Goal: Task Accomplishment & Management: Manage account settings

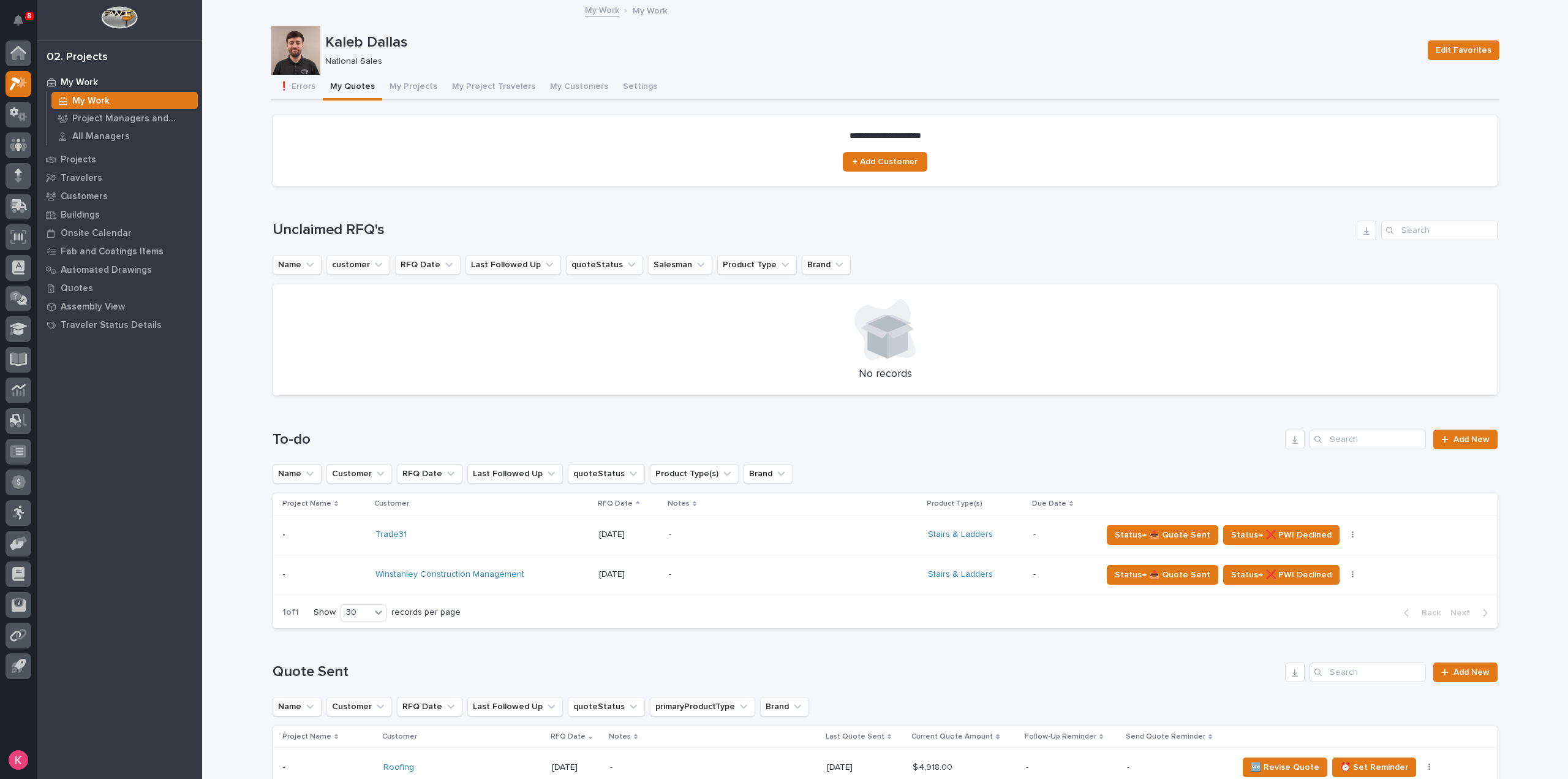
click at [364, 84] on button "My Quotes" at bounding box center [352, 87] width 59 height 26
click at [295, 84] on button "❗ Errors" at bounding box center [297, 87] width 52 height 26
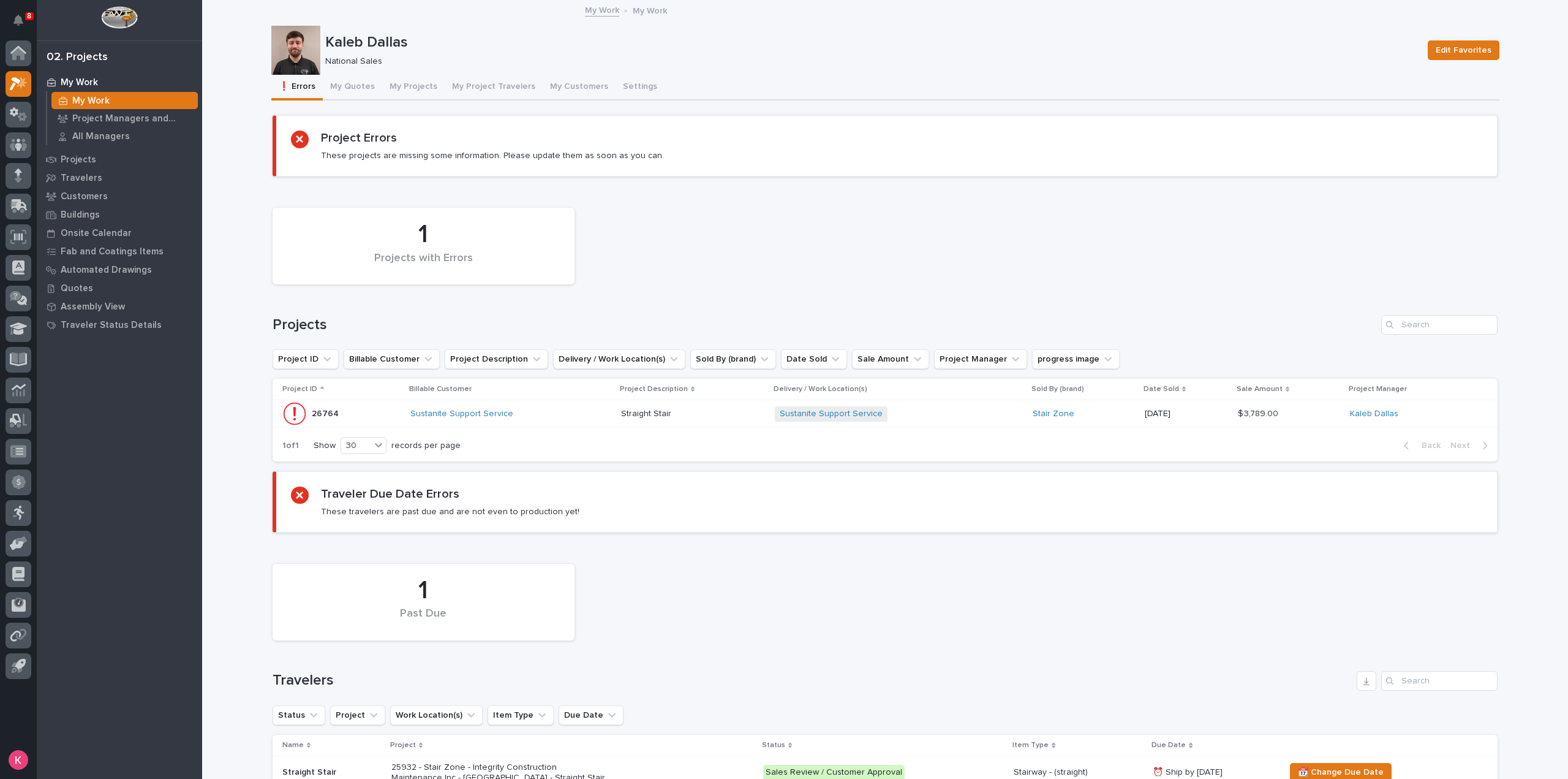
click at [553, 421] on div "Sustanite Support Service" at bounding box center [511, 414] width 201 height 20
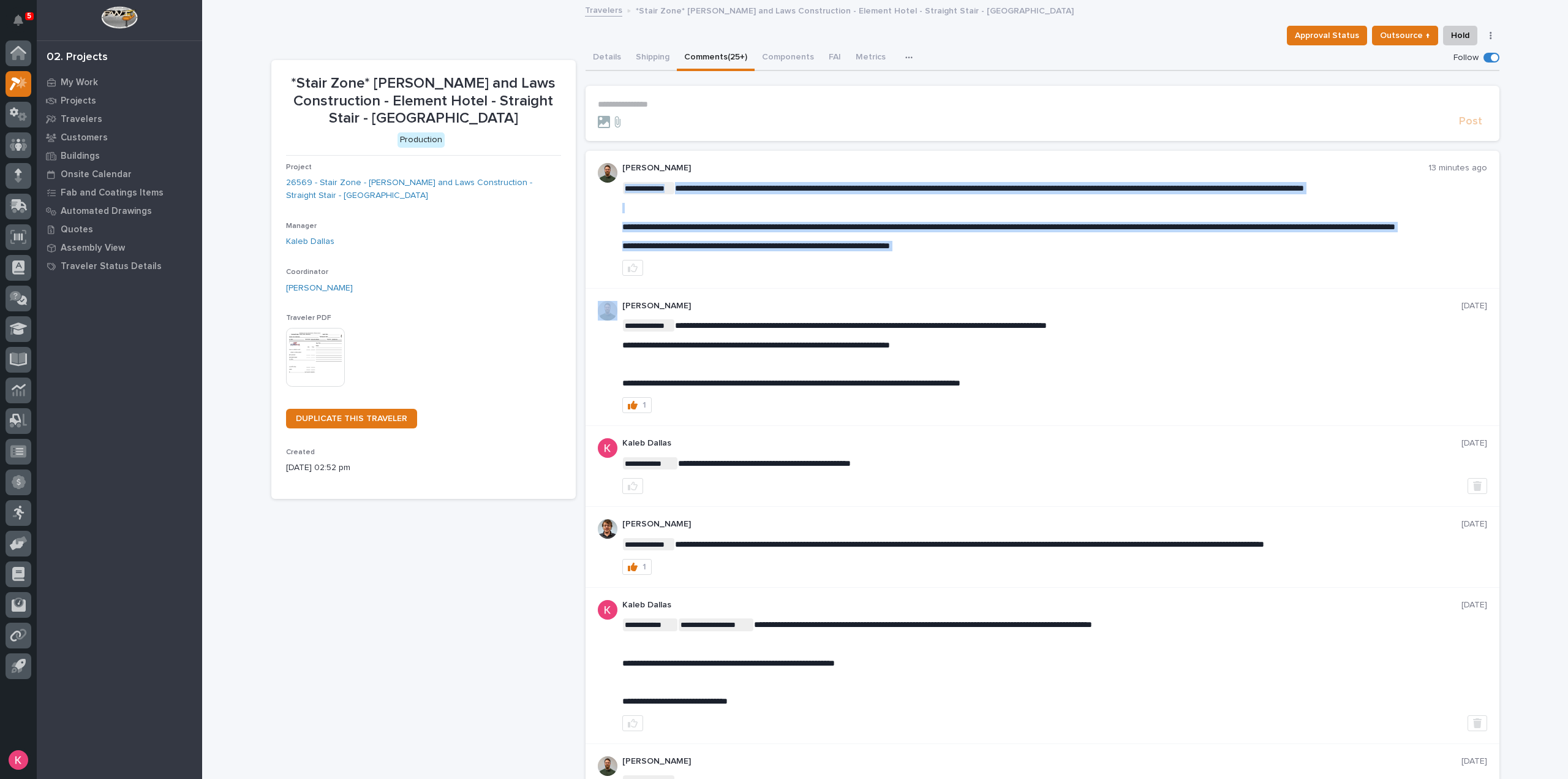
drag, startPoint x: 971, startPoint y: 254, endPoint x: 643, endPoint y: 268, distance: 328.3
click at [649, 269] on div at bounding box center [1054, 268] width 865 height 16
click at [766, 288] on div "**********" at bounding box center [1042, 219] width 914 height 137
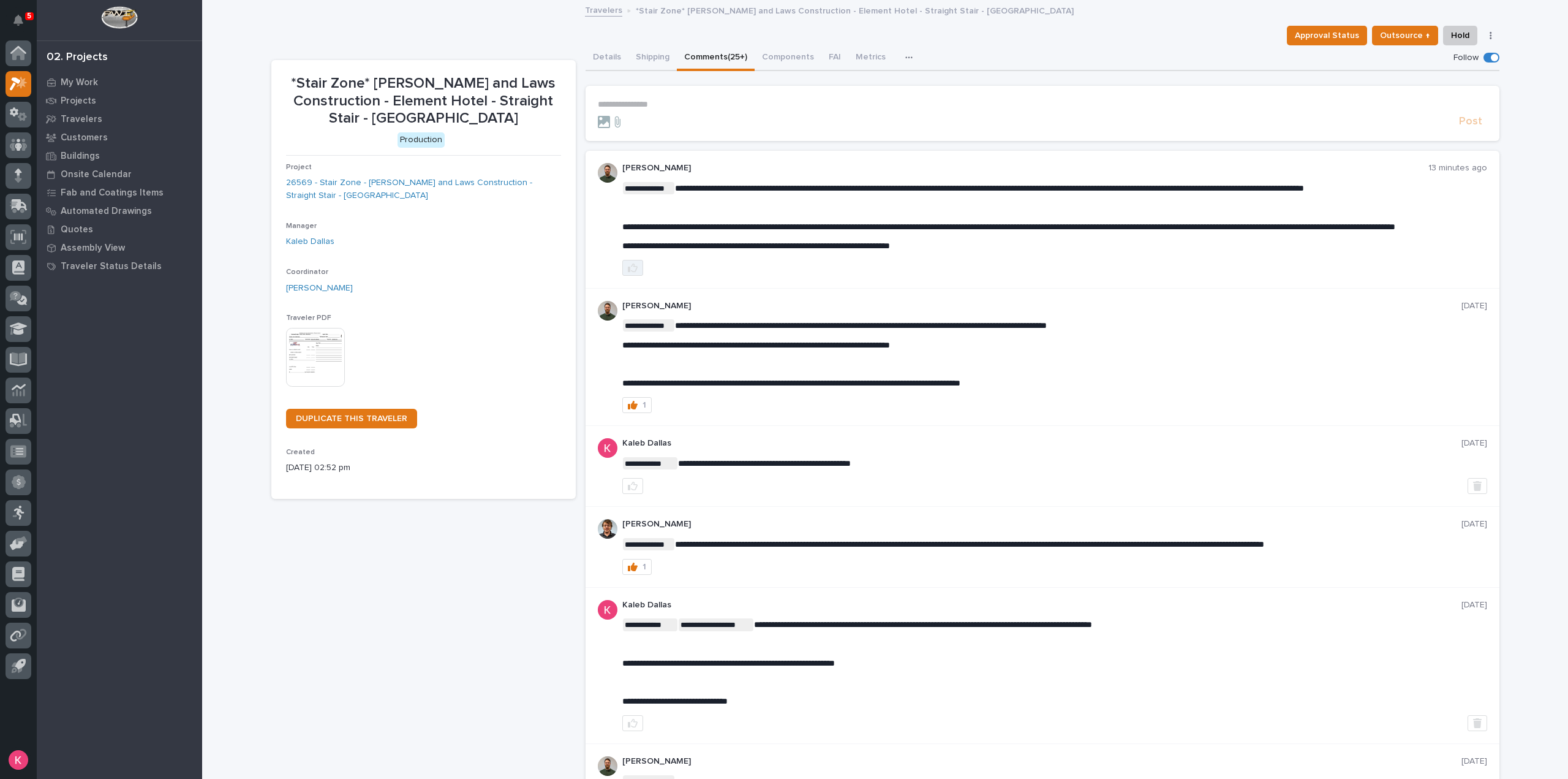
click at [632, 275] on button "button" at bounding box center [632, 268] width 21 height 16
click at [687, 112] on form "**********" at bounding box center [1042, 114] width 889 height 29
click at [682, 103] on p "**********" at bounding box center [1042, 104] width 889 height 10
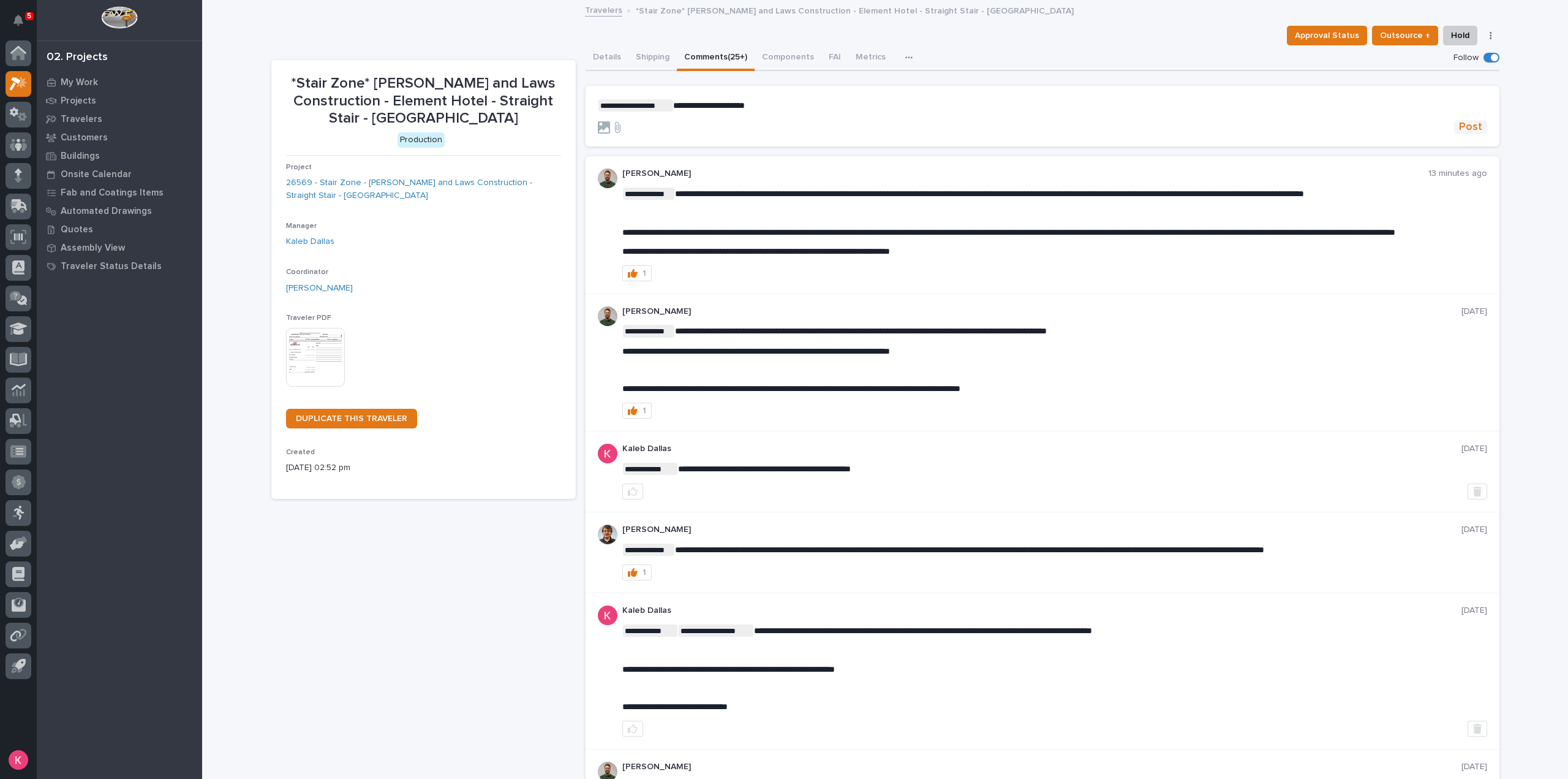
click at [1477, 128] on button "Post" at bounding box center [1470, 127] width 33 height 14
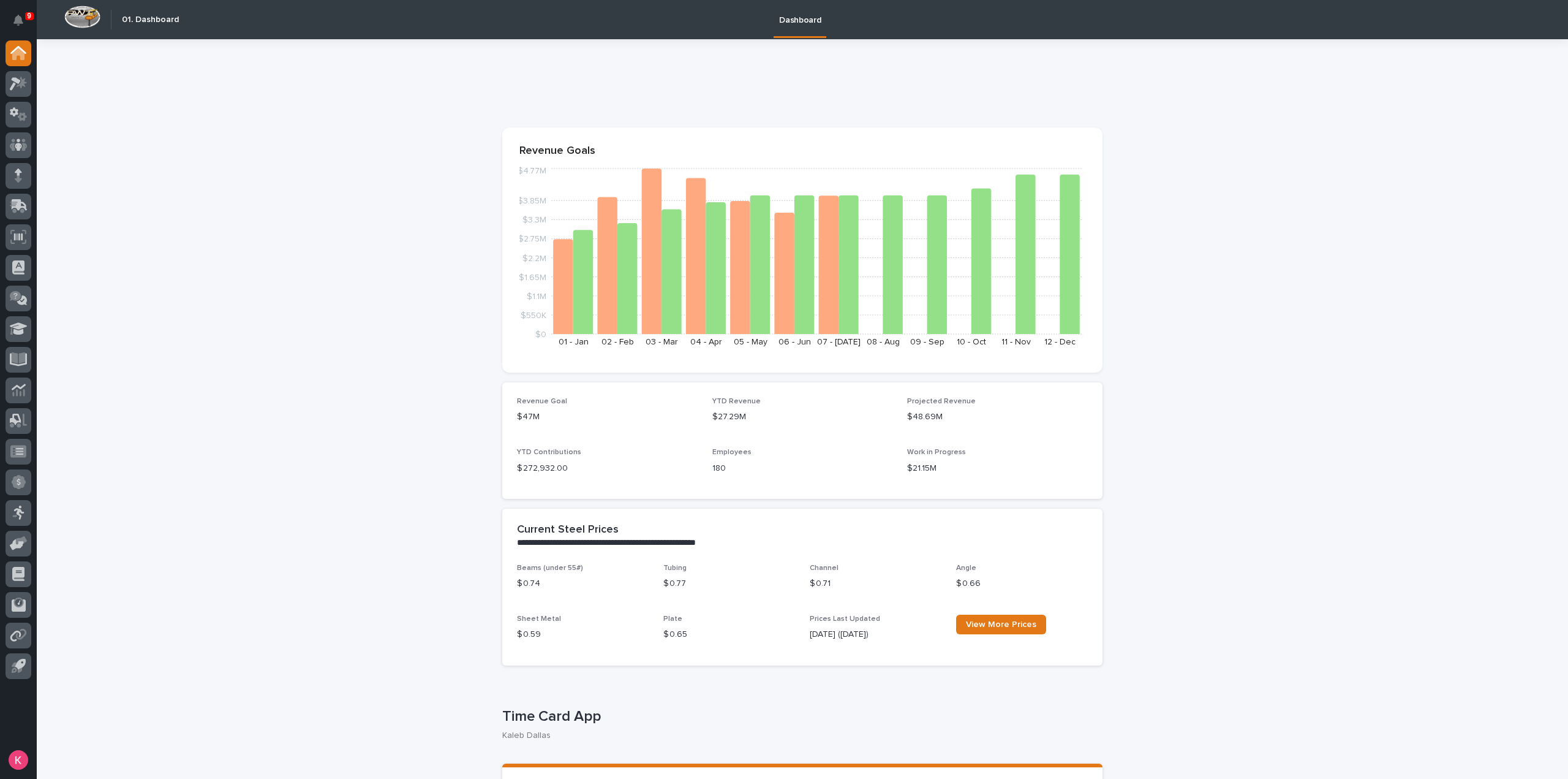
click at [3, 83] on div at bounding box center [19, 362] width 37 height 644
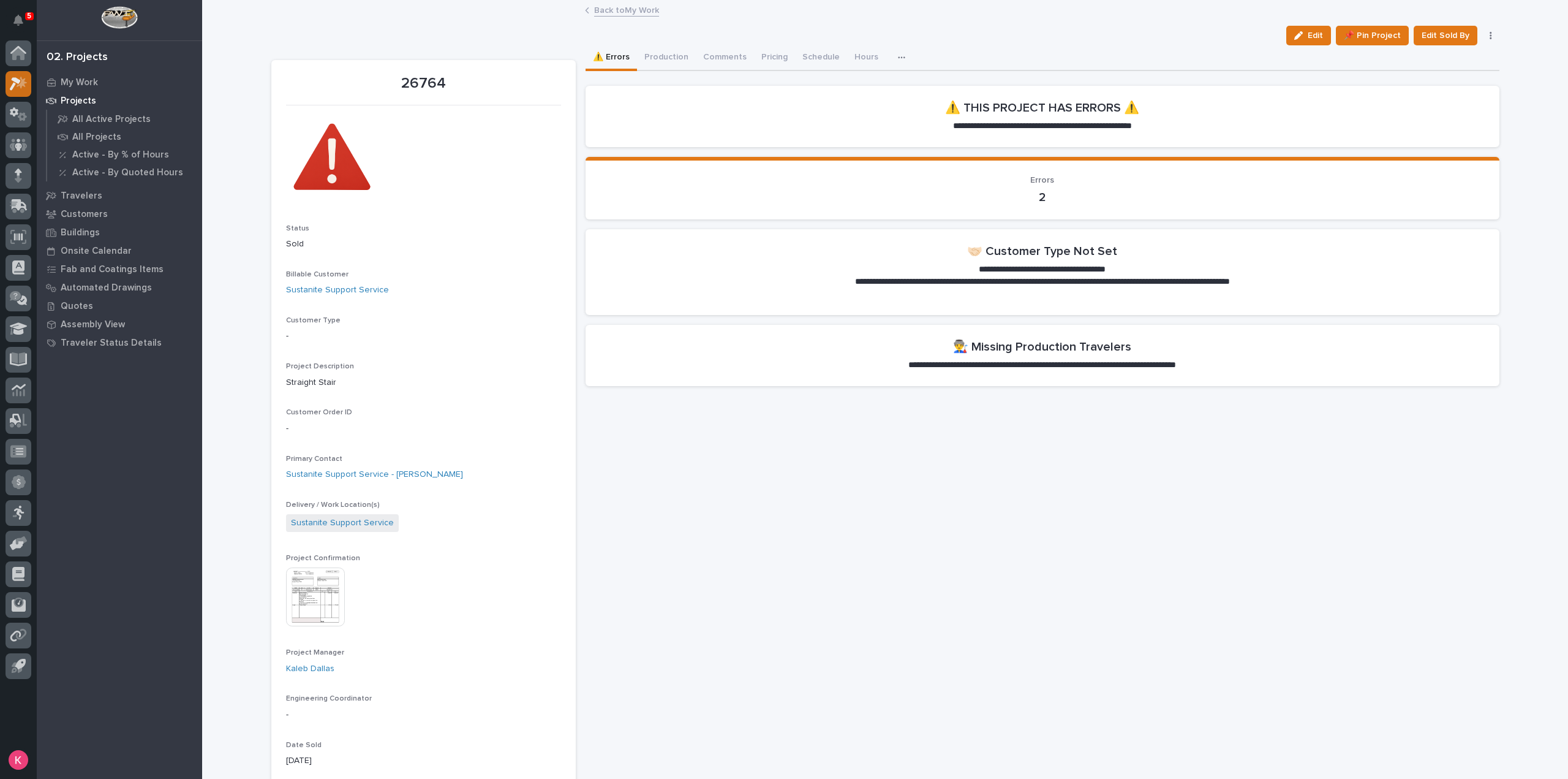
click at [17, 87] on icon at bounding box center [19, 84] width 18 height 14
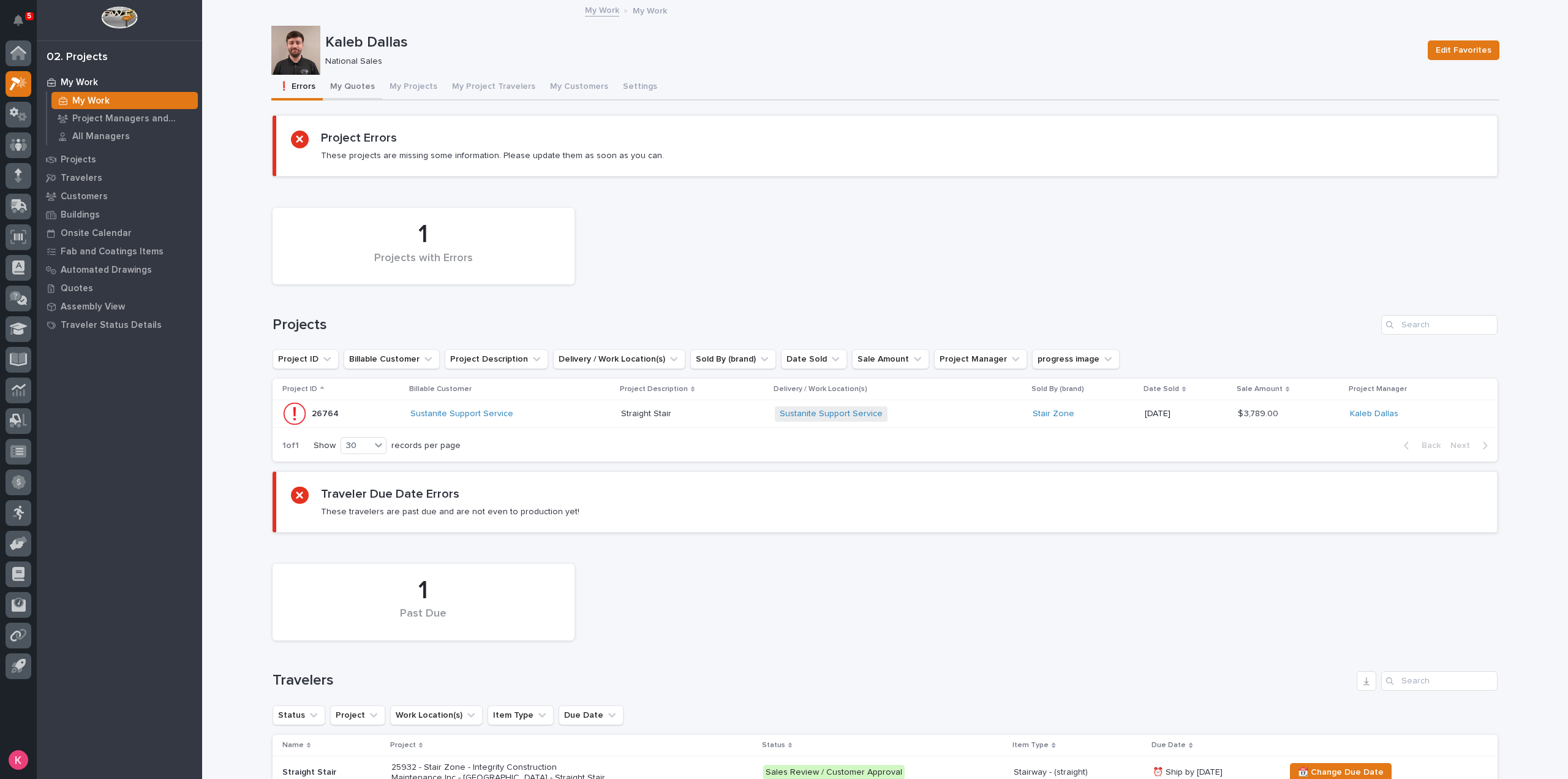
click at [357, 97] on button "My Quotes" at bounding box center [352, 87] width 59 height 26
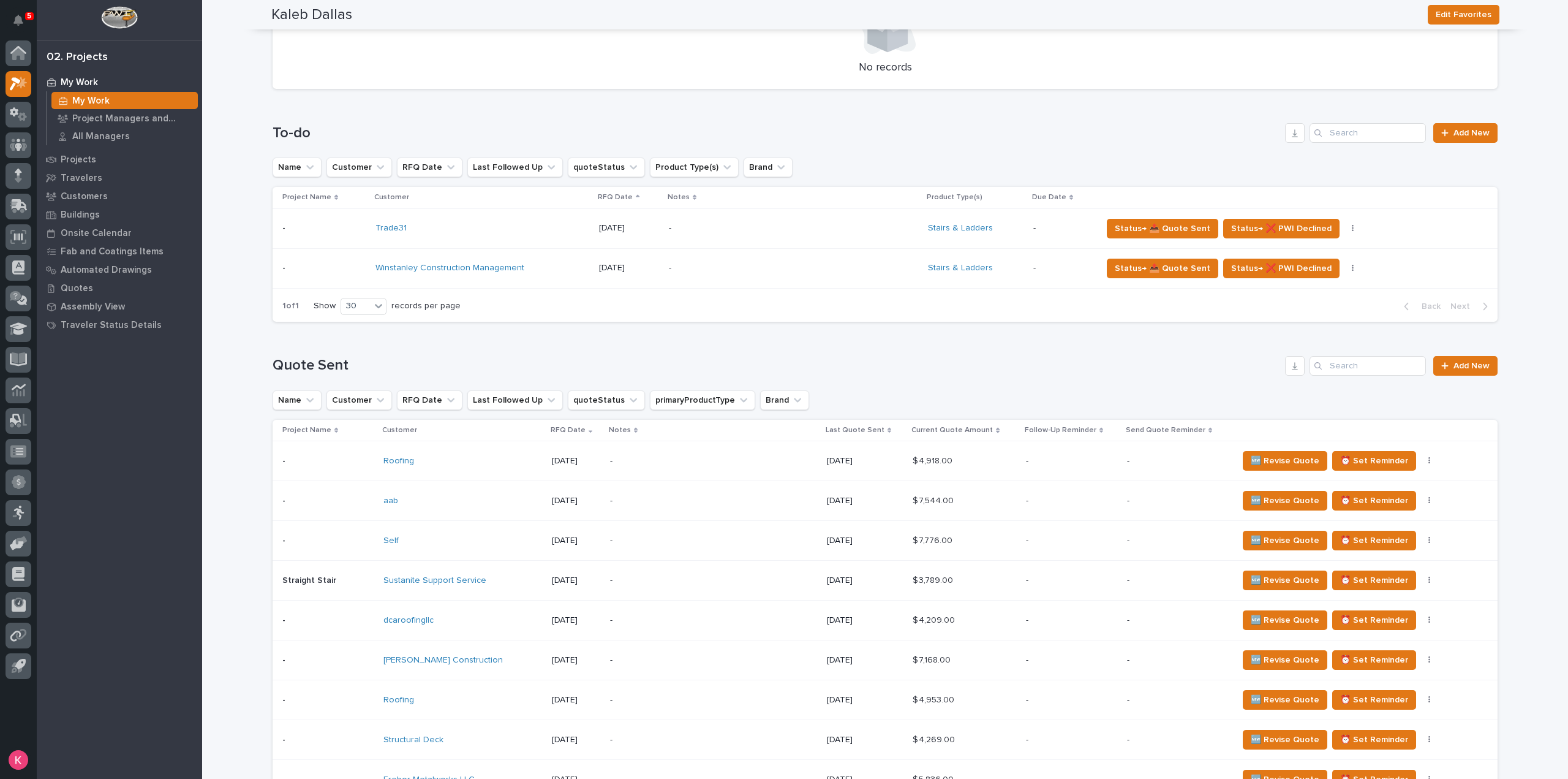
scroll to position [368, 0]
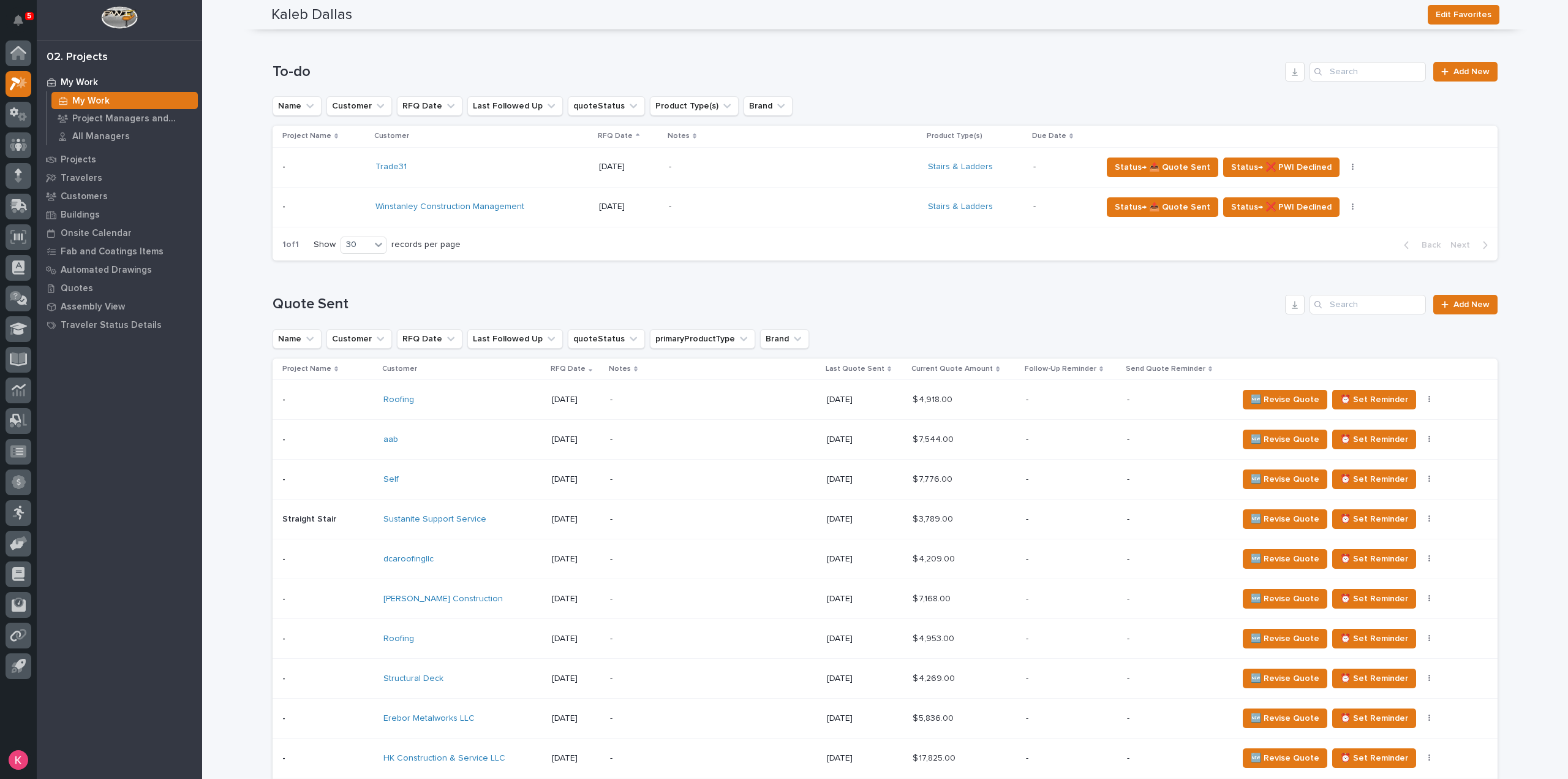
click at [891, 372] on icon at bounding box center [890, 369] width 4 height 6
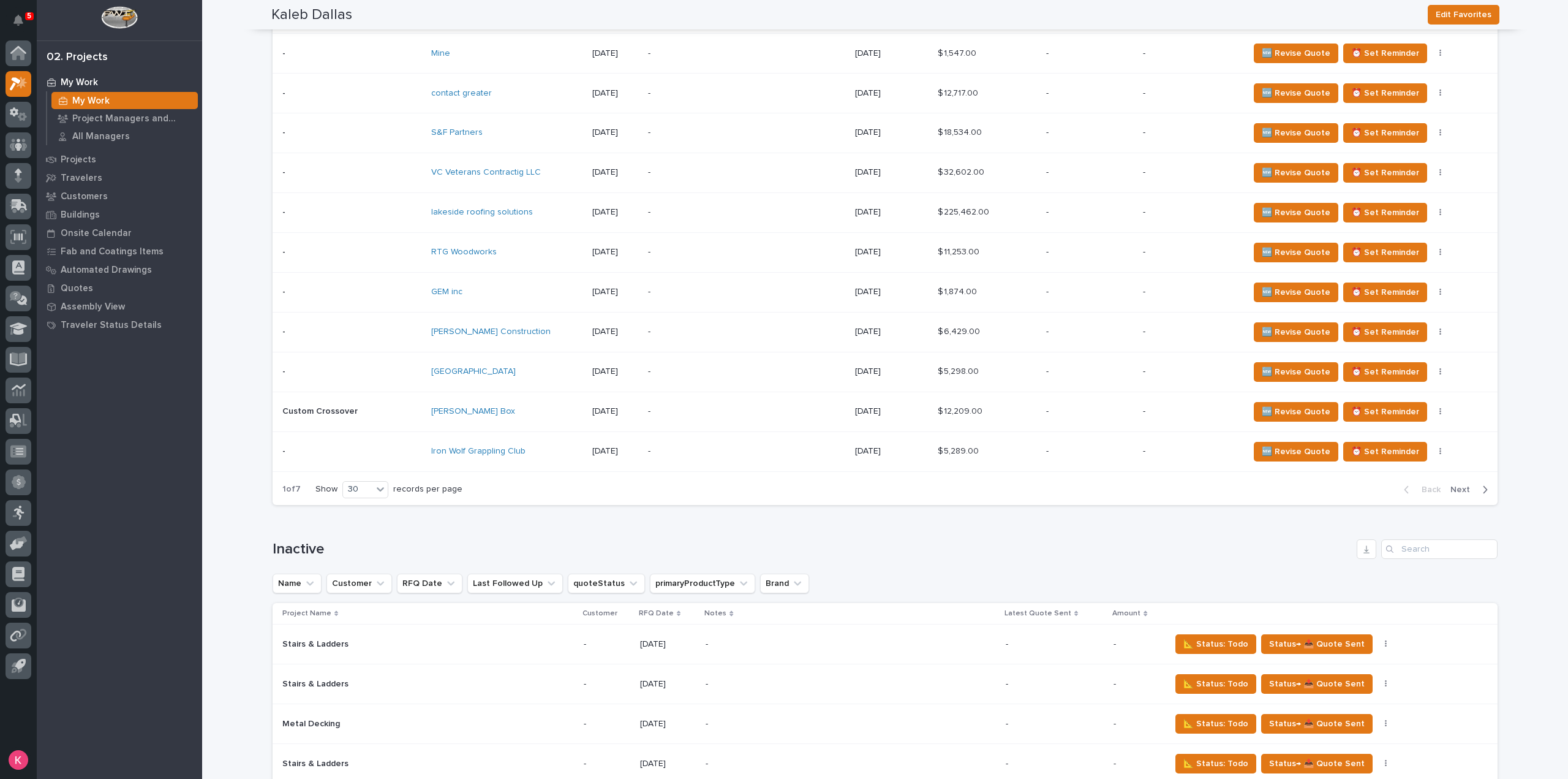
scroll to position [1900, 0]
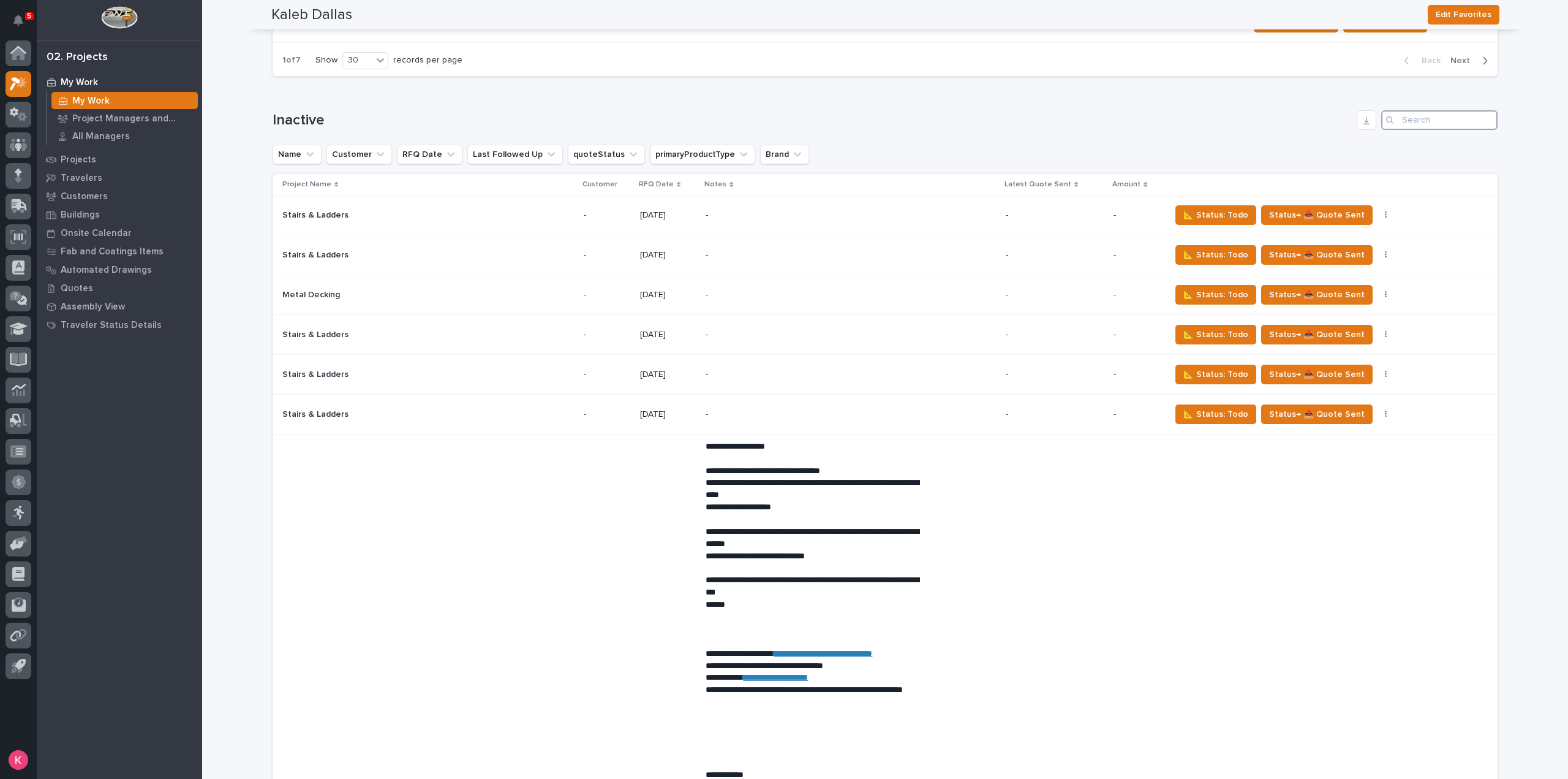
drag, startPoint x: 1421, startPoint y: 118, endPoint x: 1428, endPoint y: 125, distance: 9.9
click at [1421, 118] on input "Search" at bounding box center [1439, 120] width 116 height 20
paste input "chaefner"
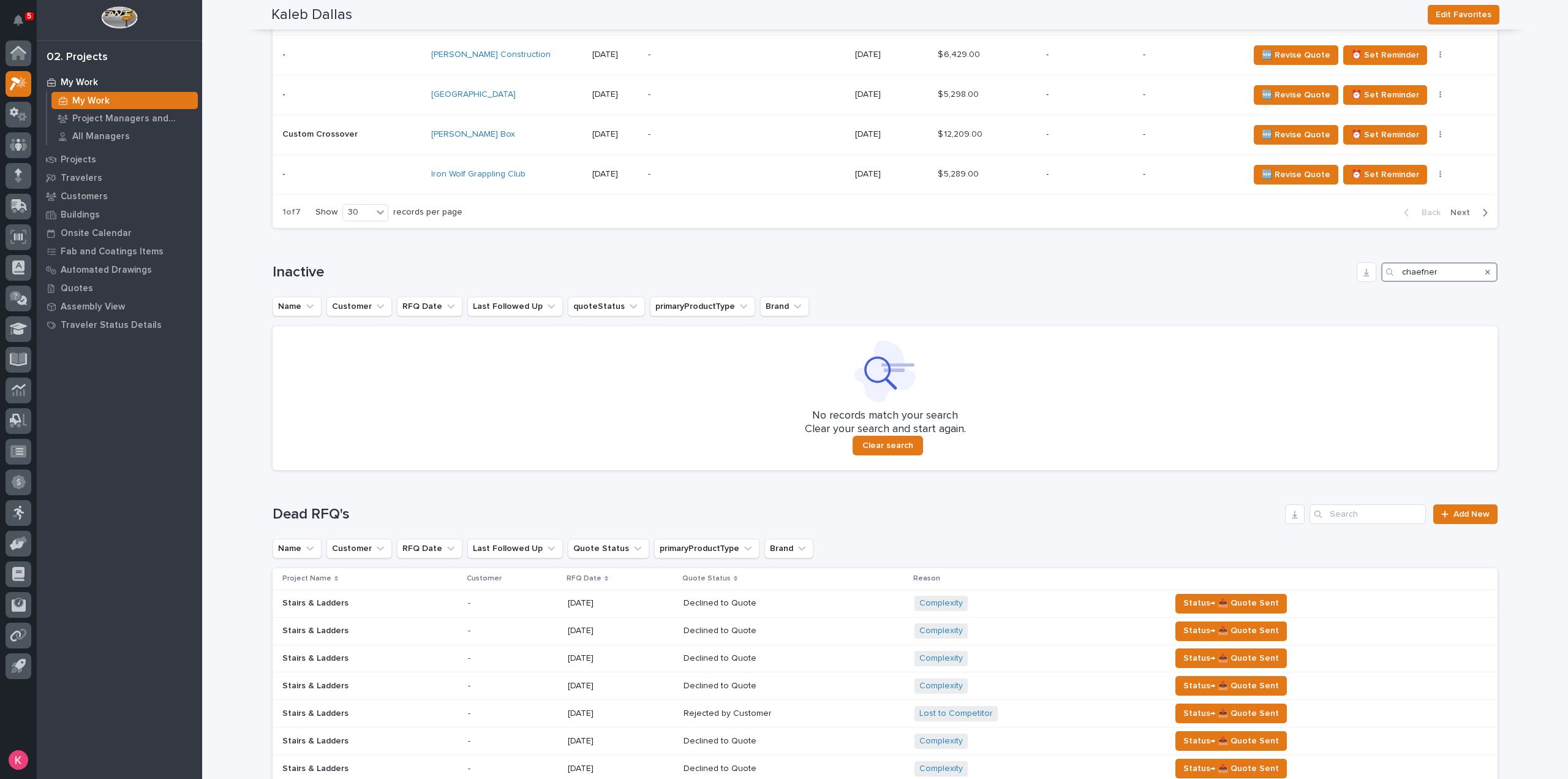
scroll to position [1684, 0]
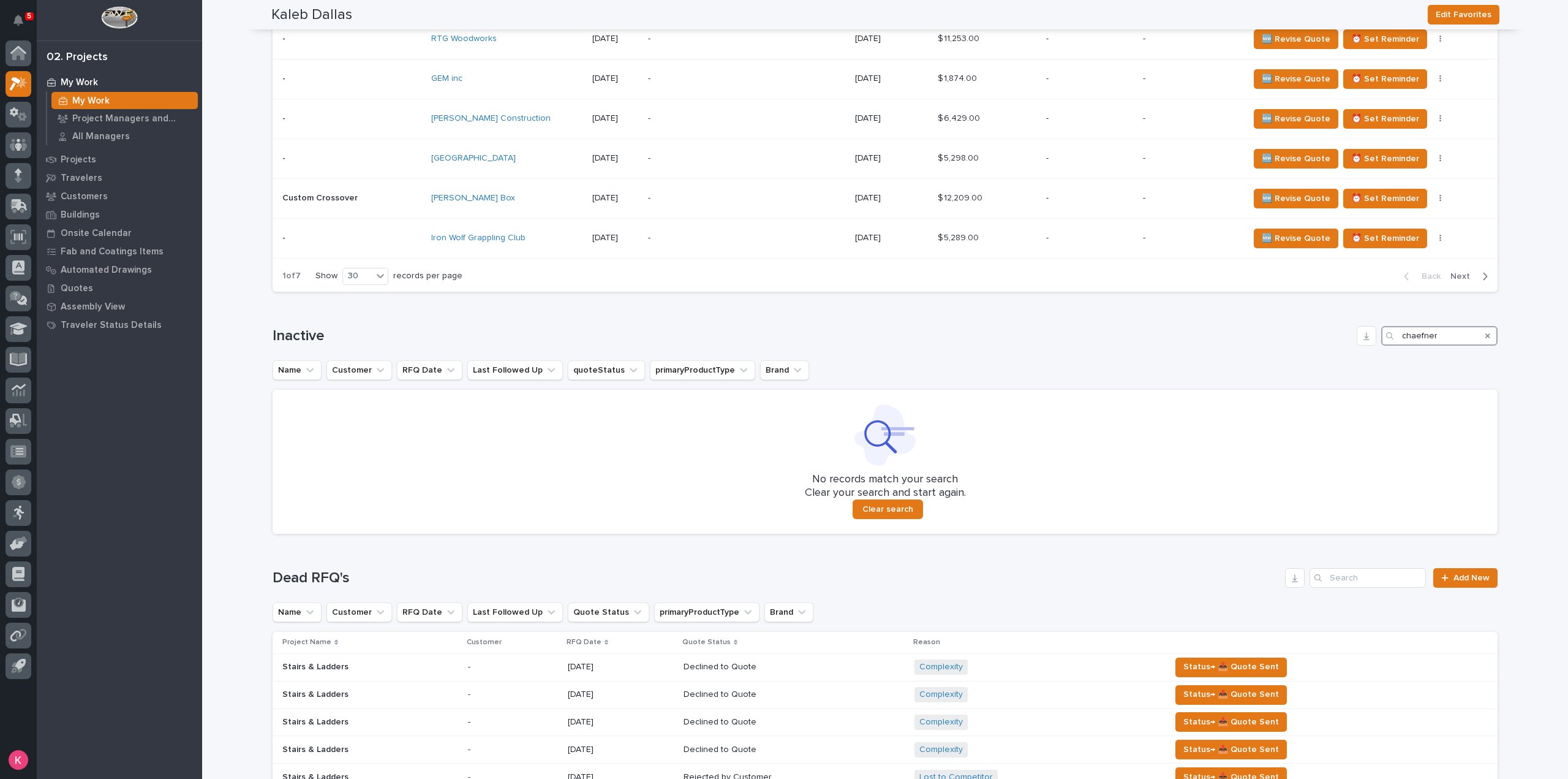
drag, startPoint x: 1445, startPoint y: 333, endPoint x: 1285, endPoint y: 334, distance: 160.0
click at [1278, 328] on div "Inactive chaefner" at bounding box center [885, 336] width 1225 height 20
type input "christine"
click at [876, 504] on span "Clear search" at bounding box center [888, 509] width 51 height 11
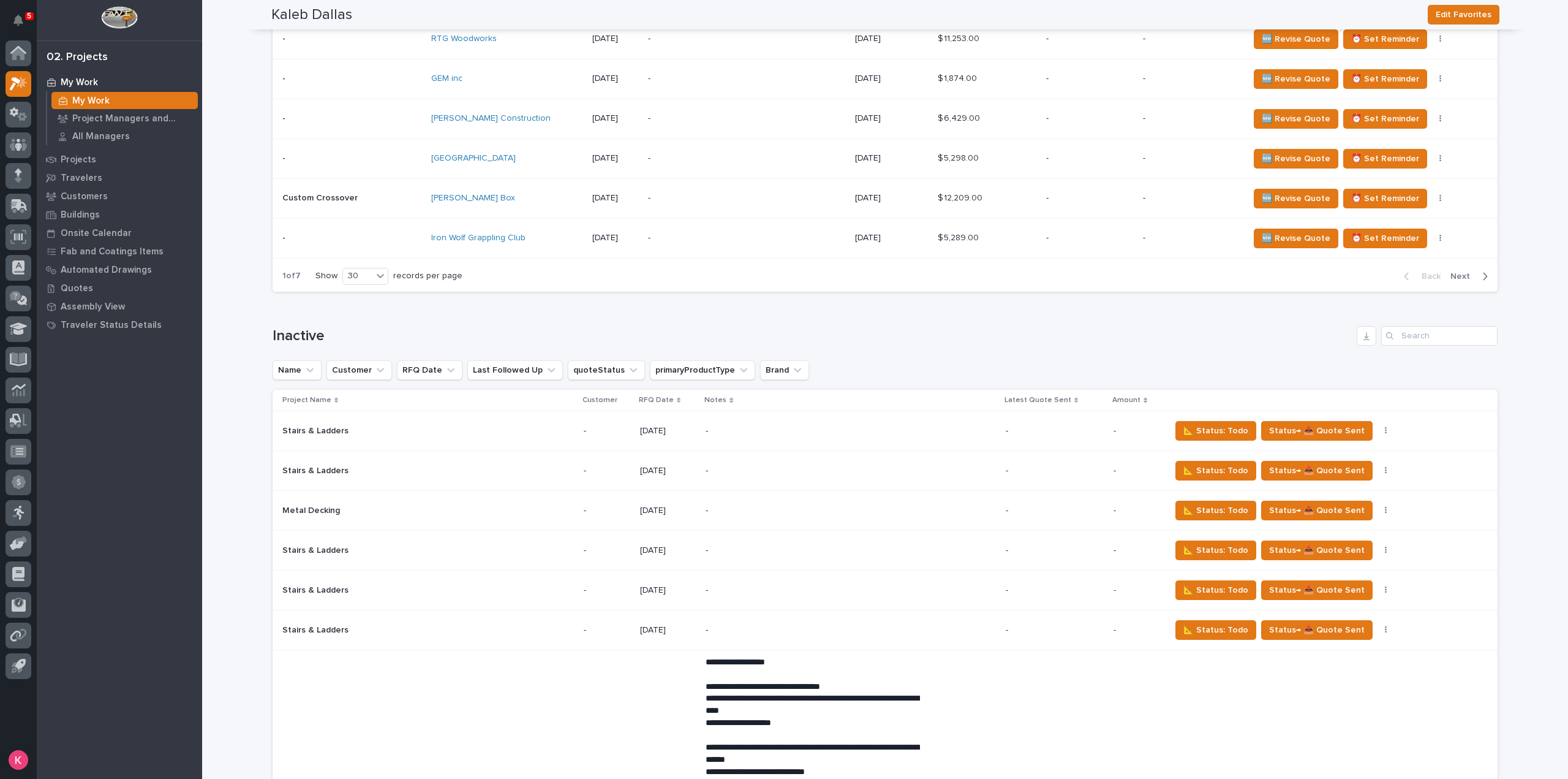
click at [676, 398] on icon at bounding box center [678, 400] width 4 height 6
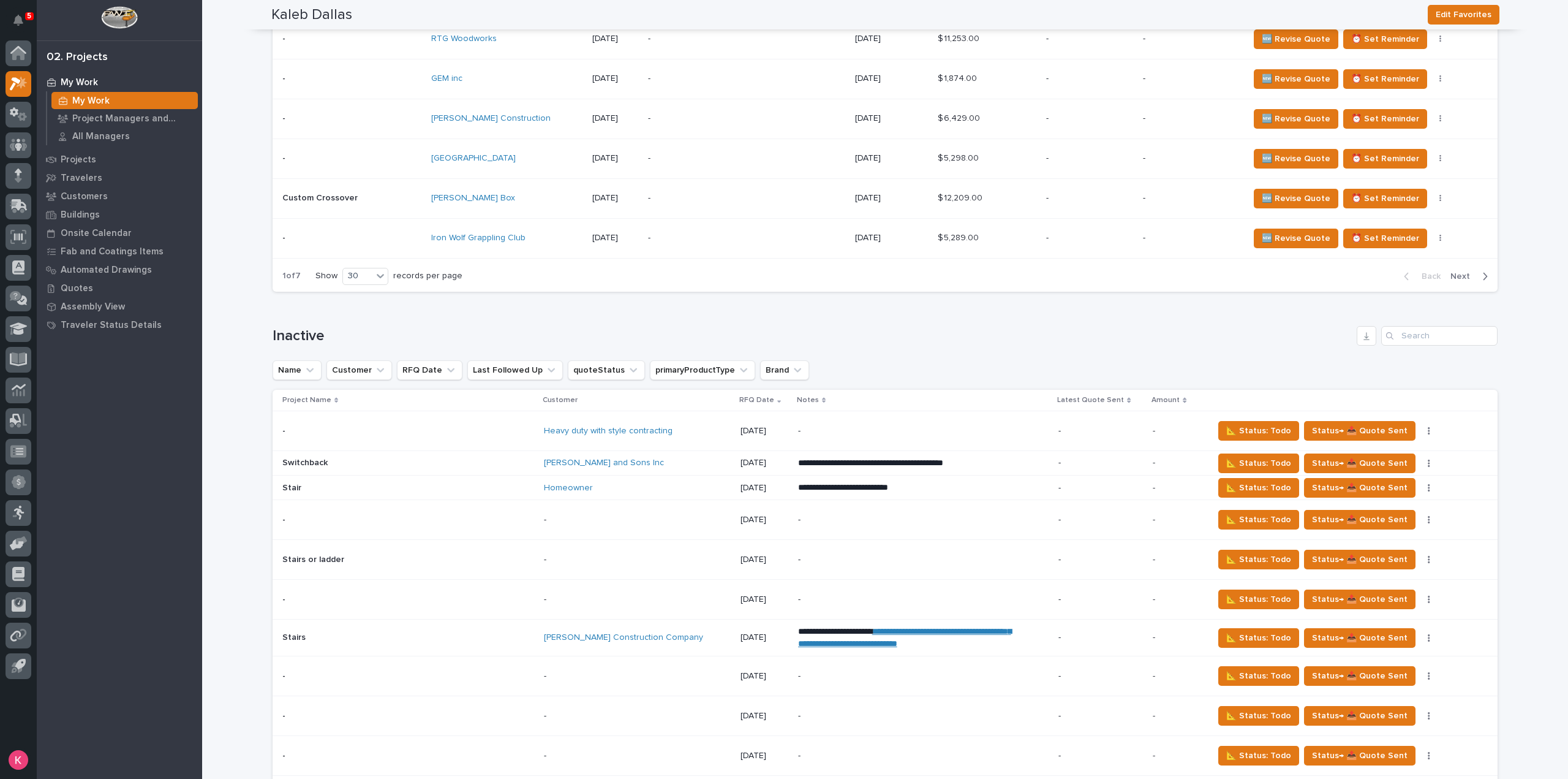
click at [798, 426] on p "-" at bounding box center [905, 431] width 214 height 10
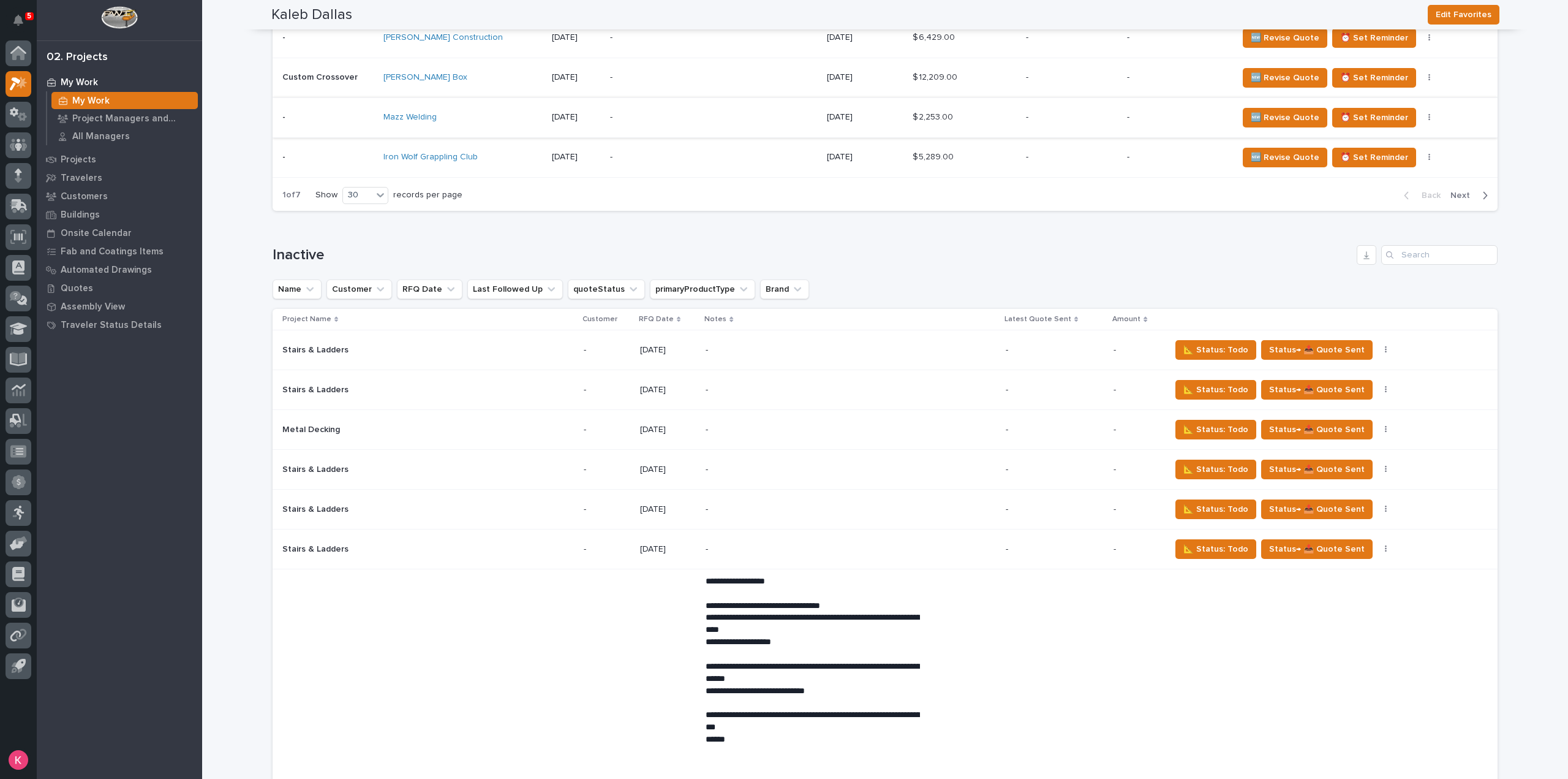
scroll to position [1838, 0]
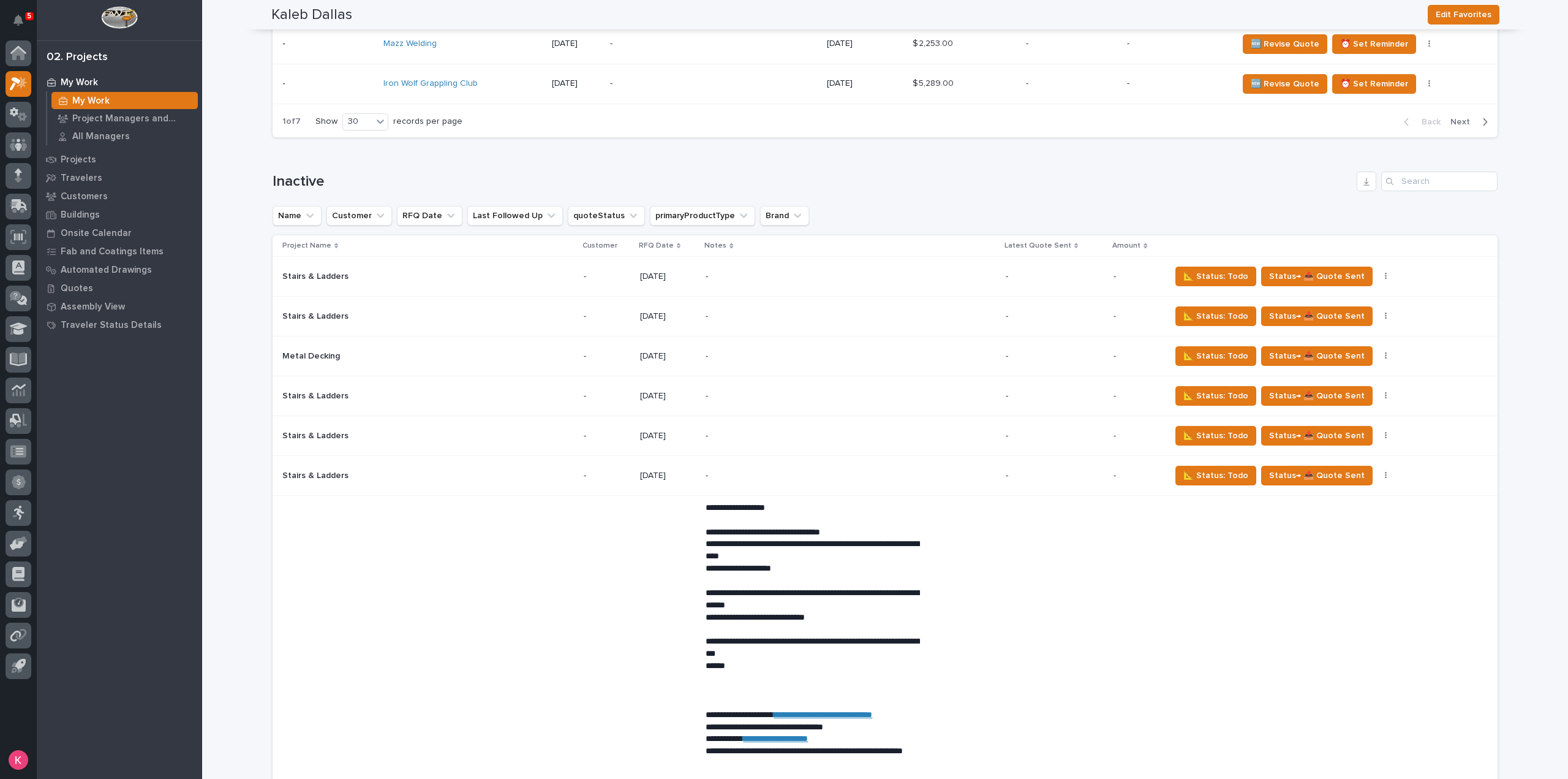
click at [639, 241] on div "RFQ Date" at bounding box center [668, 245] width 58 height 13
click at [630, 241] on div "Customer" at bounding box center [607, 245] width 49 height 13
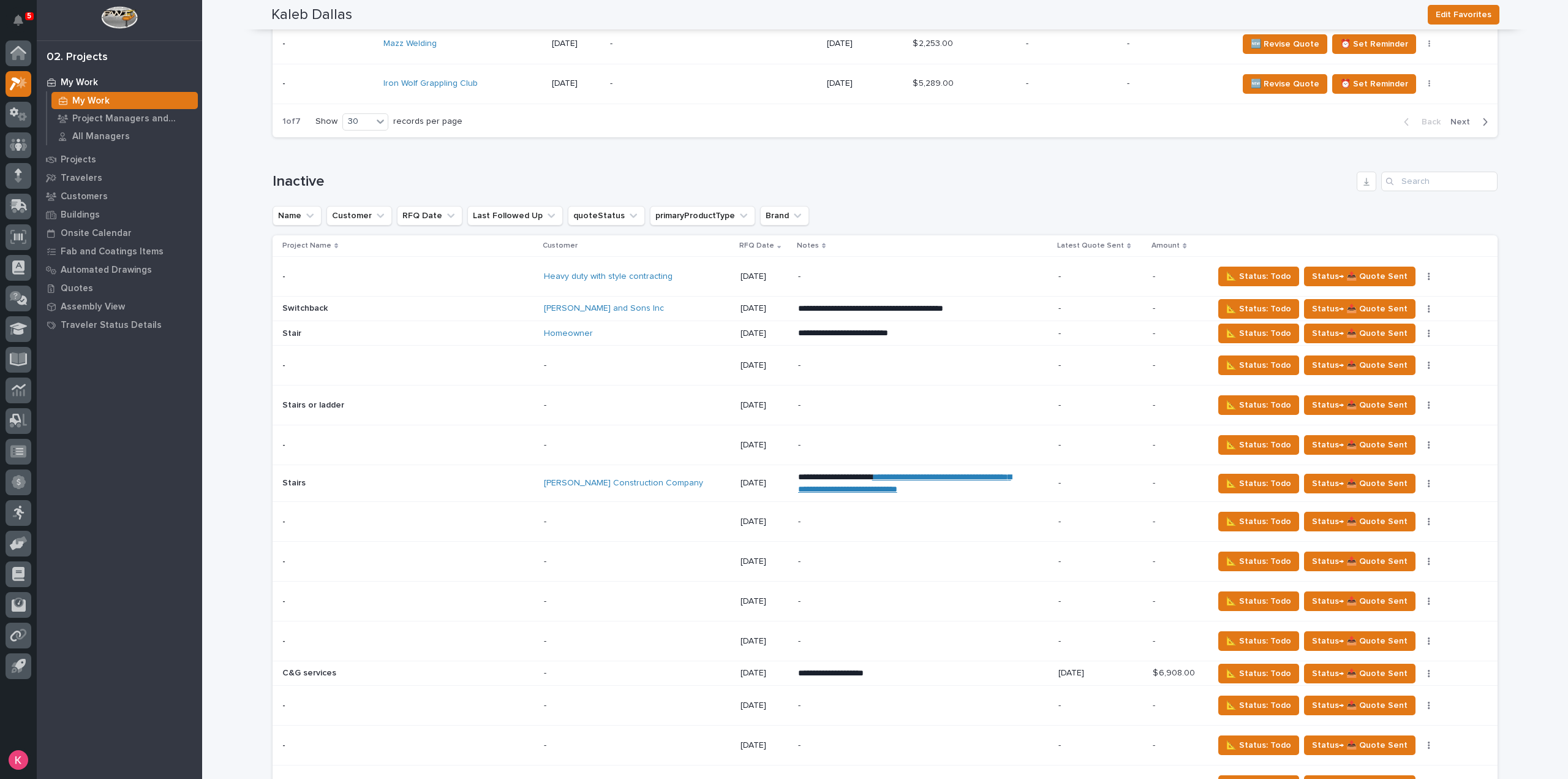
click at [629, 242] on div "Customer" at bounding box center [637, 245] width 190 height 13
click at [777, 243] on icon at bounding box center [779, 246] width 4 height 6
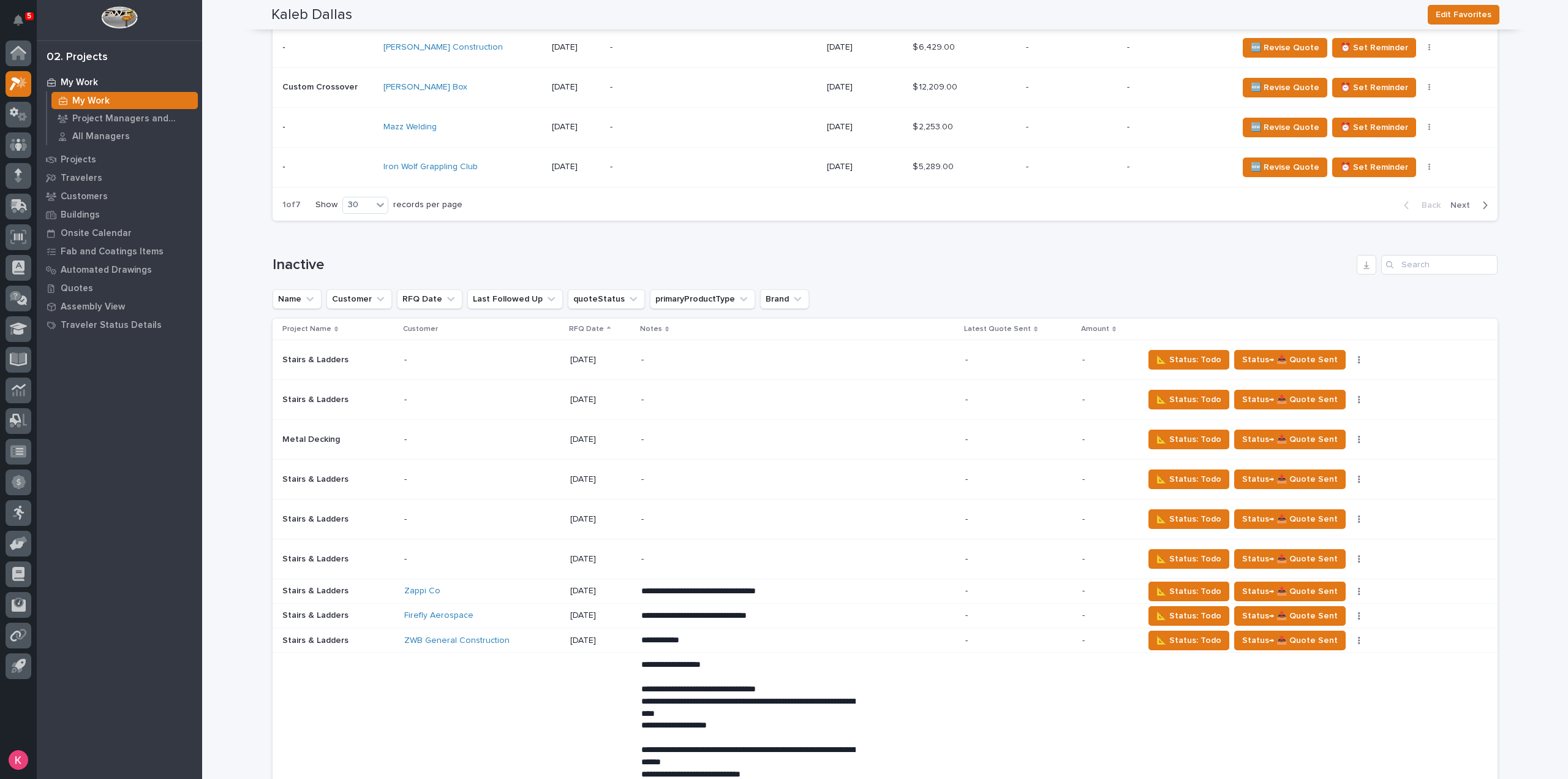
scroll to position [1645, 0]
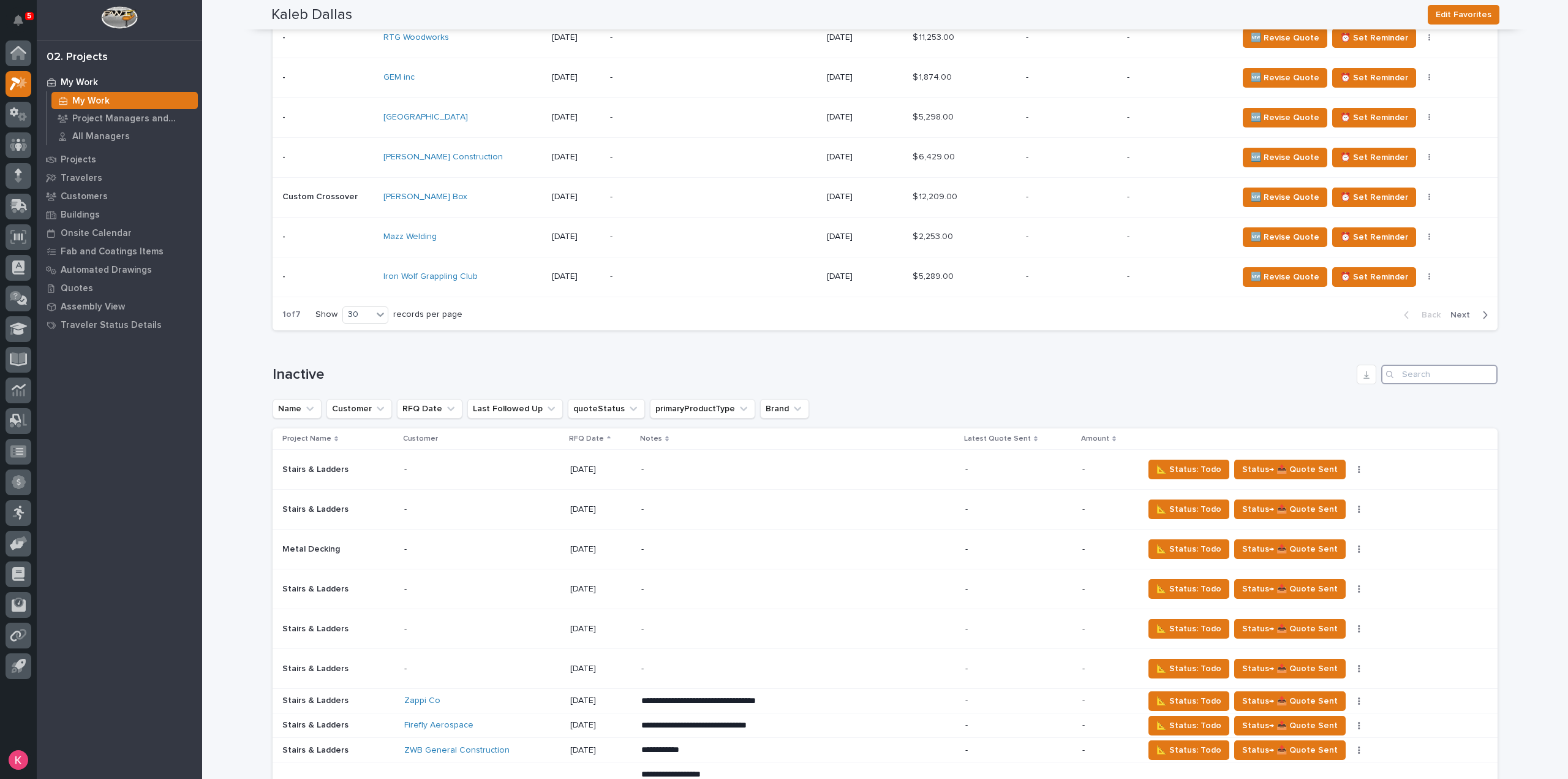
click at [1446, 372] on input "Search" at bounding box center [1439, 374] width 116 height 20
type input "maple"
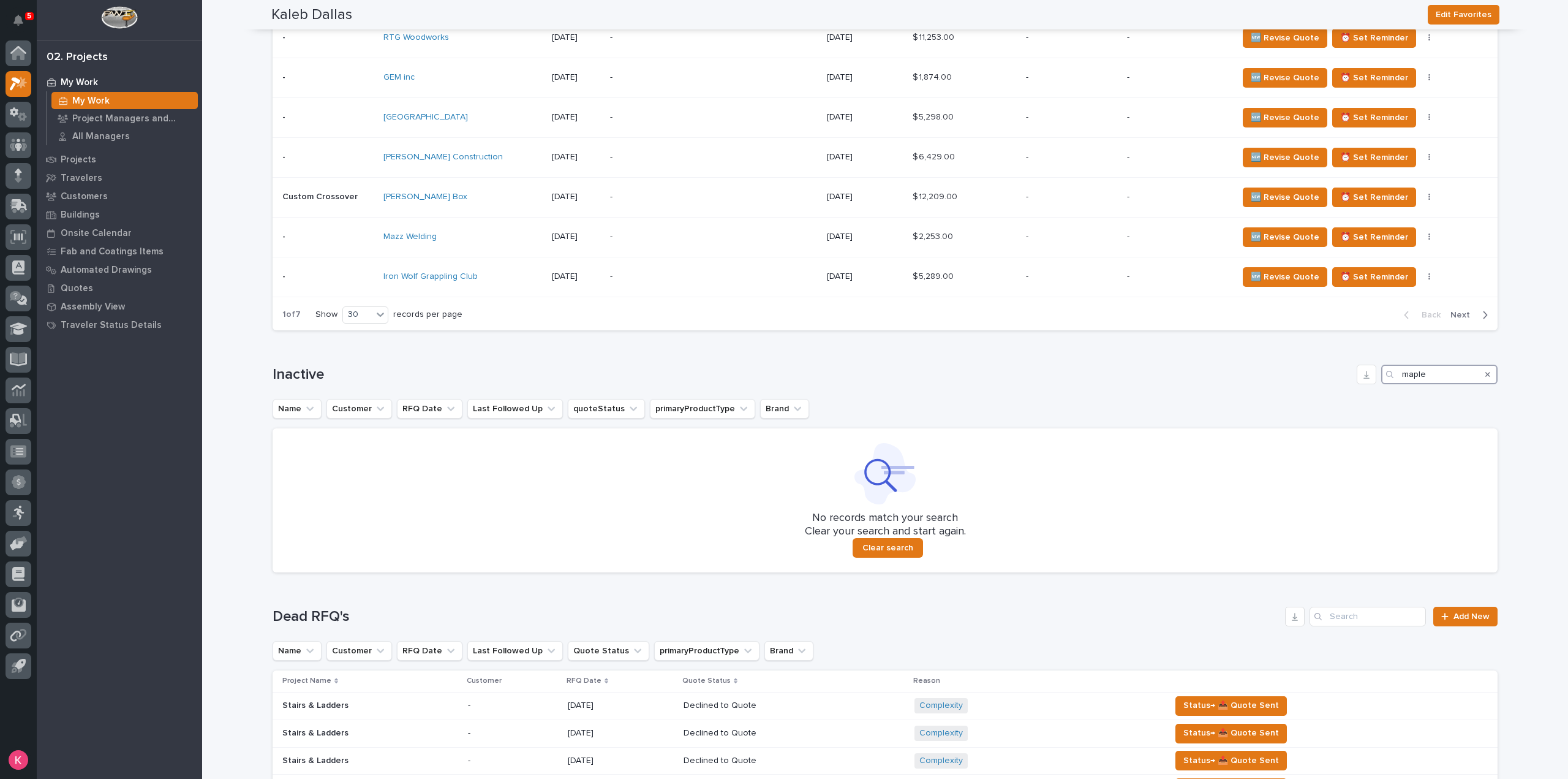
drag, startPoint x: 1449, startPoint y: 365, endPoint x: 1270, endPoint y: 371, distance: 179.1
click at [1273, 370] on div "Inactive maple" at bounding box center [885, 374] width 1225 height 20
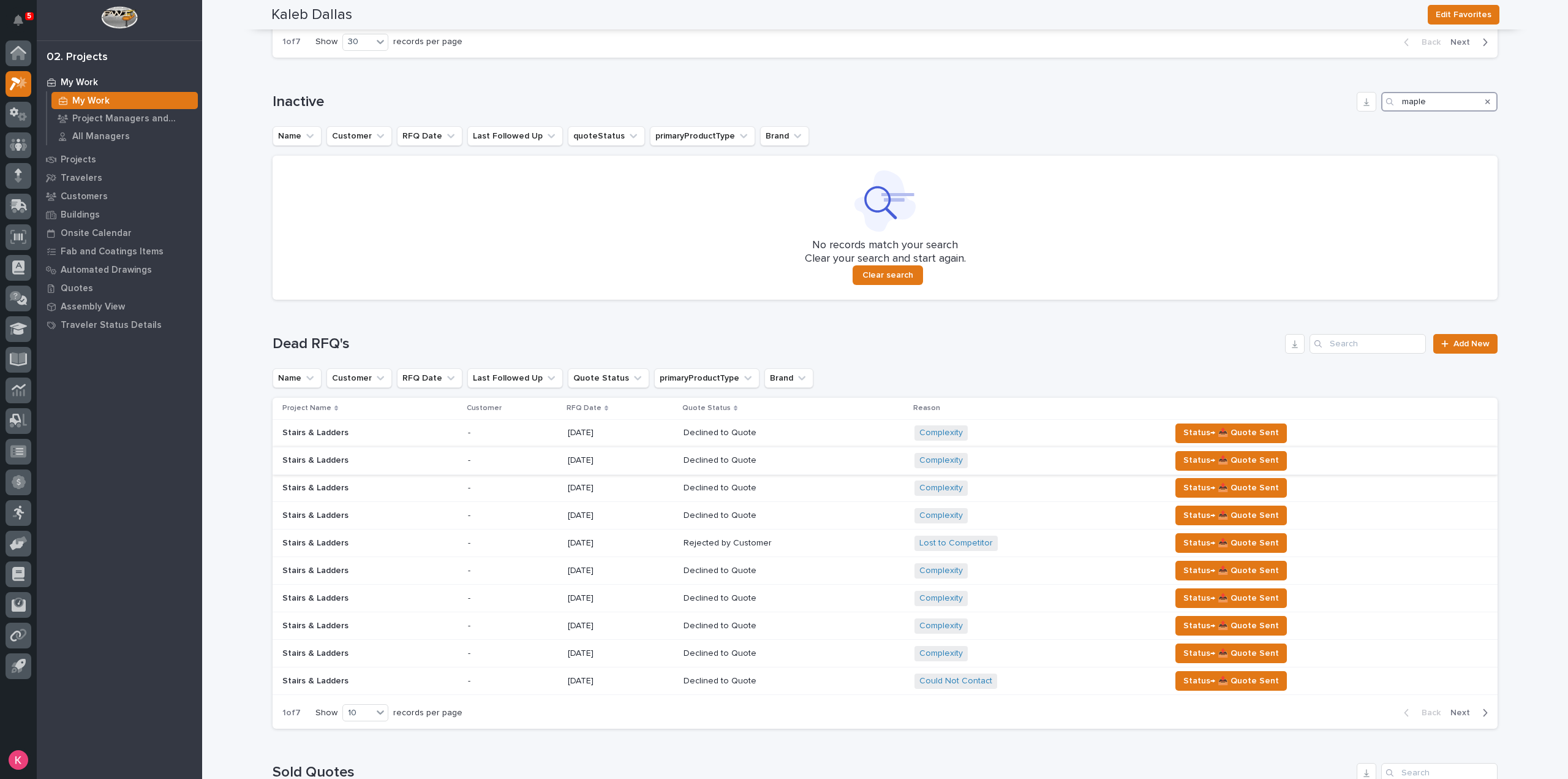
scroll to position [1951, 0]
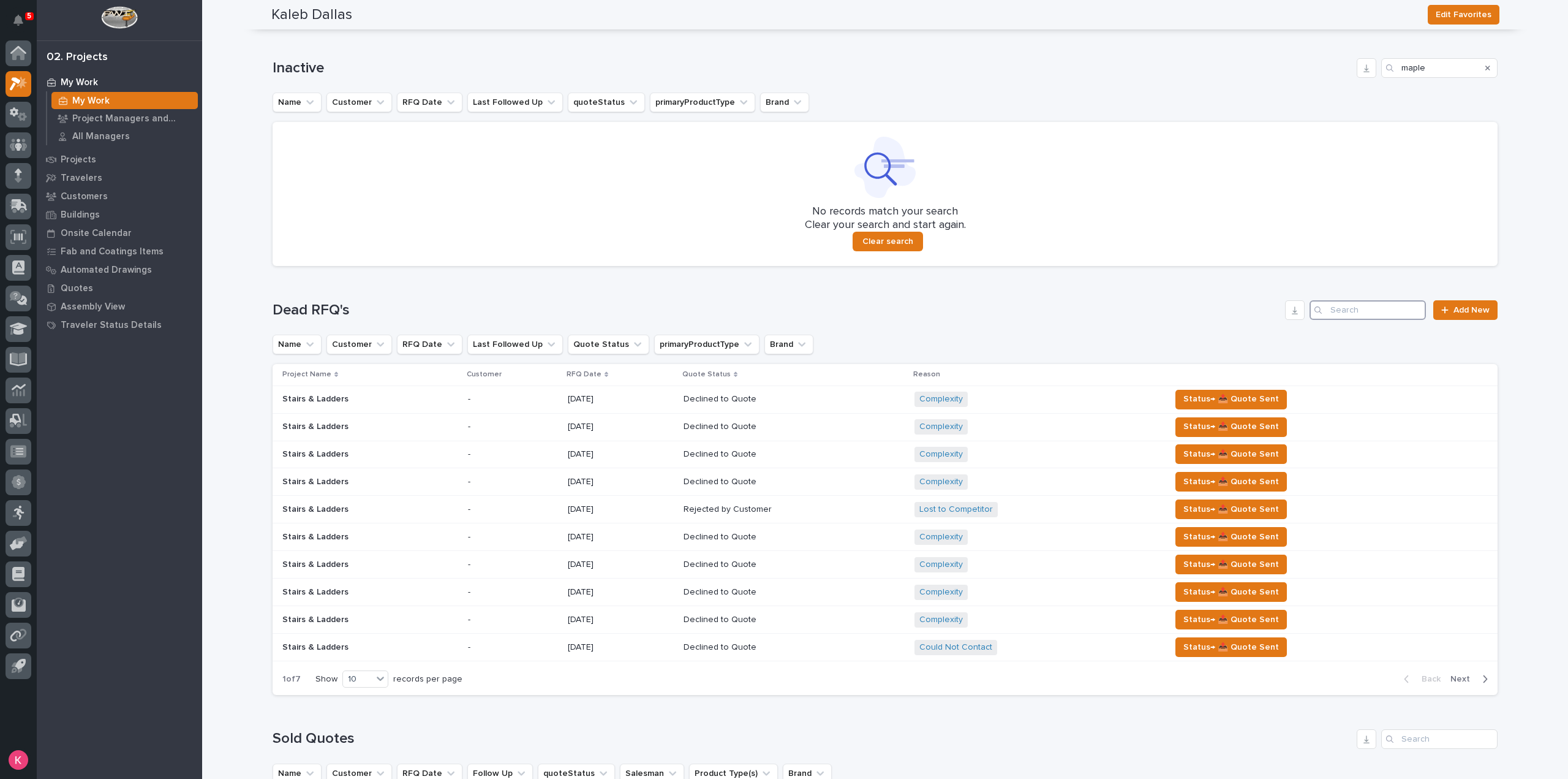
click at [1384, 300] on input "Search" at bounding box center [1368, 310] width 116 height 20
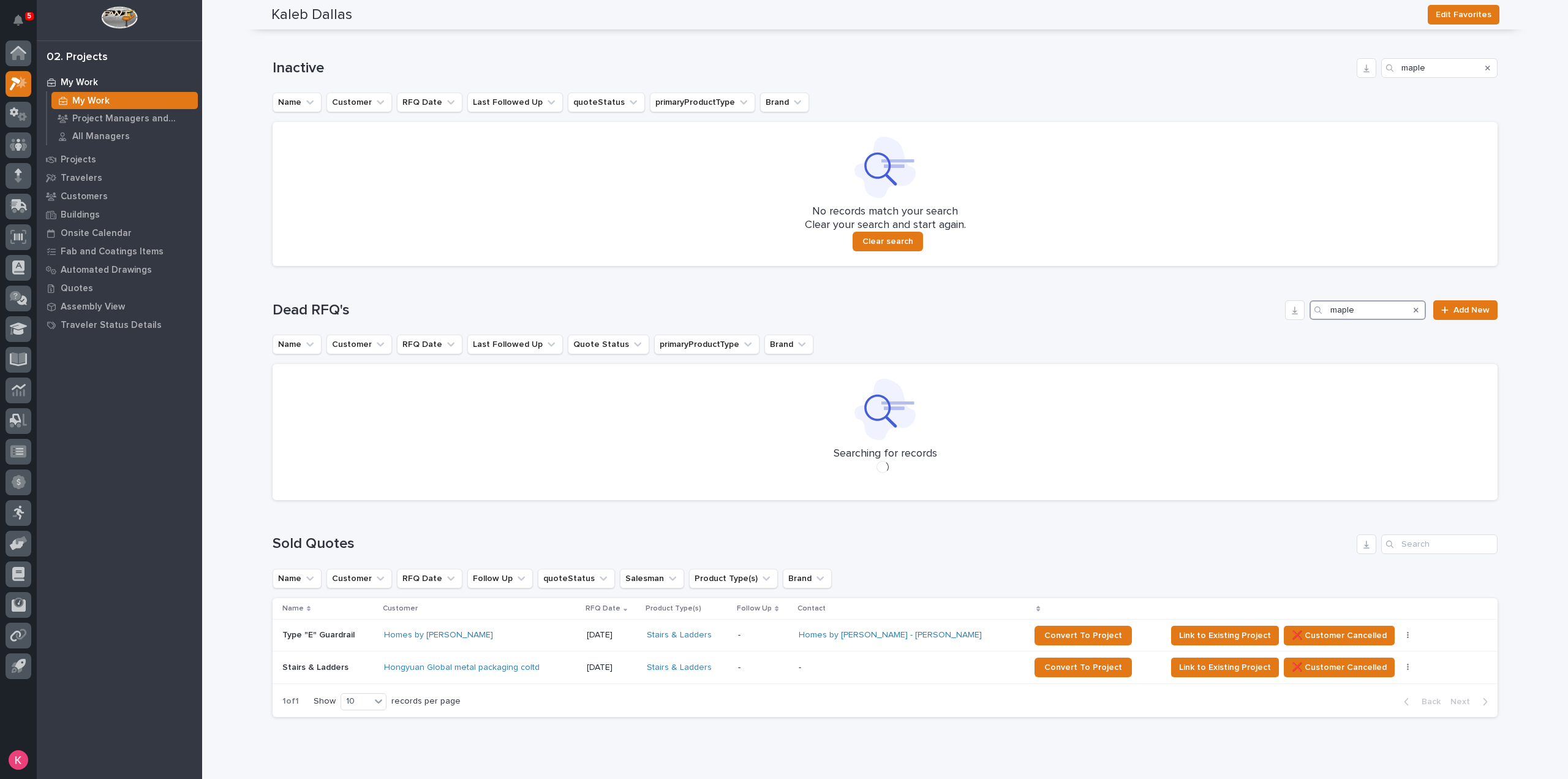
scroll to position [1936, 0]
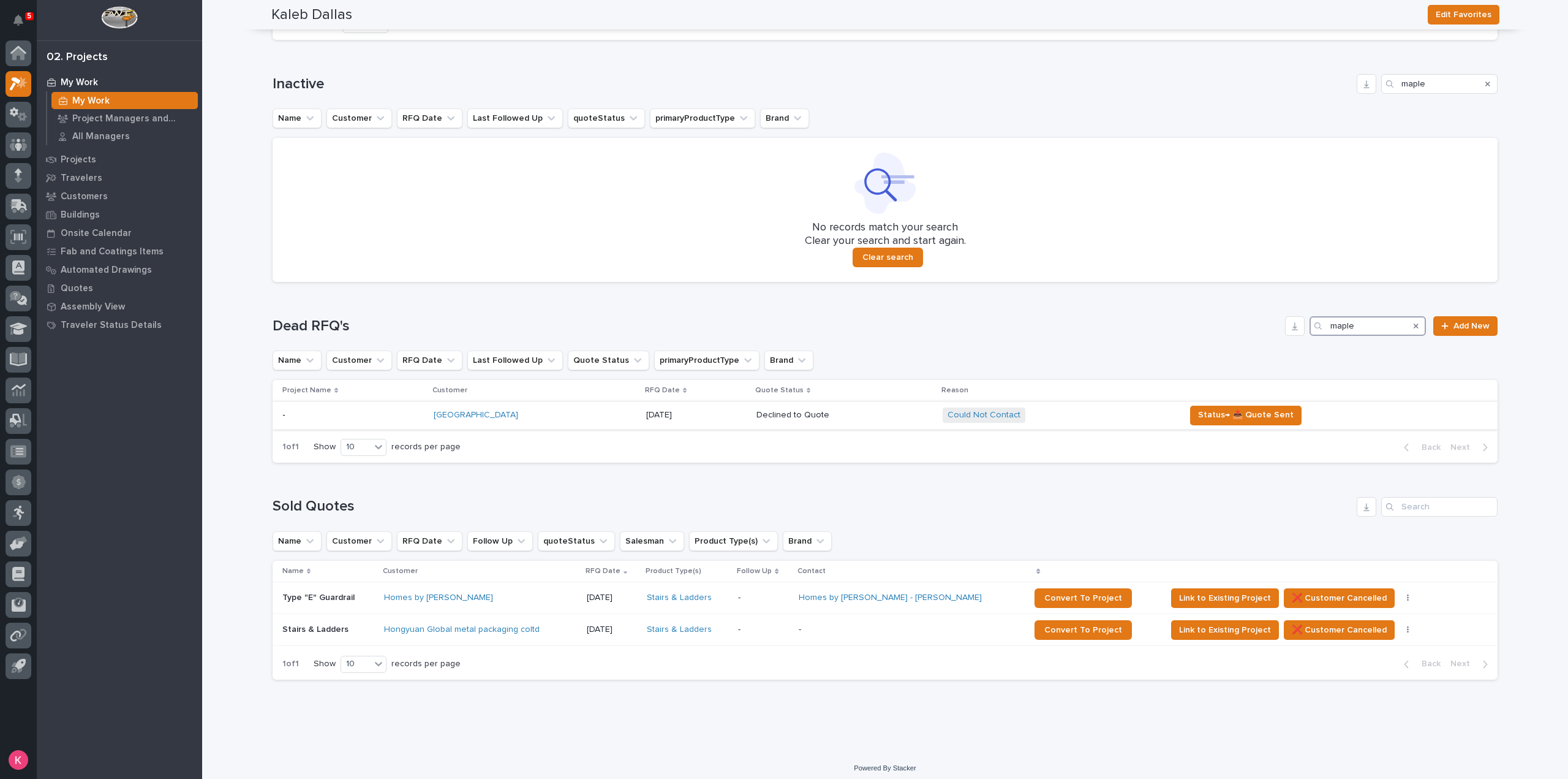
type input "maple"
click at [883, 410] on p "Declined to Quote" at bounding box center [844, 415] width 176 height 10
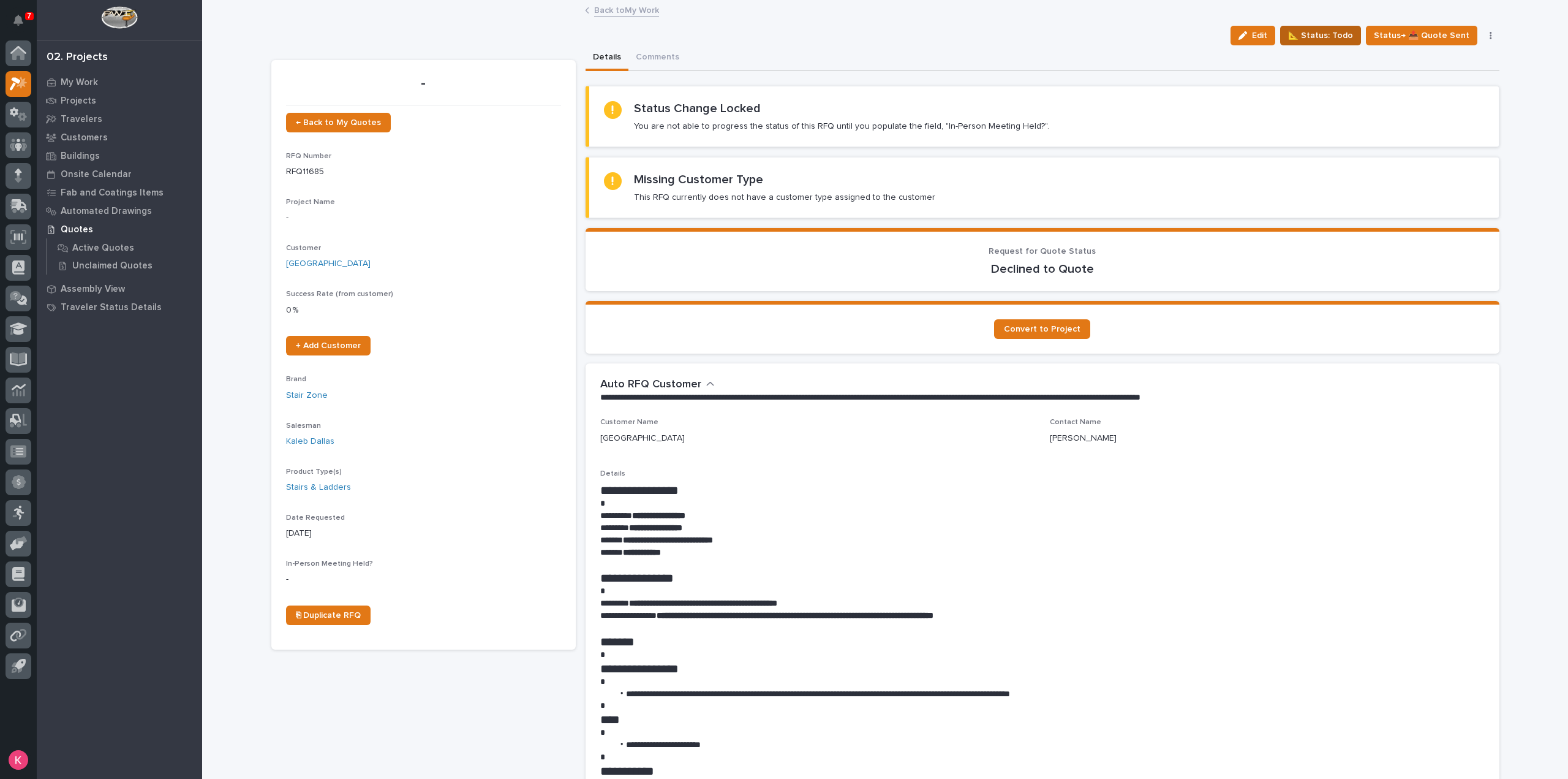
click at [1336, 36] on span "📐 Status: Todo" at bounding box center [1320, 35] width 65 height 15
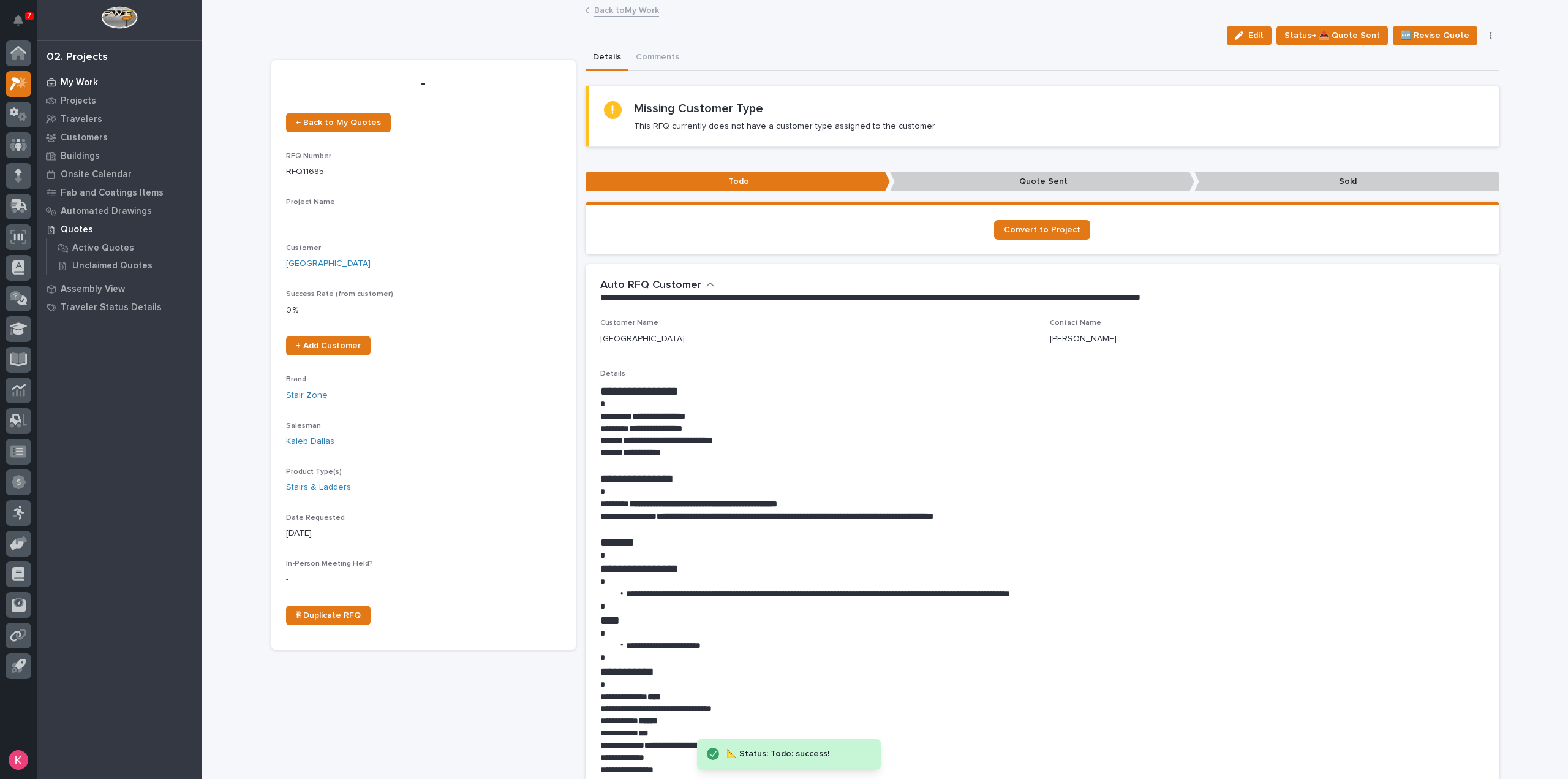
click at [66, 79] on p "My Work" at bounding box center [79, 82] width 38 height 11
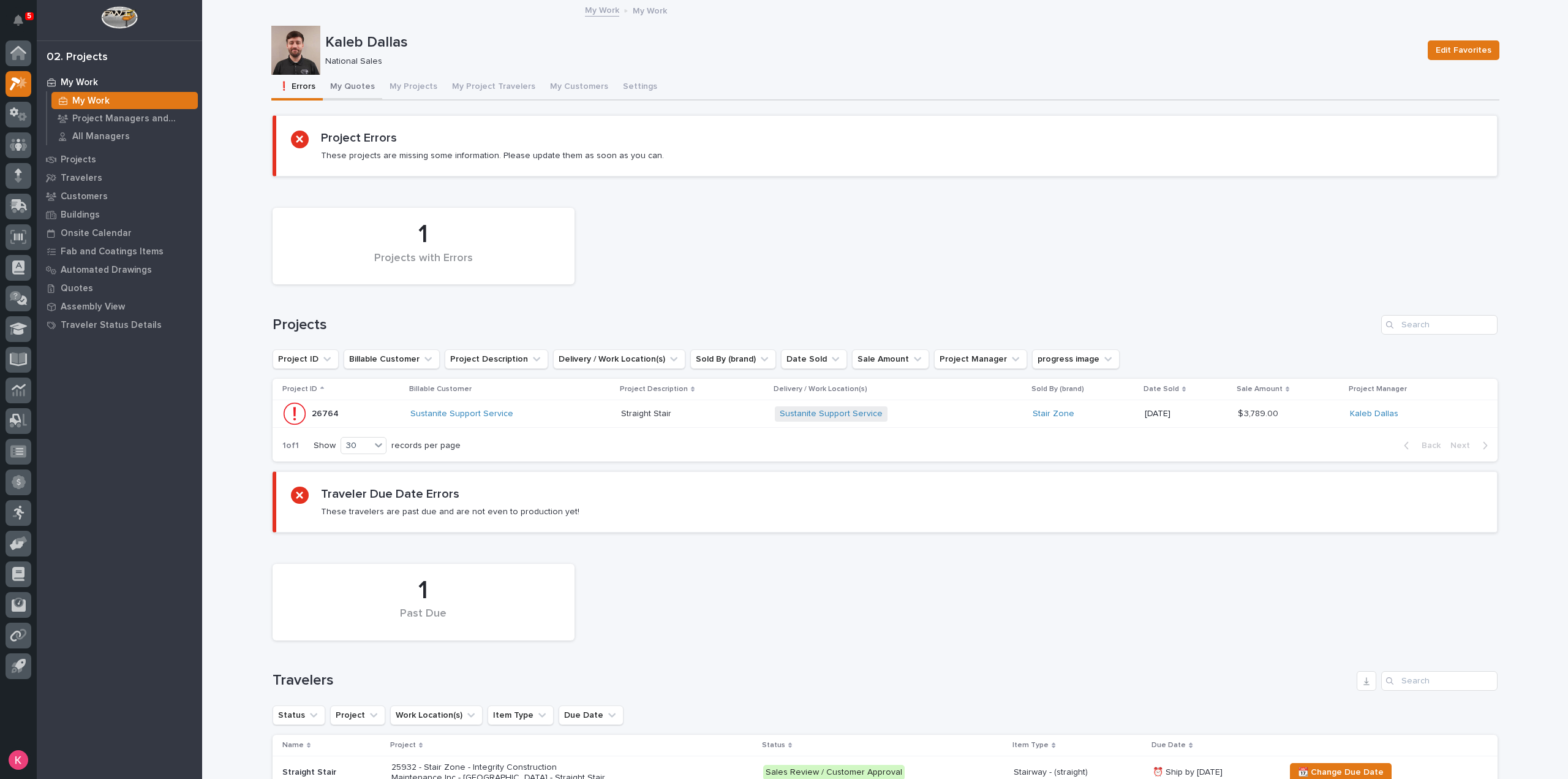
click at [352, 90] on button "My Quotes" at bounding box center [352, 87] width 59 height 26
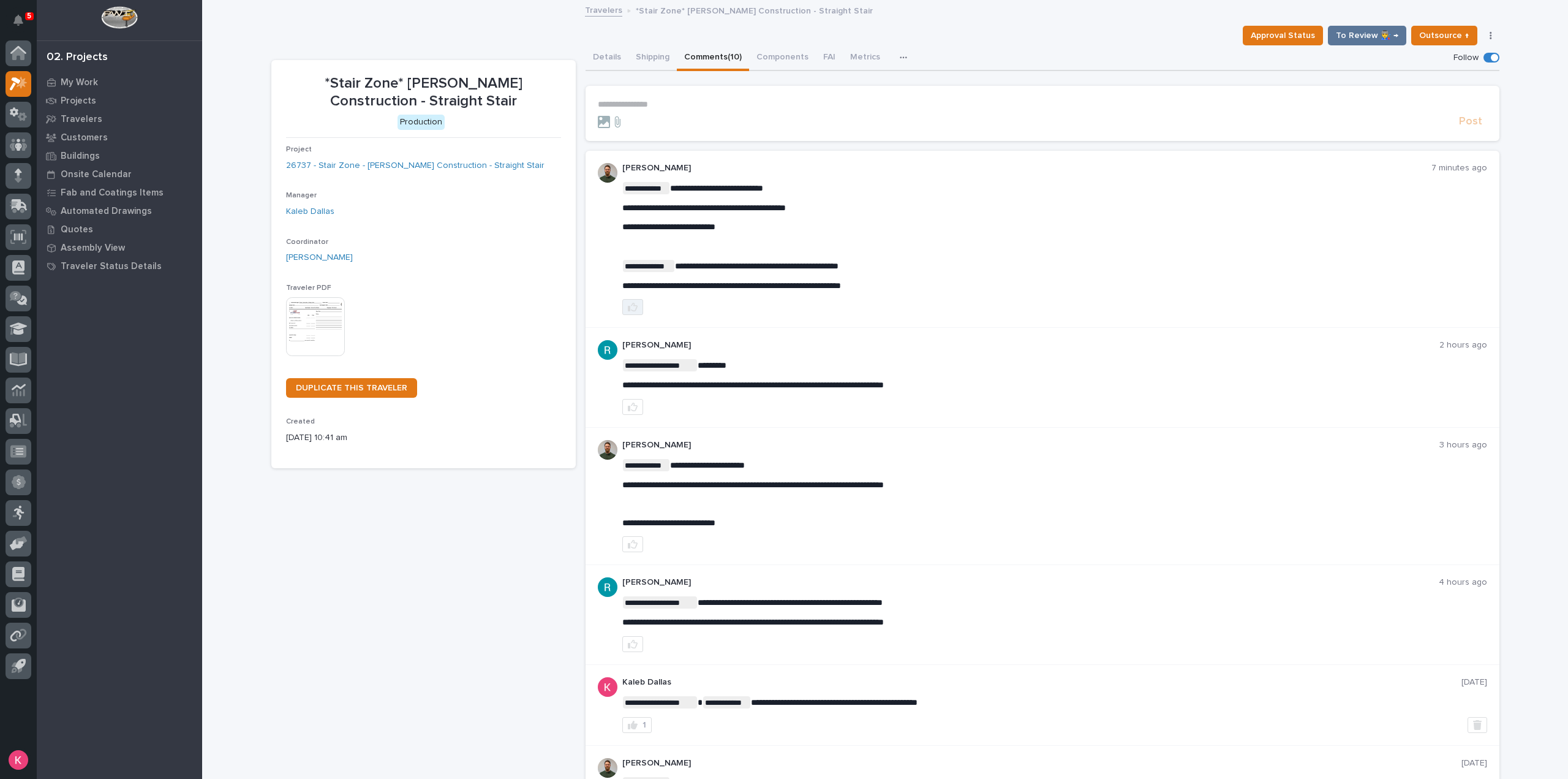
click at [625, 313] on button "button" at bounding box center [632, 306] width 21 height 16
drag, startPoint x: 888, startPoint y: 278, endPoint x: 719, endPoint y: 292, distance: 169.6
click at [996, 266] on p "**********" at bounding box center [1054, 266] width 865 height 12
click at [980, 192] on p "**********" at bounding box center [1054, 188] width 865 height 12
click at [1029, 165] on p "[PERSON_NAME]" at bounding box center [1027, 168] width 809 height 10
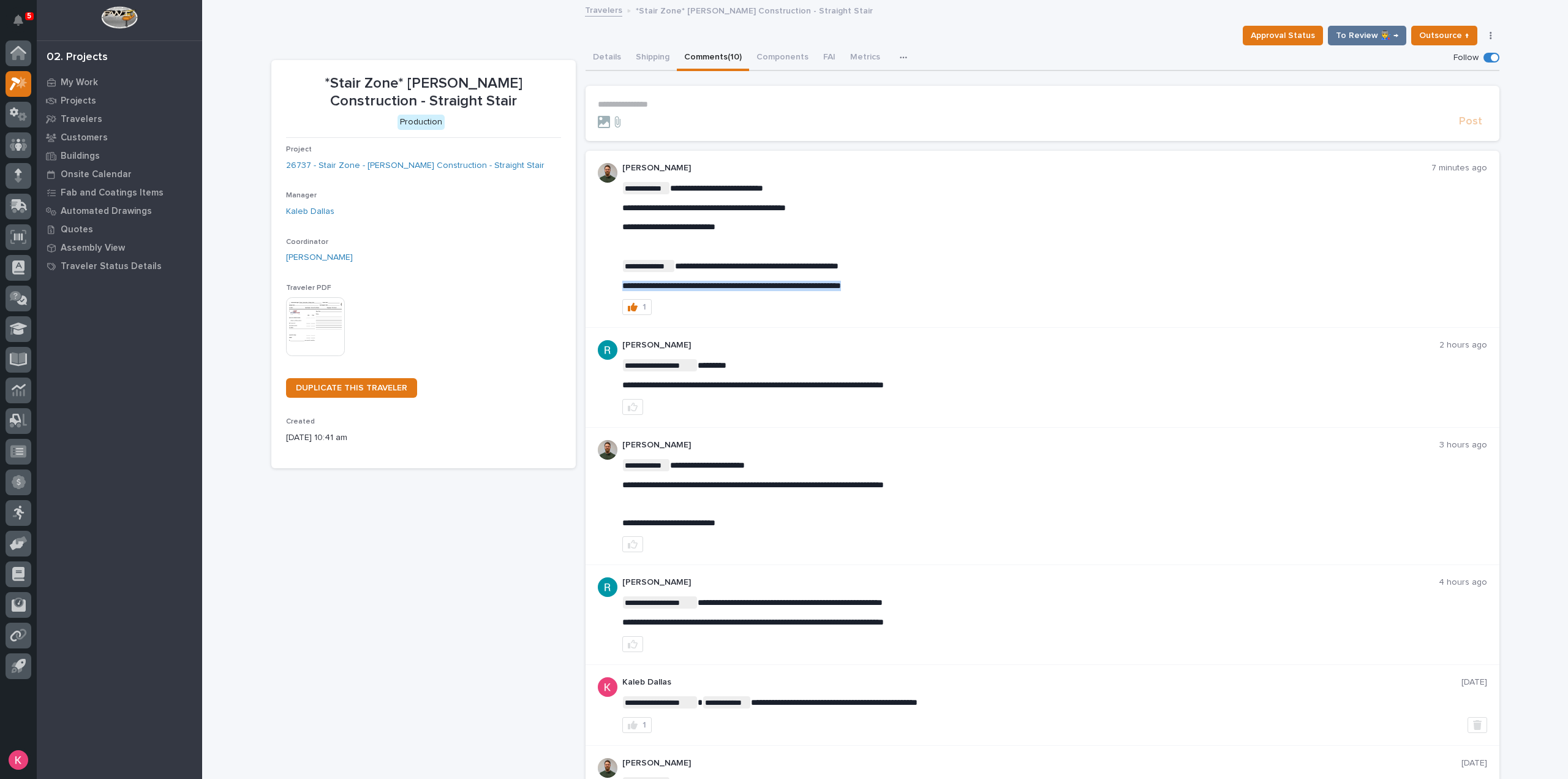
drag, startPoint x: 869, startPoint y: 289, endPoint x: 597, endPoint y: 289, distance: 272.0
click at [597, 289] on div "**********" at bounding box center [1042, 239] width 914 height 177
copy span "**********"
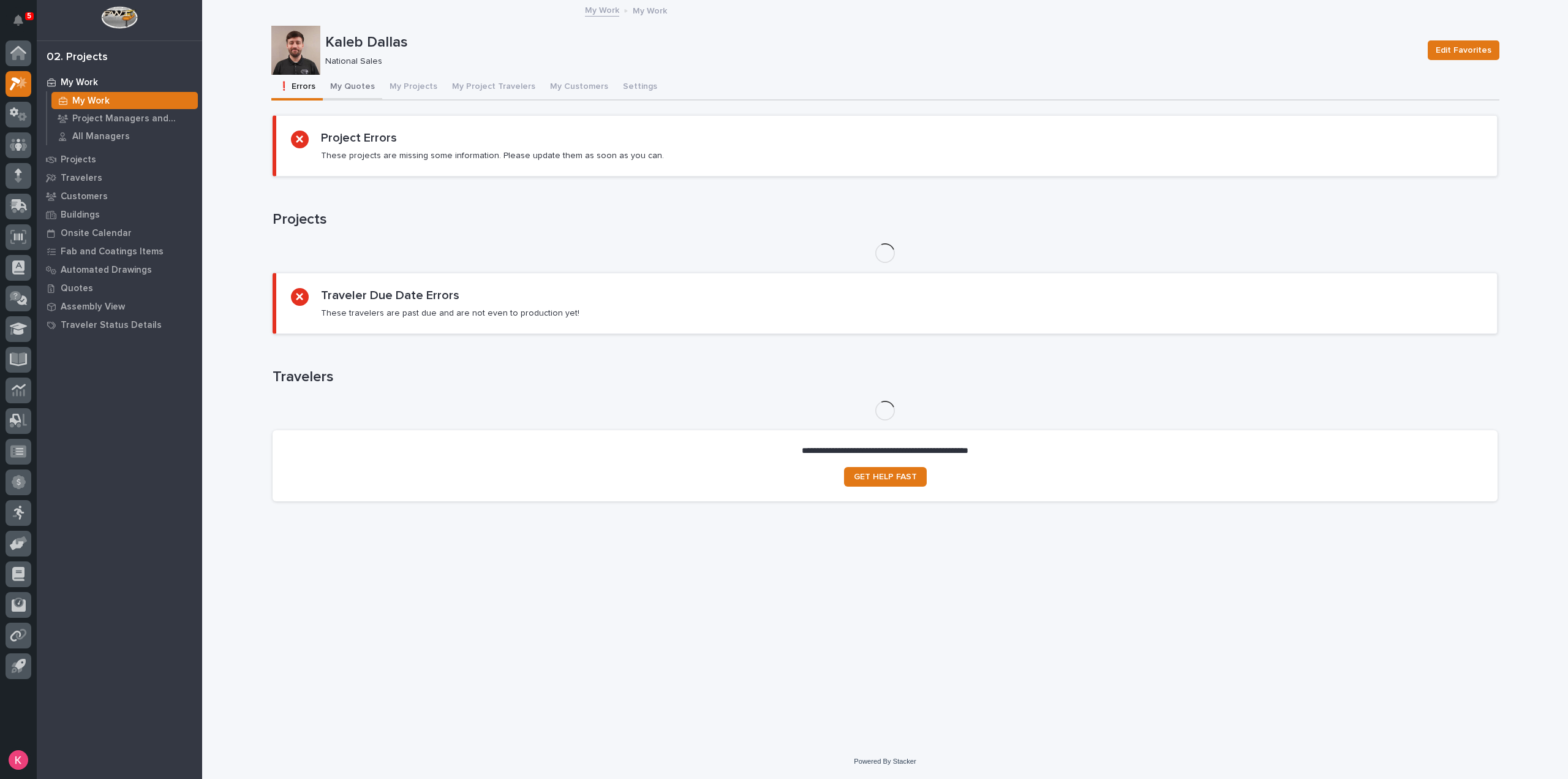
click at [360, 86] on button "My Quotes" at bounding box center [352, 87] width 59 height 26
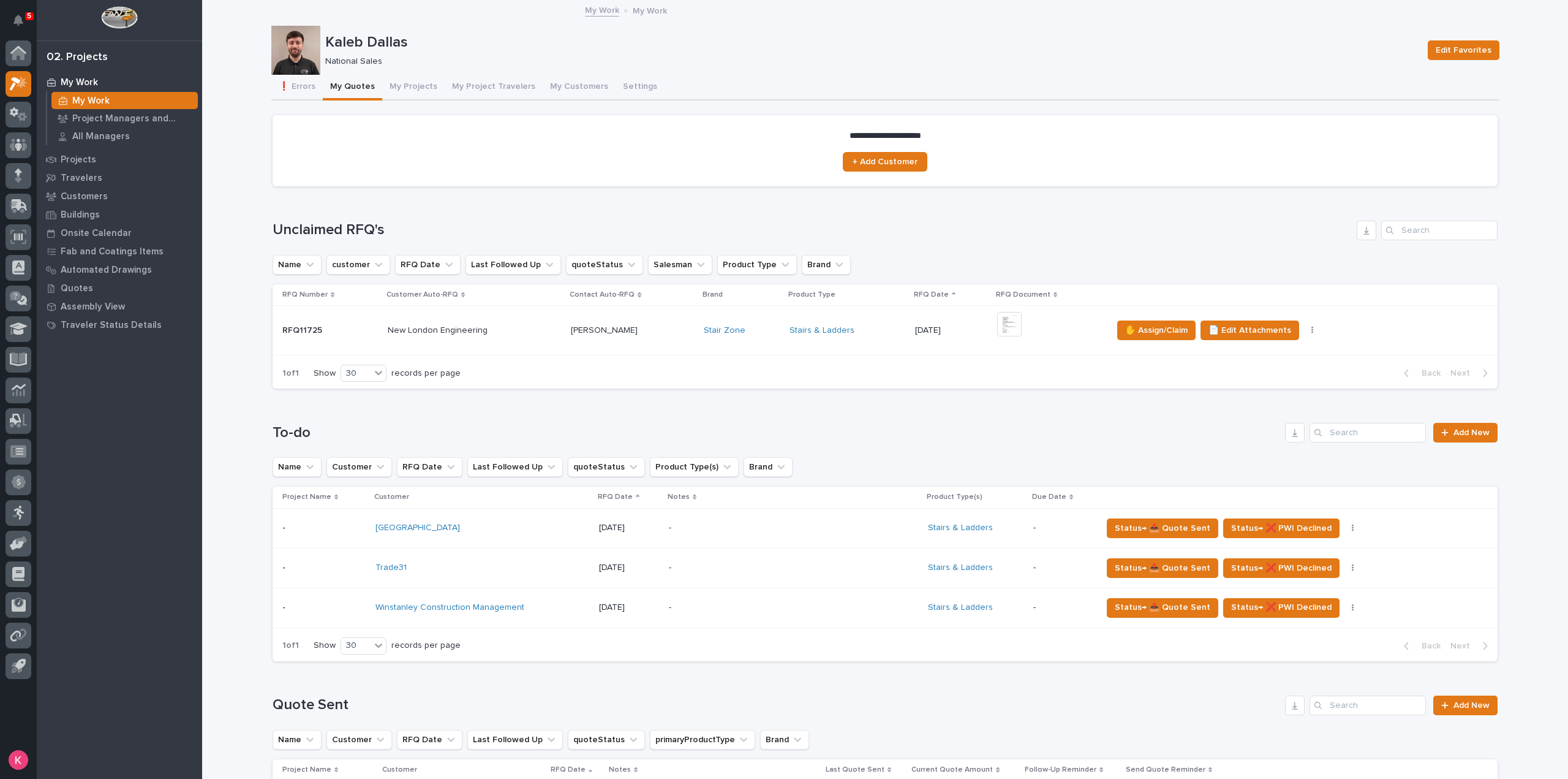
click at [671, 335] on div "Cary Lindauer Cary Lindauer" at bounding box center [632, 331] width 123 height 20
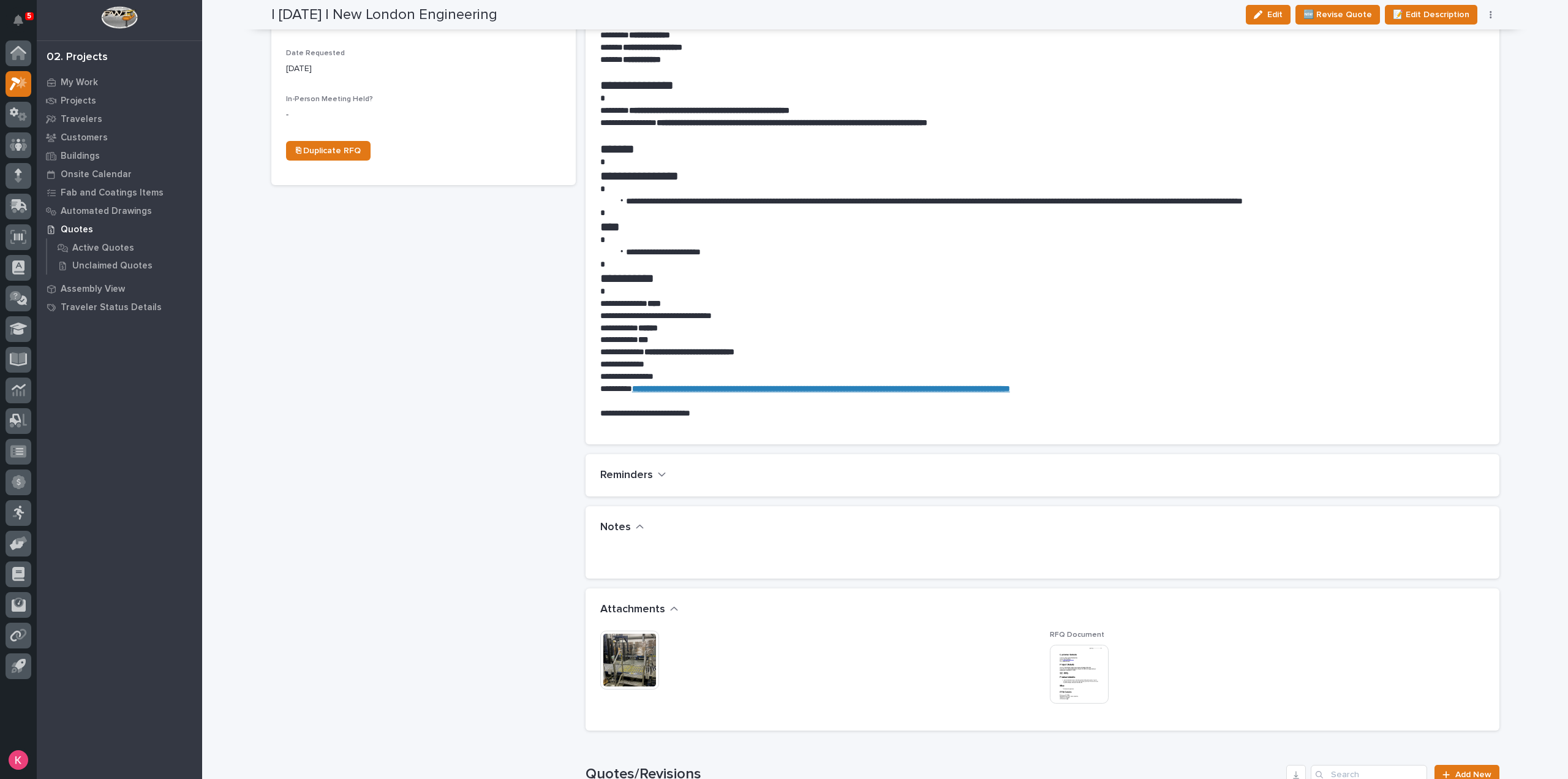
scroll to position [490, 0]
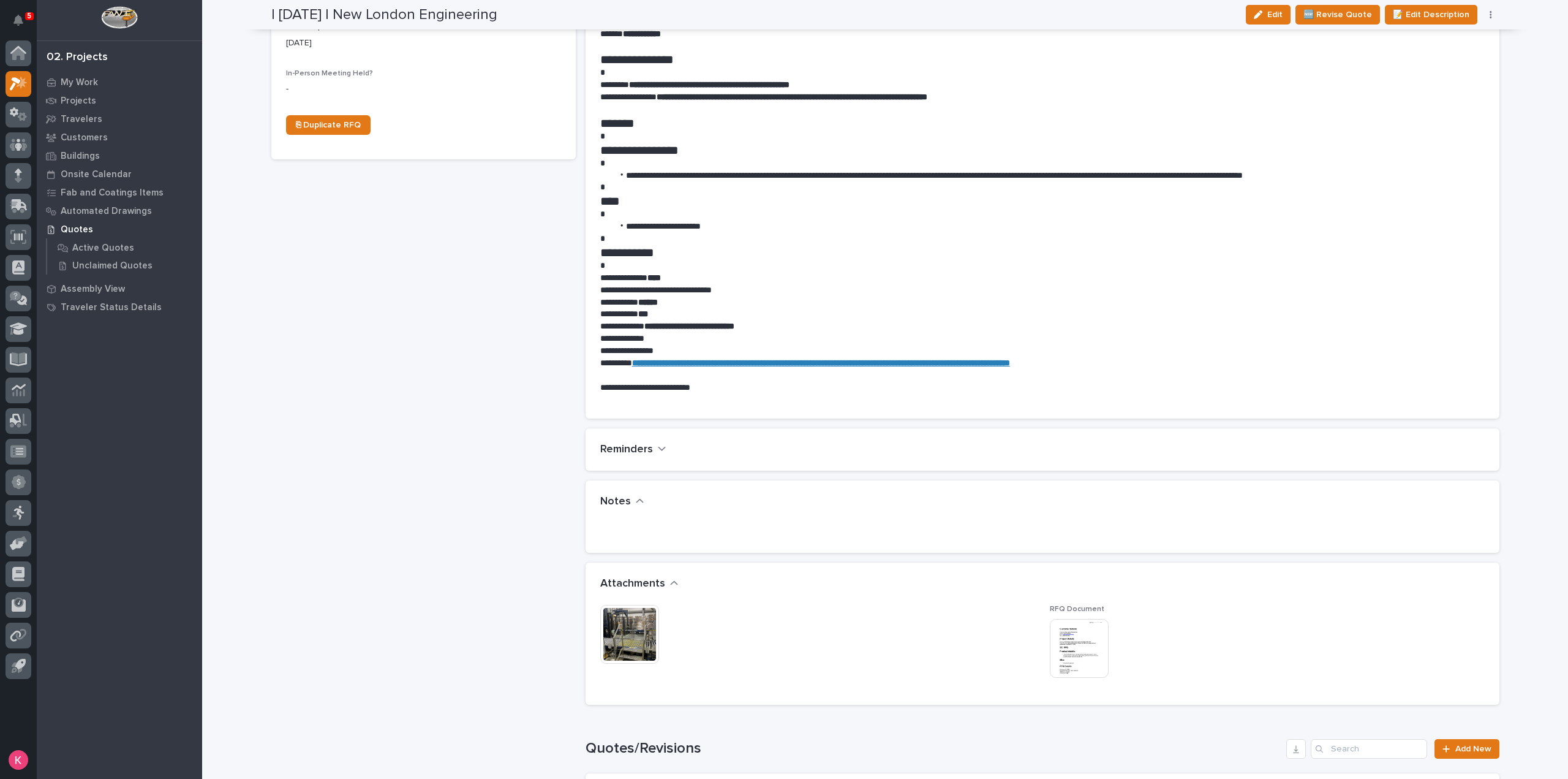
click at [643, 636] on img at bounding box center [629, 634] width 59 height 59
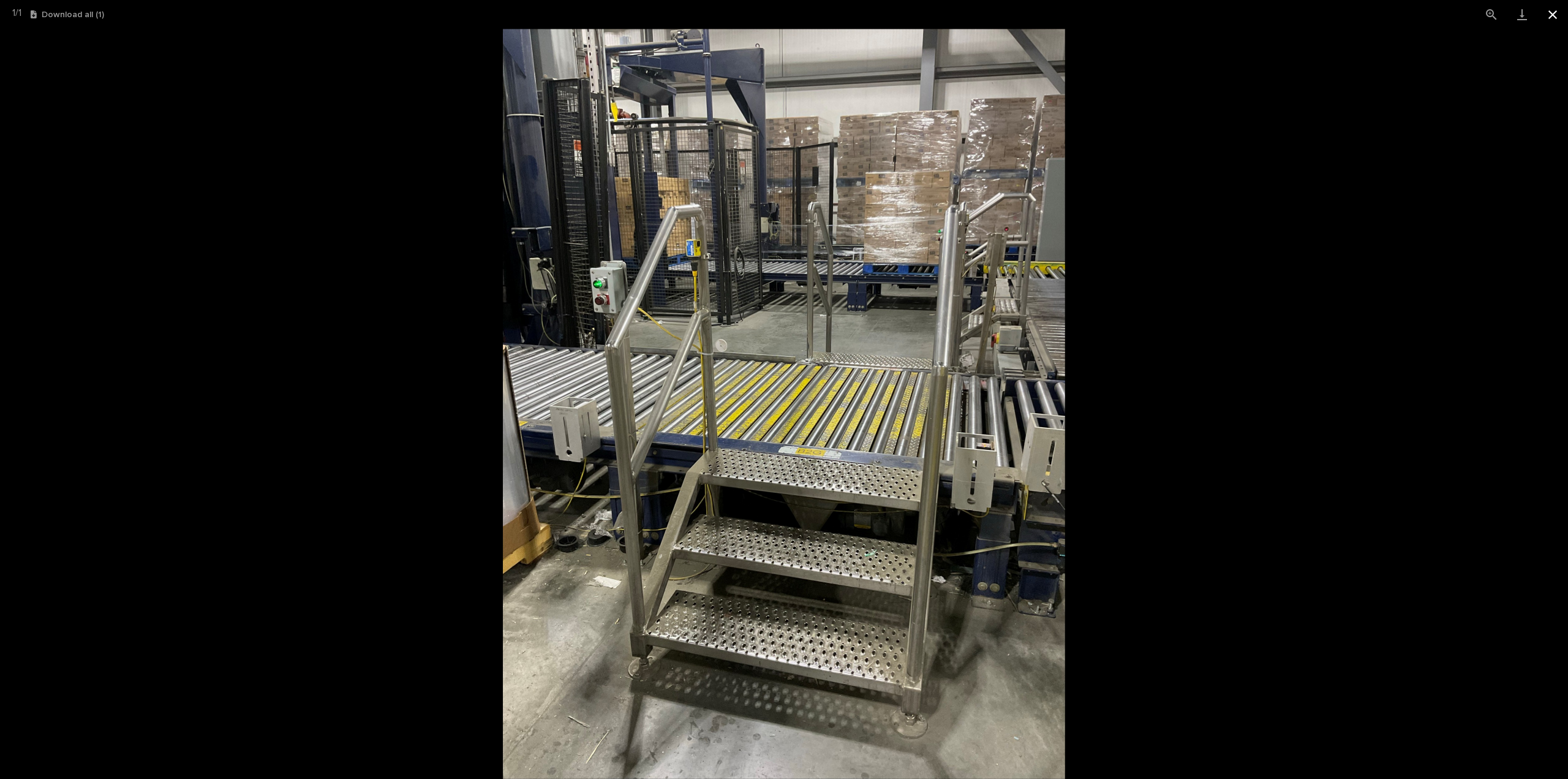
click at [1544, 10] on button "Close gallery" at bounding box center [1553, 14] width 31 height 29
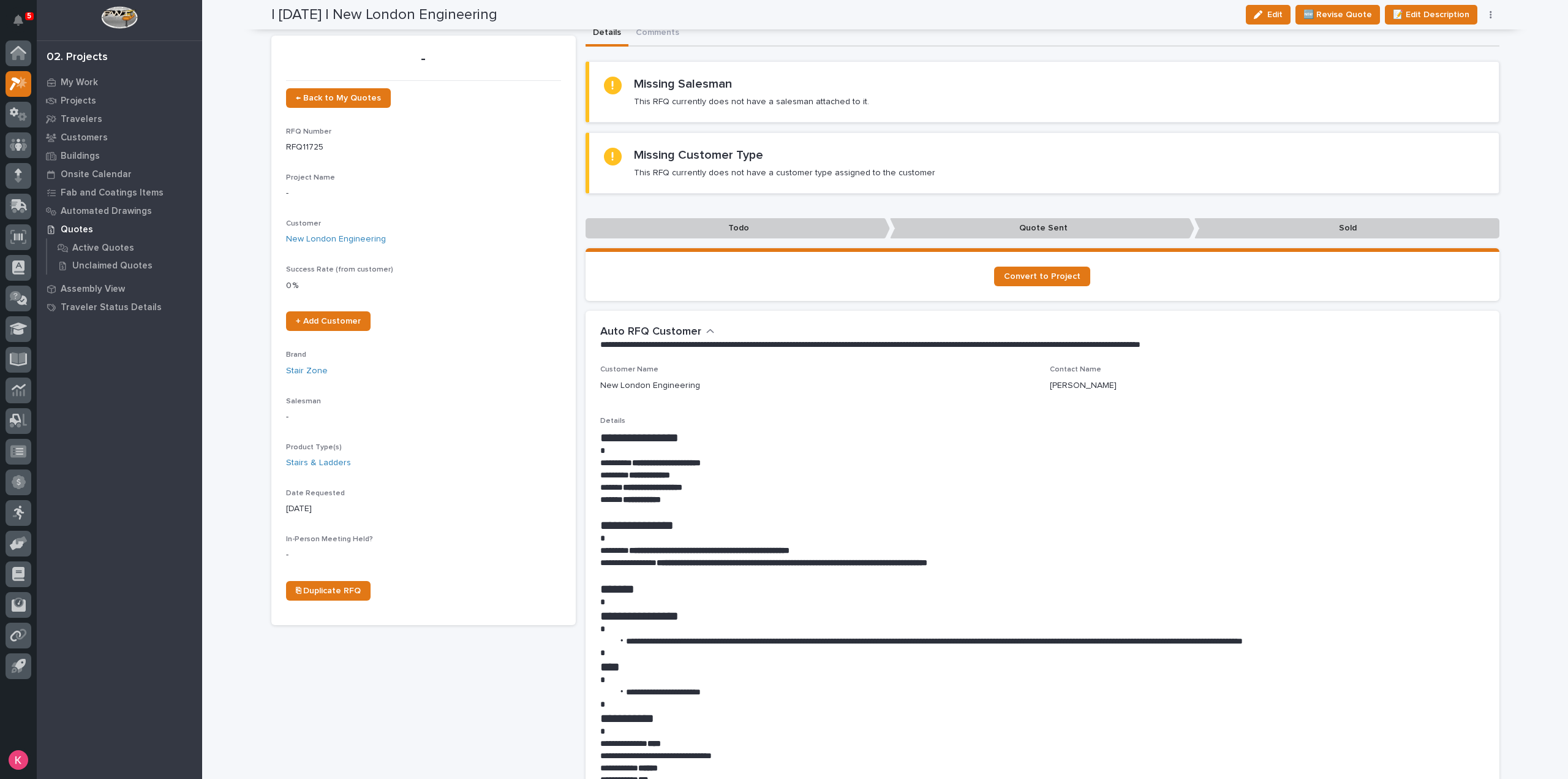
scroll to position [0, 0]
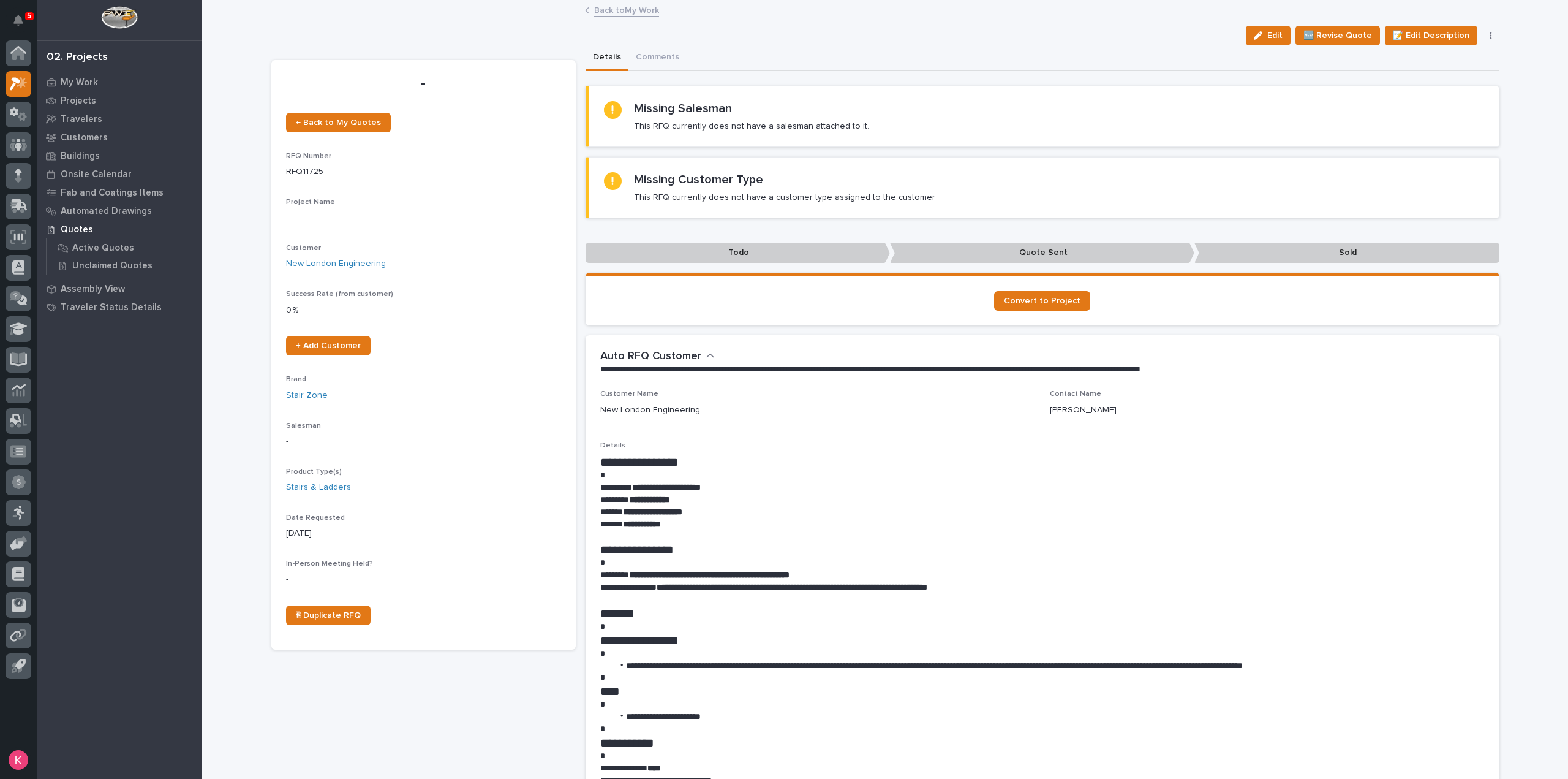
click at [626, 26] on div "Edit 🆕 Revise Quote 📝 Edit Description 📞 Edit Contact Info ✋ Assign/Claim Delet…" at bounding box center [885, 35] width 1228 height 20
click at [626, 14] on link "Back to My Work" at bounding box center [627, 10] width 65 height 14
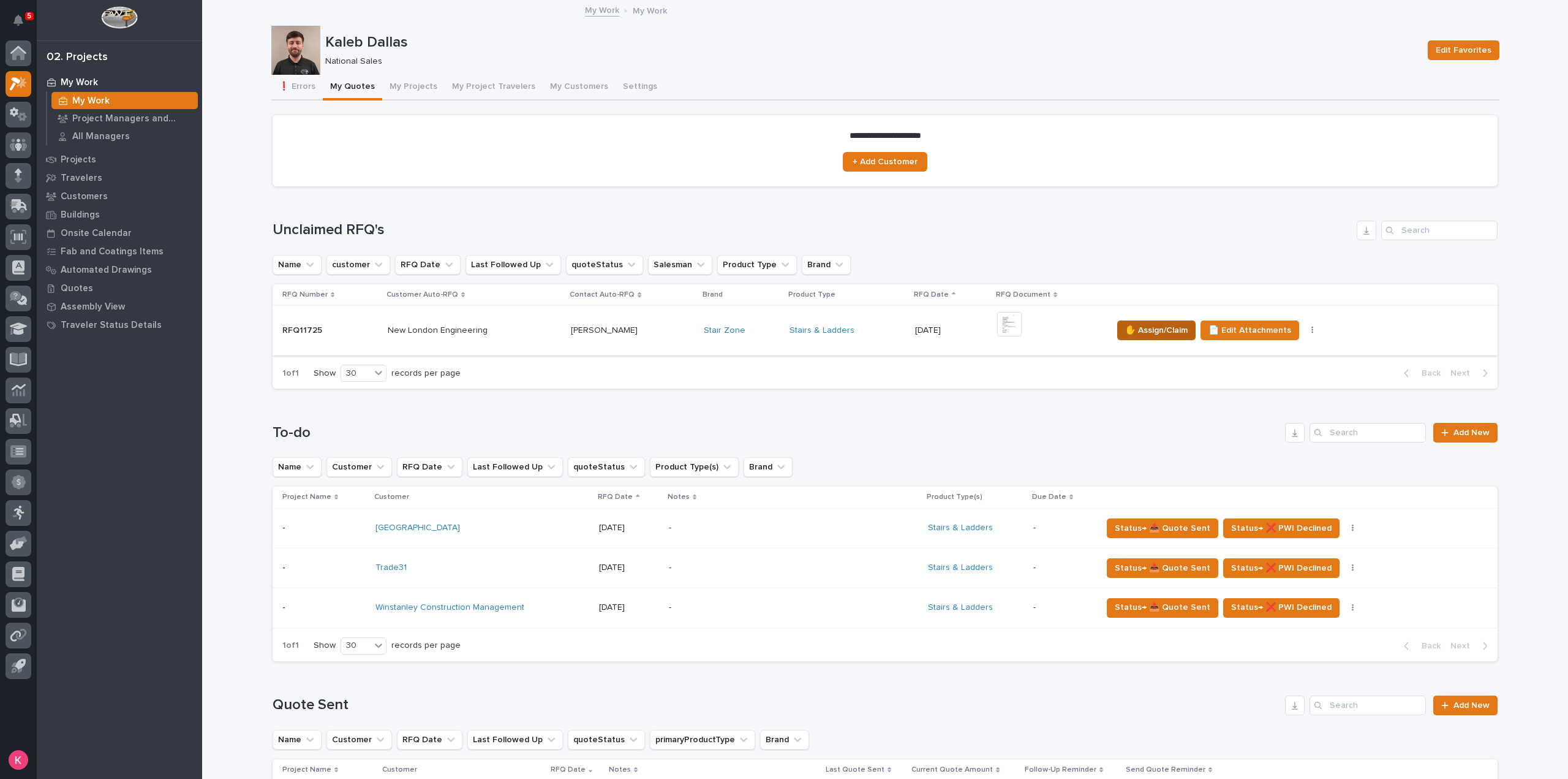
click at [1146, 339] on button "✋ Assign/Claim" at bounding box center [1156, 330] width 78 height 20
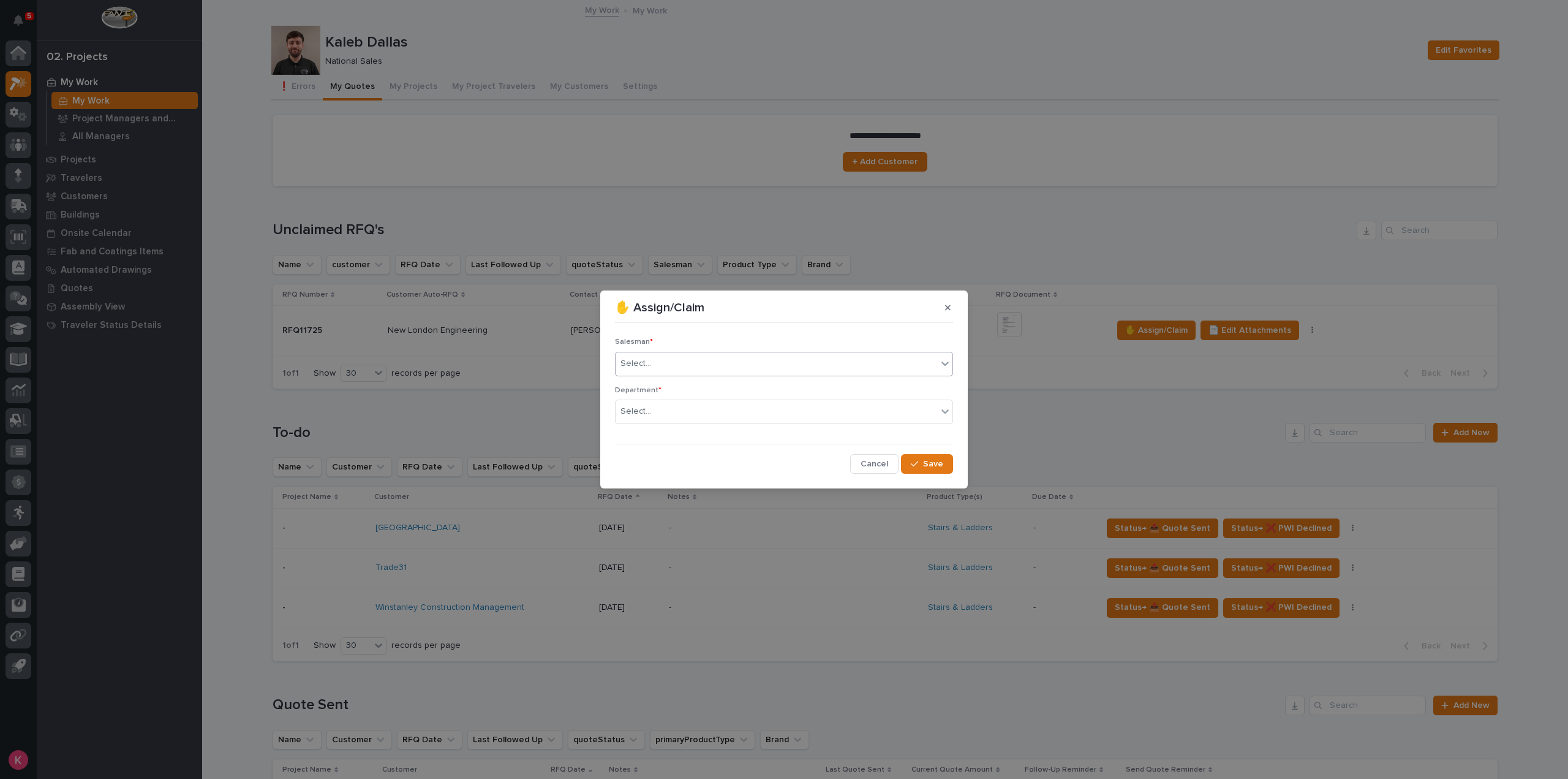
click at [705, 359] on div "Select..." at bounding box center [776, 364] width 322 height 20
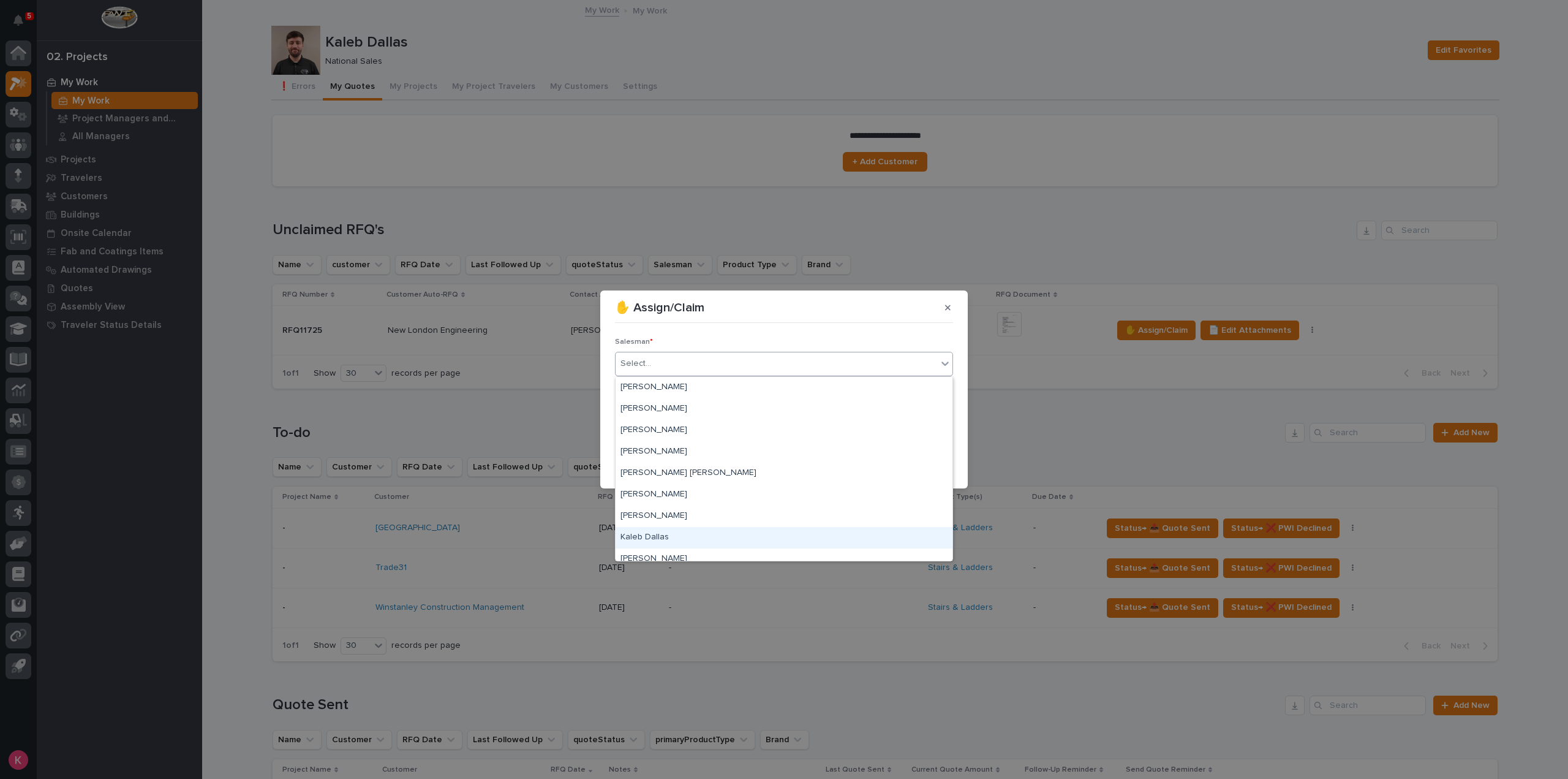
click at [658, 535] on div "Kaleb Dallas" at bounding box center [784, 538] width 337 height 22
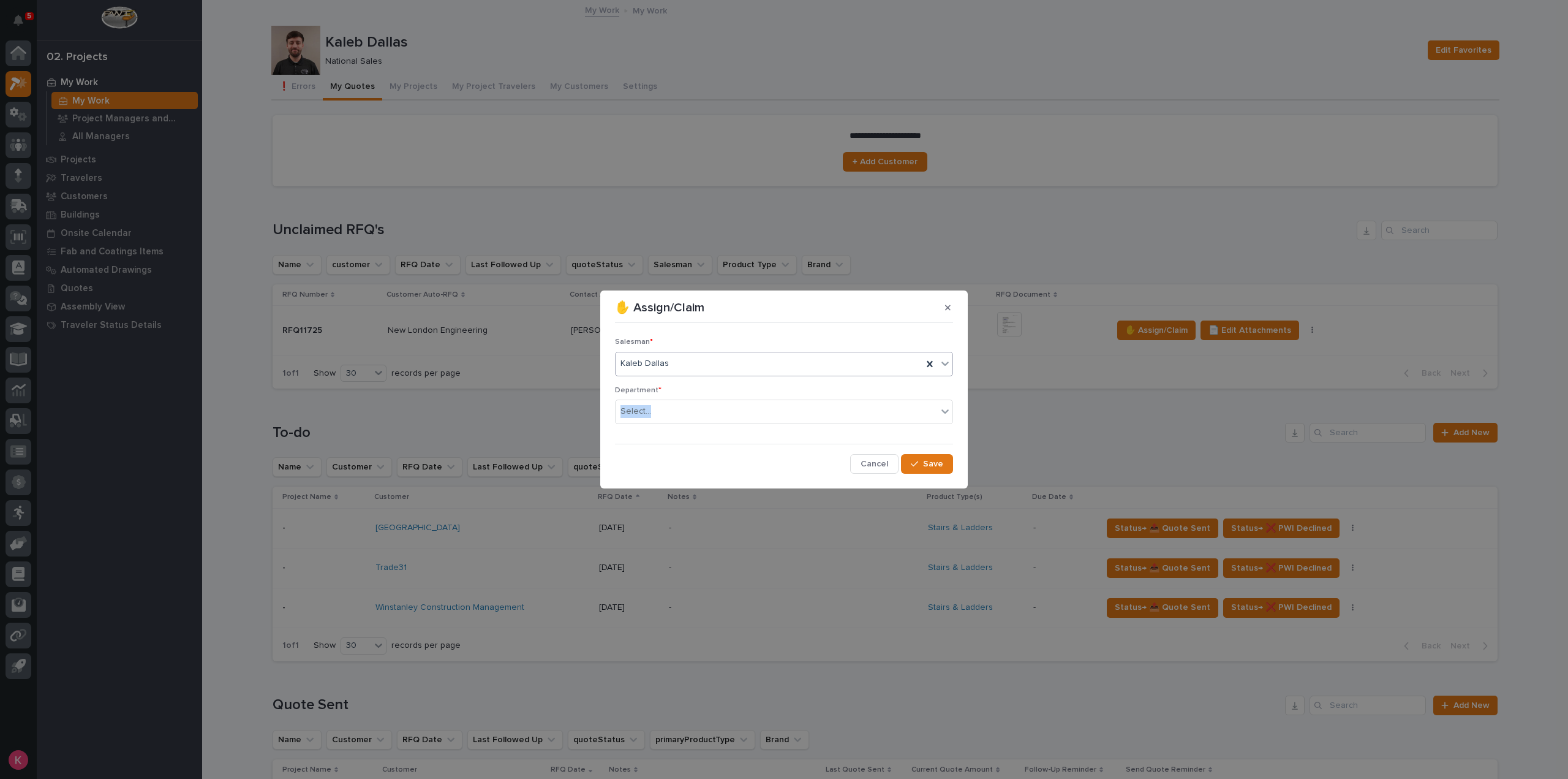
click at [730, 398] on div "Department * Select..." at bounding box center [784, 410] width 338 height 48
click at [728, 407] on div "Select..." at bounding box center [776, 412] width 322 height 20
drag, startPoint x: 678, startPoint y: 438, endPoint x: 695, endPoint y: 448, distance: 19.7
click at [677, 439] on span "National Sales" at bounding box center [651, 434] width 62 height 13
drag, startPoint x: 935, startPoint y: 459, endPoint x: 860, endPoint y: 566, distance: 130.7
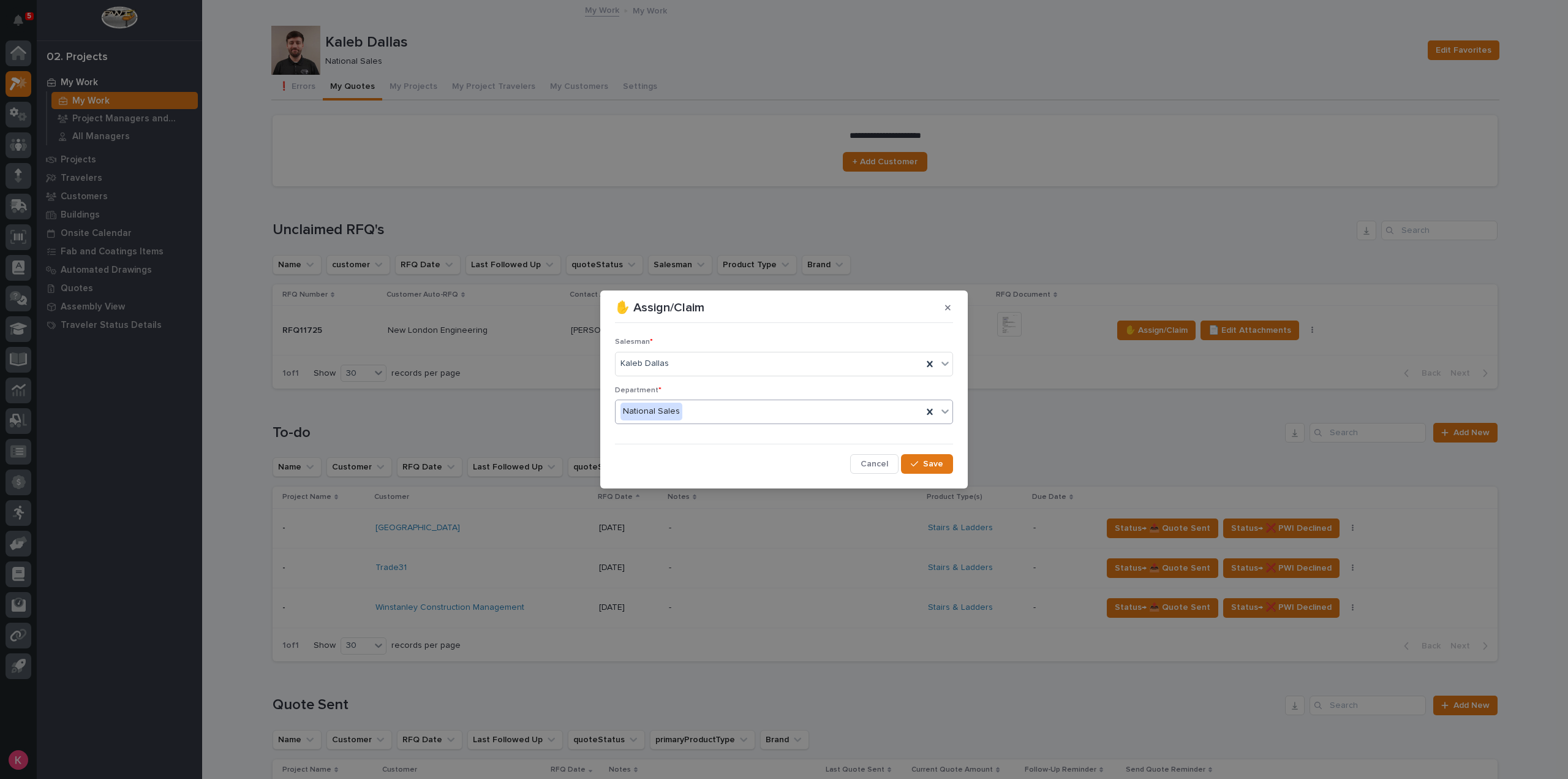
click at [935, 460] on span "Save" at bounding box center [933, 464] width 20 height 11
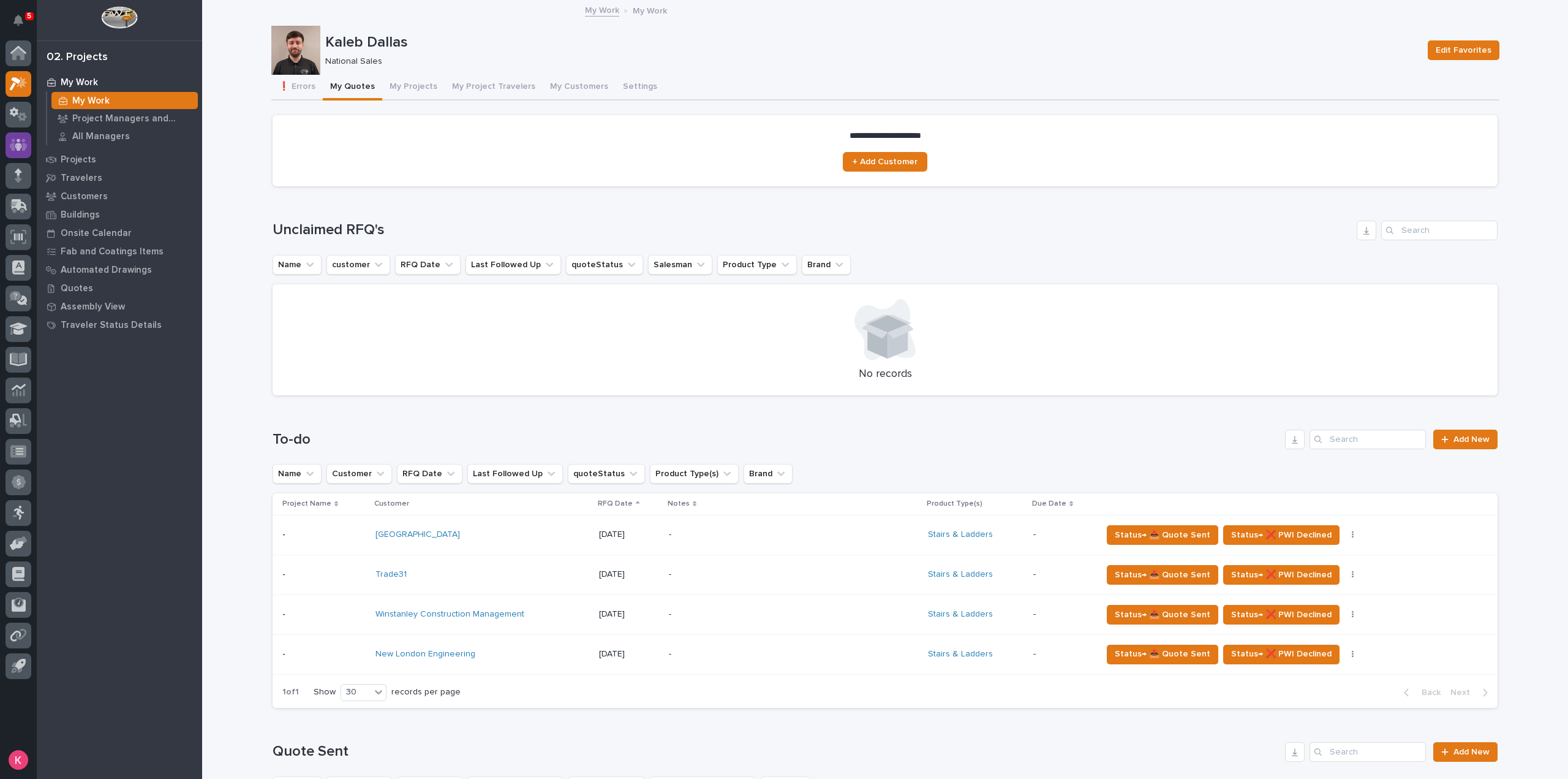
click at [17, 144] on icon at bounding box center [19, 144] width 8 height 12
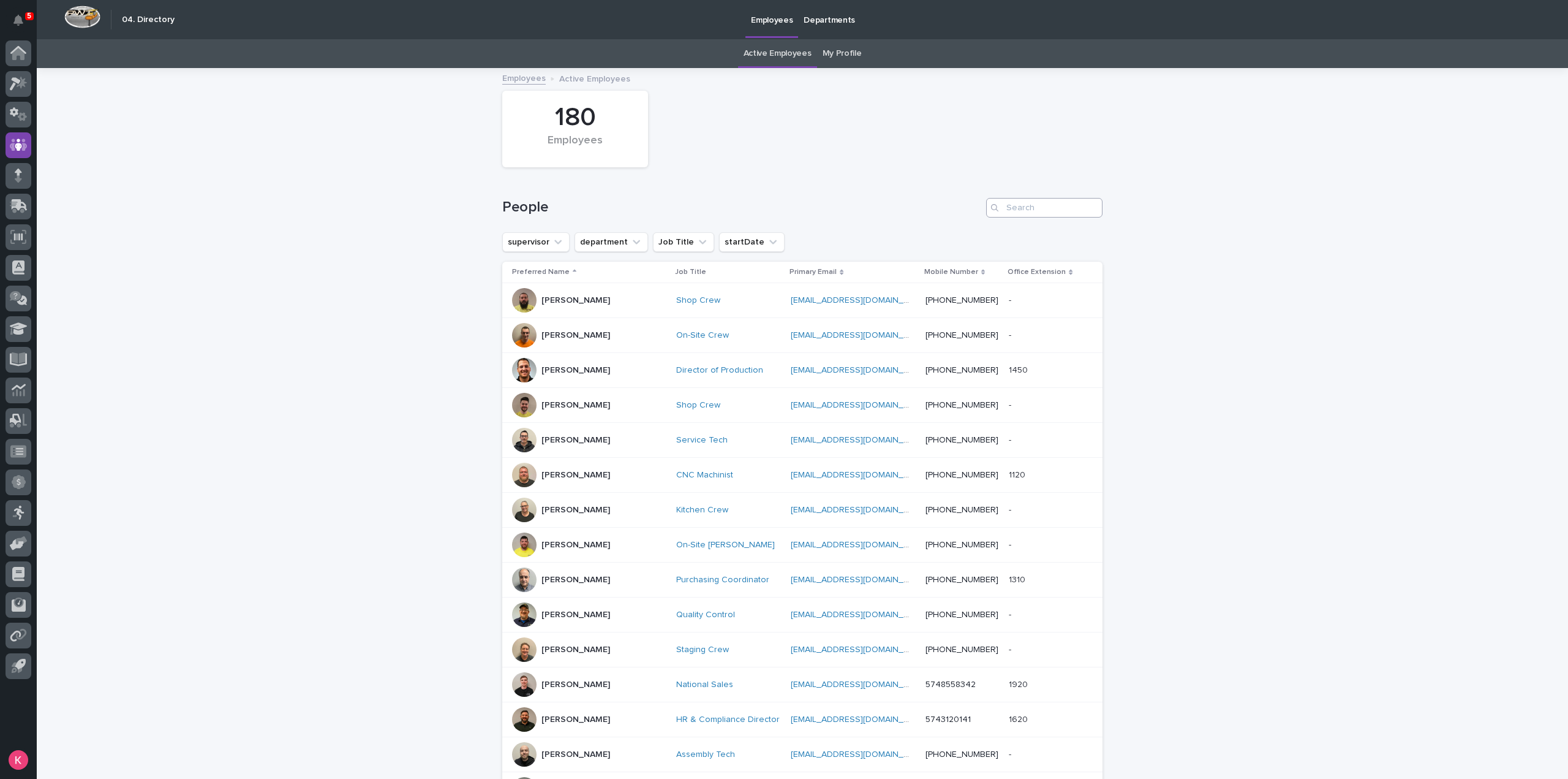
click at [1059, 216] on div "People" at bounding box center [802, 203] width 600 height 59
click at [1063, 213] on input "Search" at bounding box center [1044, 208] width 116 height 20
click at [1045, 209] on input "Search" at bounding box center [1044, 208] width 116 height 20
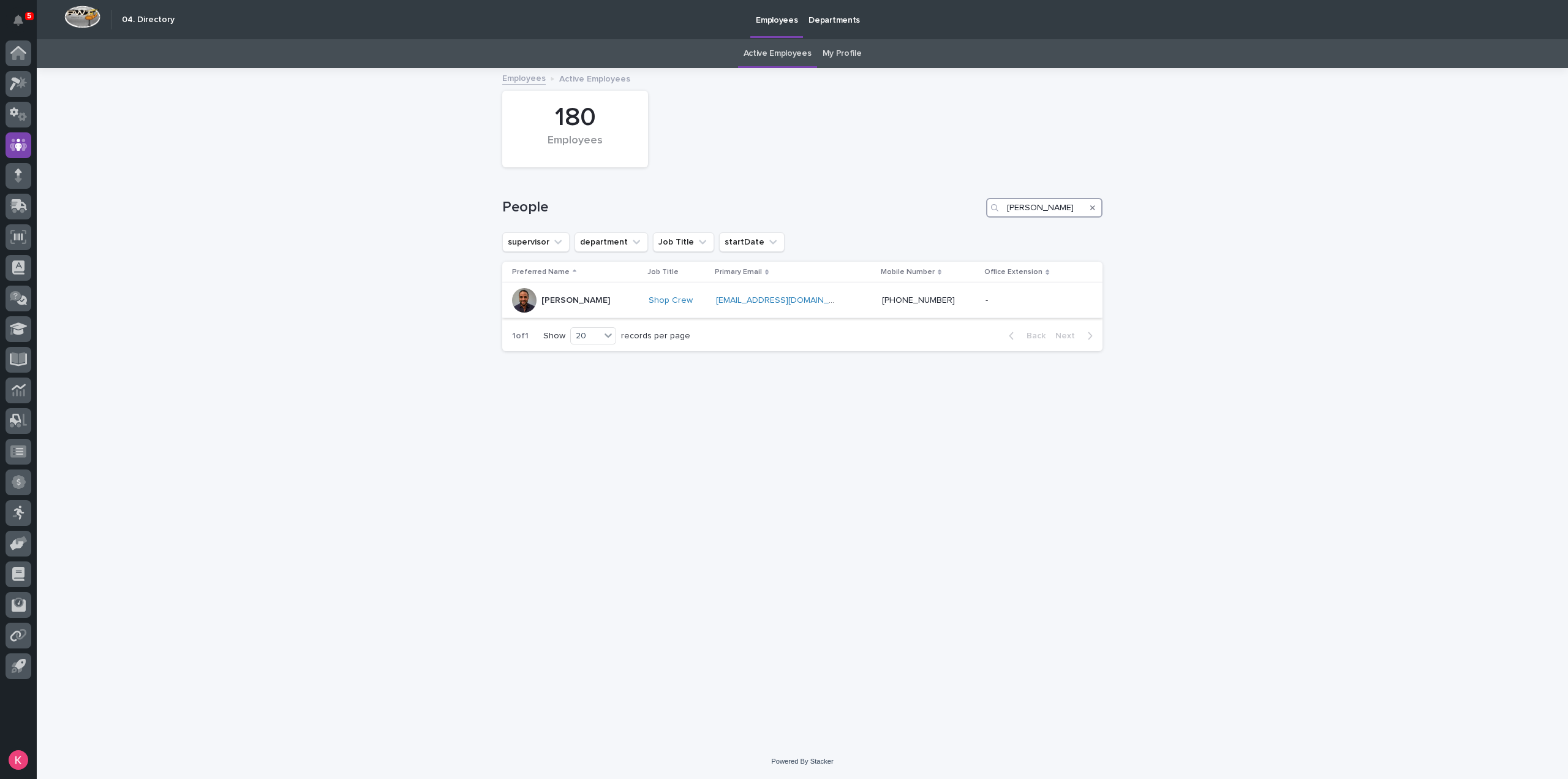
type input "dylan"
click at [626, 308] on div "Dylan Schlabach" at bounding box center [575, 300] width 127 height 24
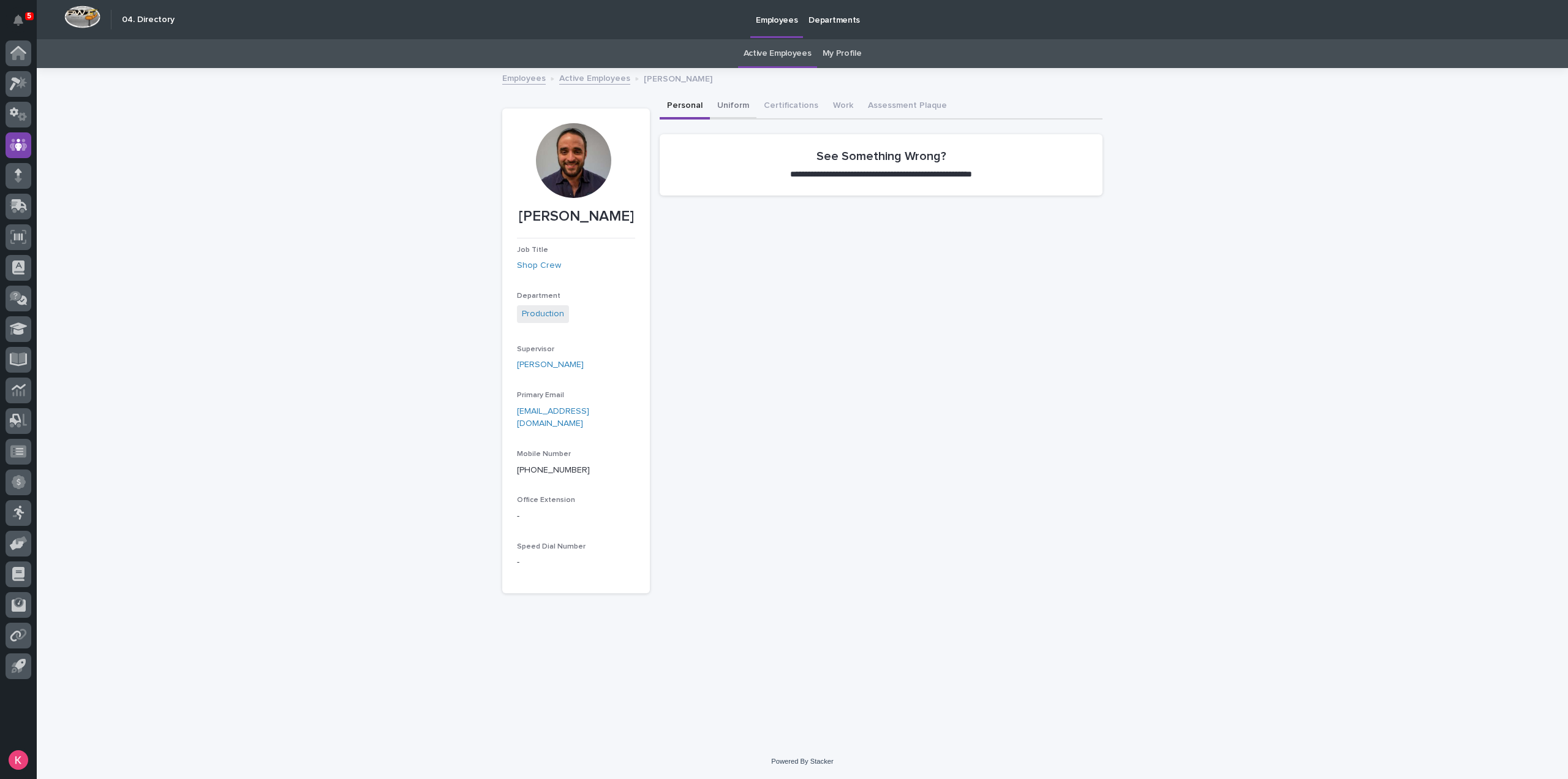
click at [749, 112] on button "Uniform" at bounding box center [733, 107] width 47 height 26
click at [798, 105] on button "Certifications" at bounding box center [791, 107] width 69 height 26
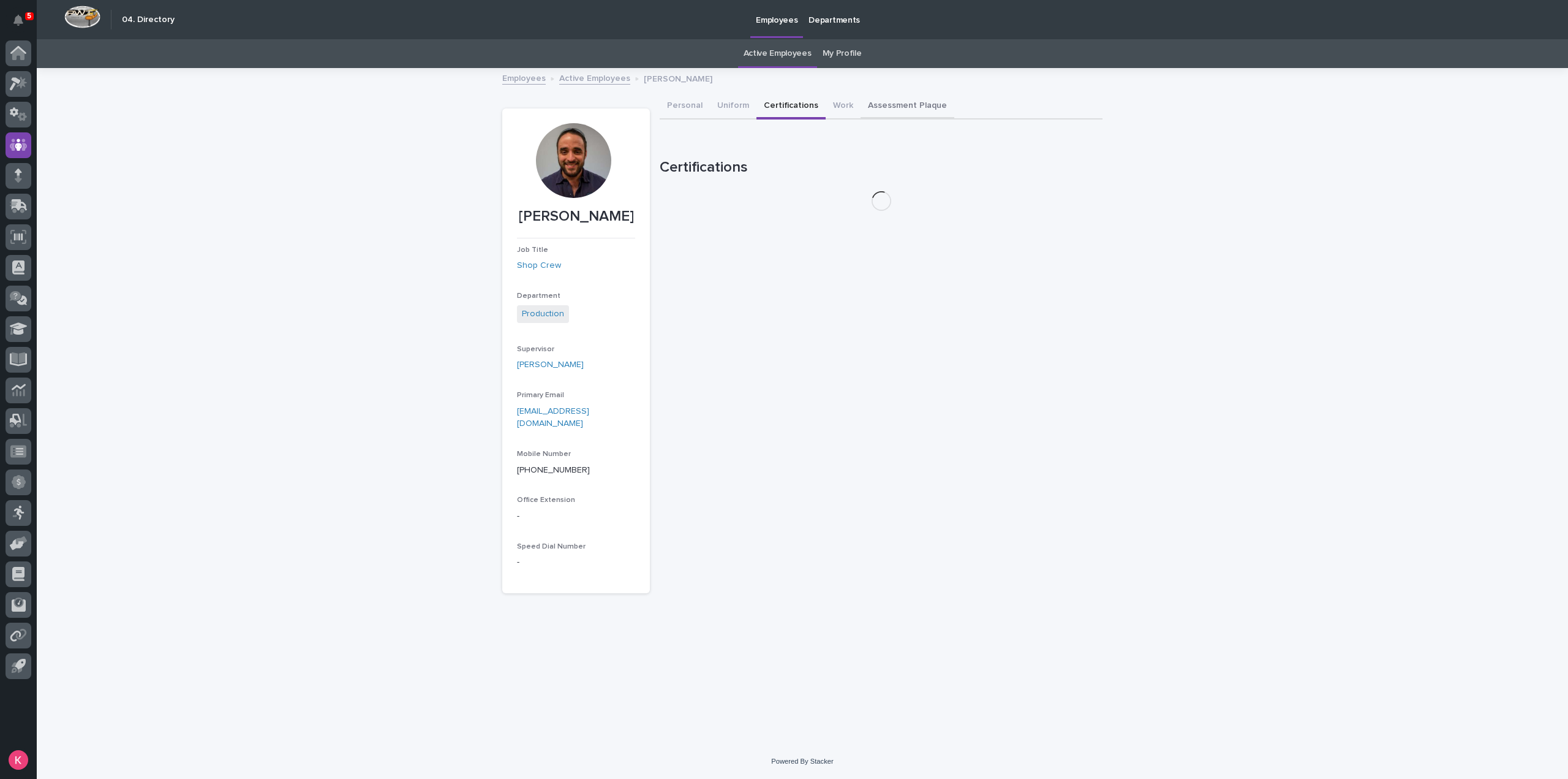
click at [850, 109] on div "Personal Uniform Certifications Work Assessment Plaque" at bounding box center [881, 107] width 443 height 26
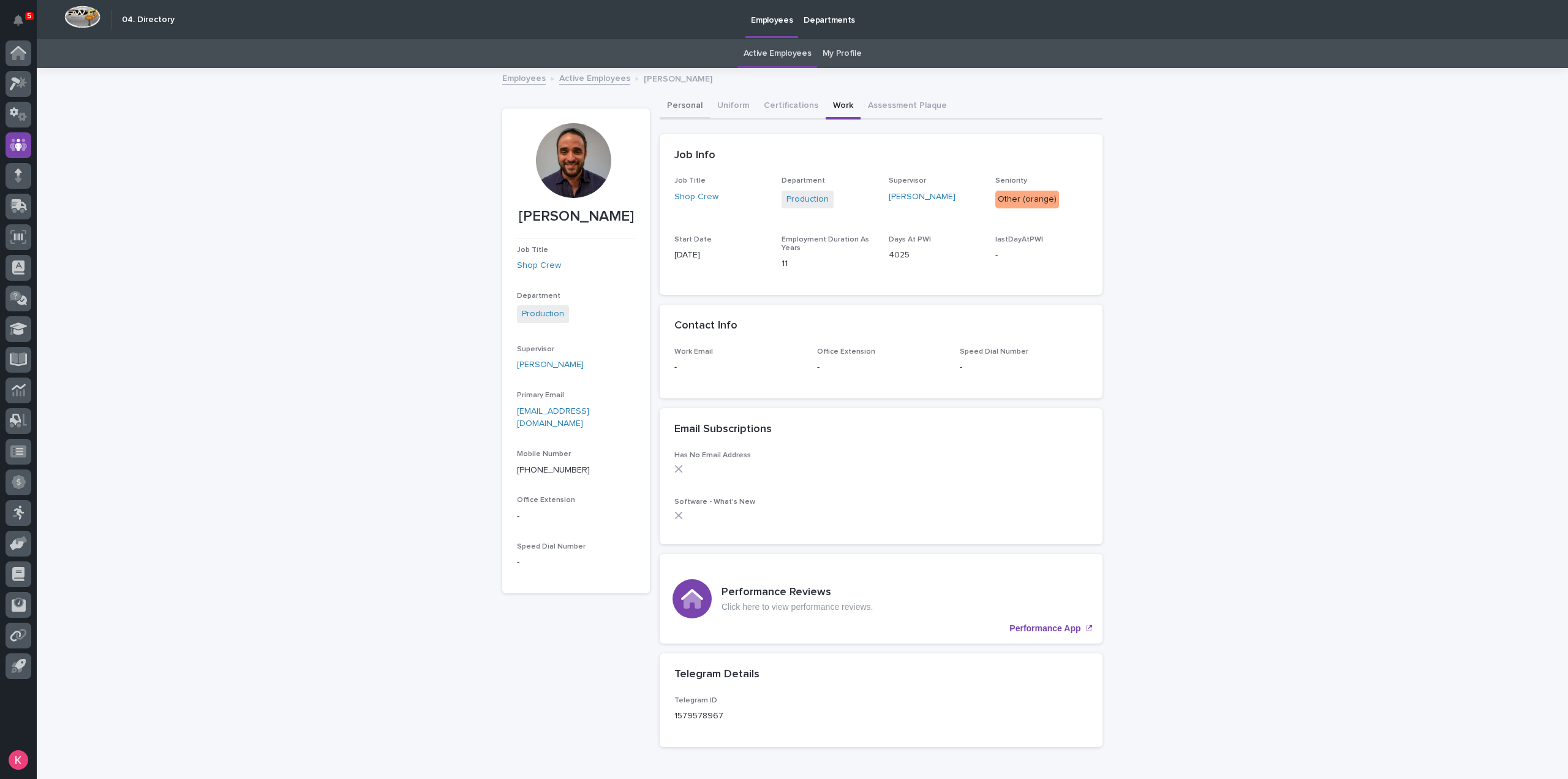
click at [678, 111] on button "Personal" at bounding box center [685, 107] width 50 height 26
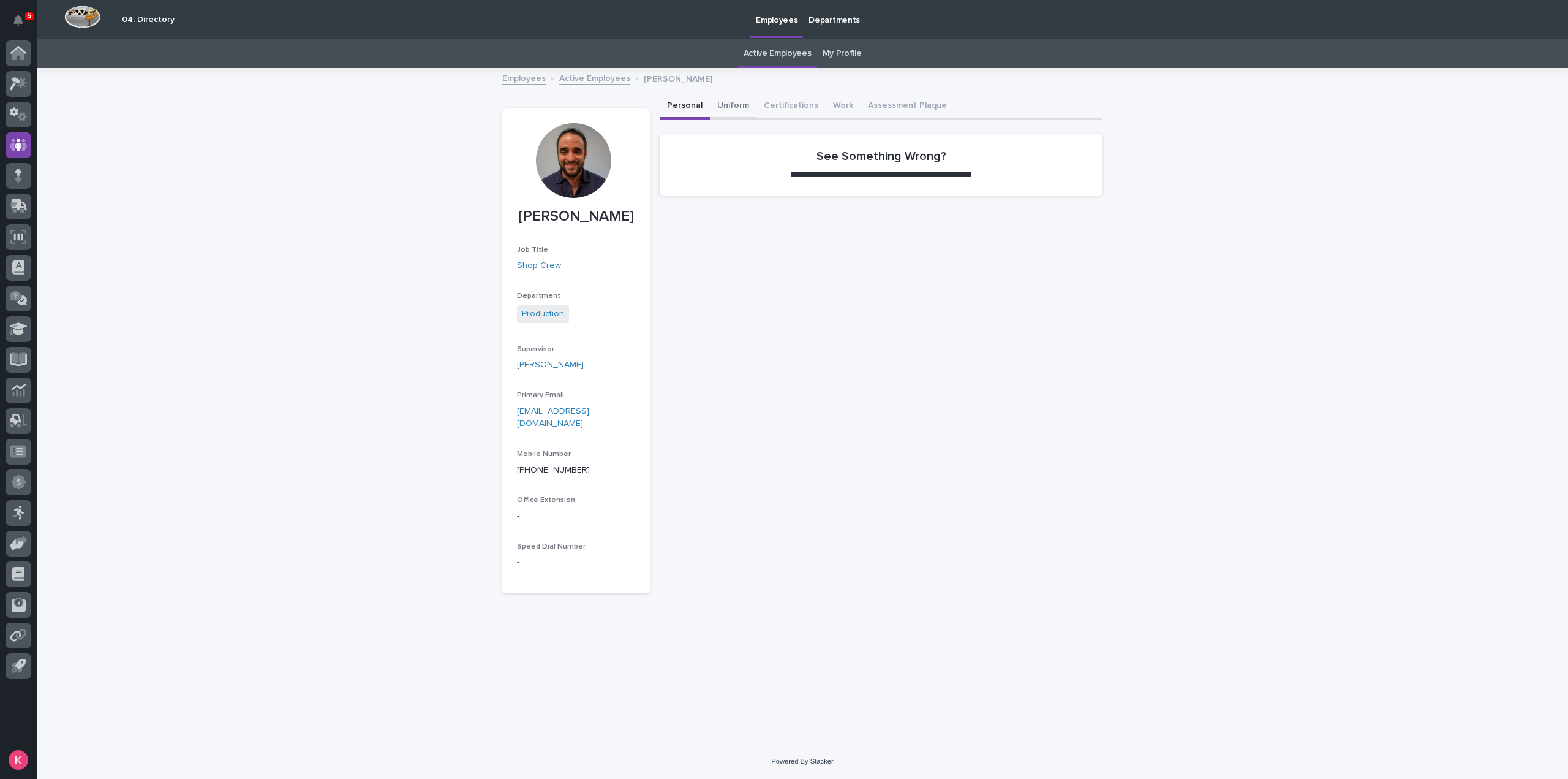
click at [742, 114] on button "Uniform" at bounding box center [733, 107] width 47 height 26
click at [772, 109] on button "Certifications" at bounding box center [791, 107] width 69 height 26
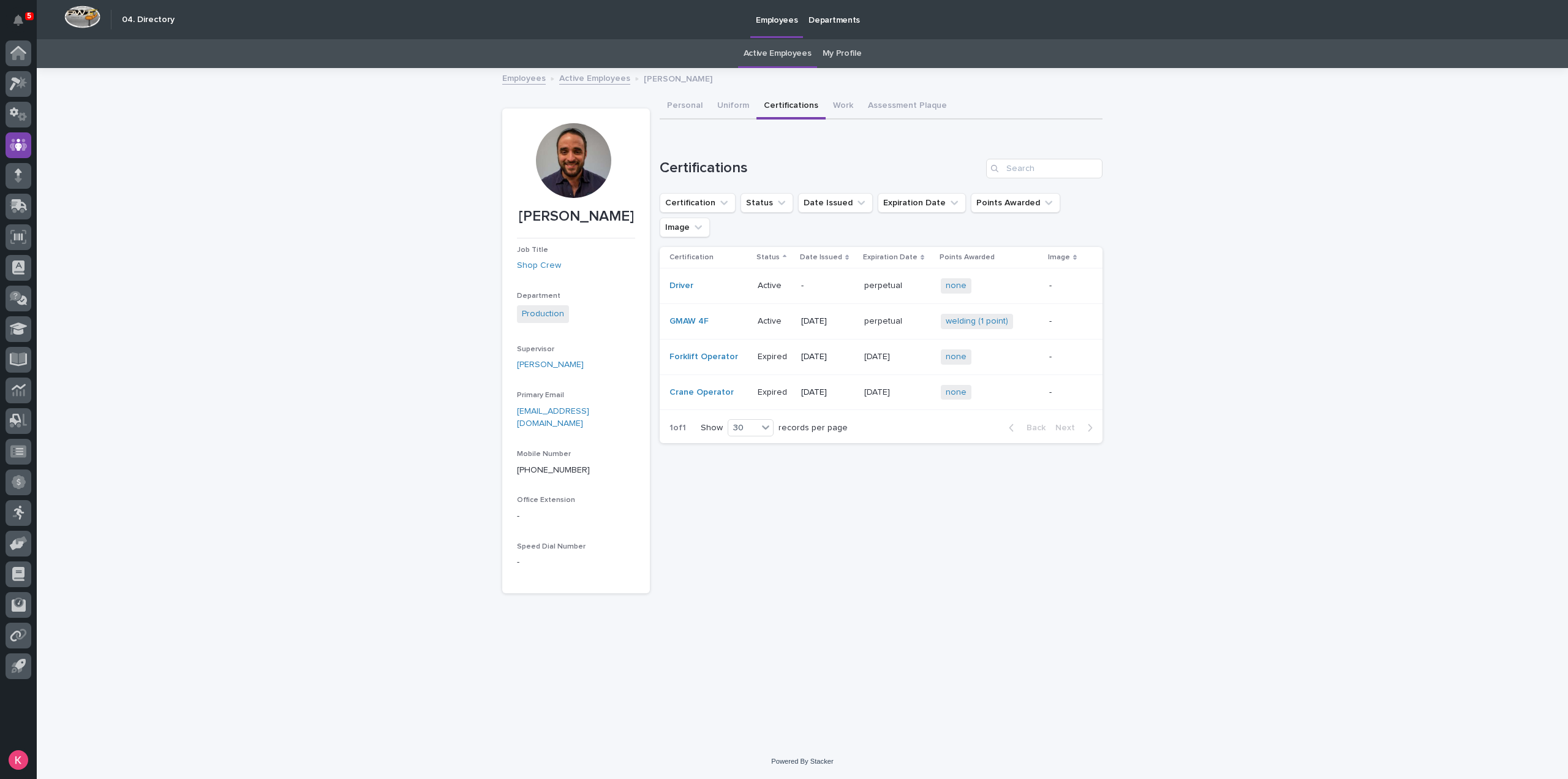
click at [840, 119] on div "Can't display tree at index 0 Can't display tree at index 3 Loading... Saving… …" at bounding box center [881, 286] width 443 height 334
click at [840, 114] on button "Work" at bounding box center [843, 107] width 35 height 26
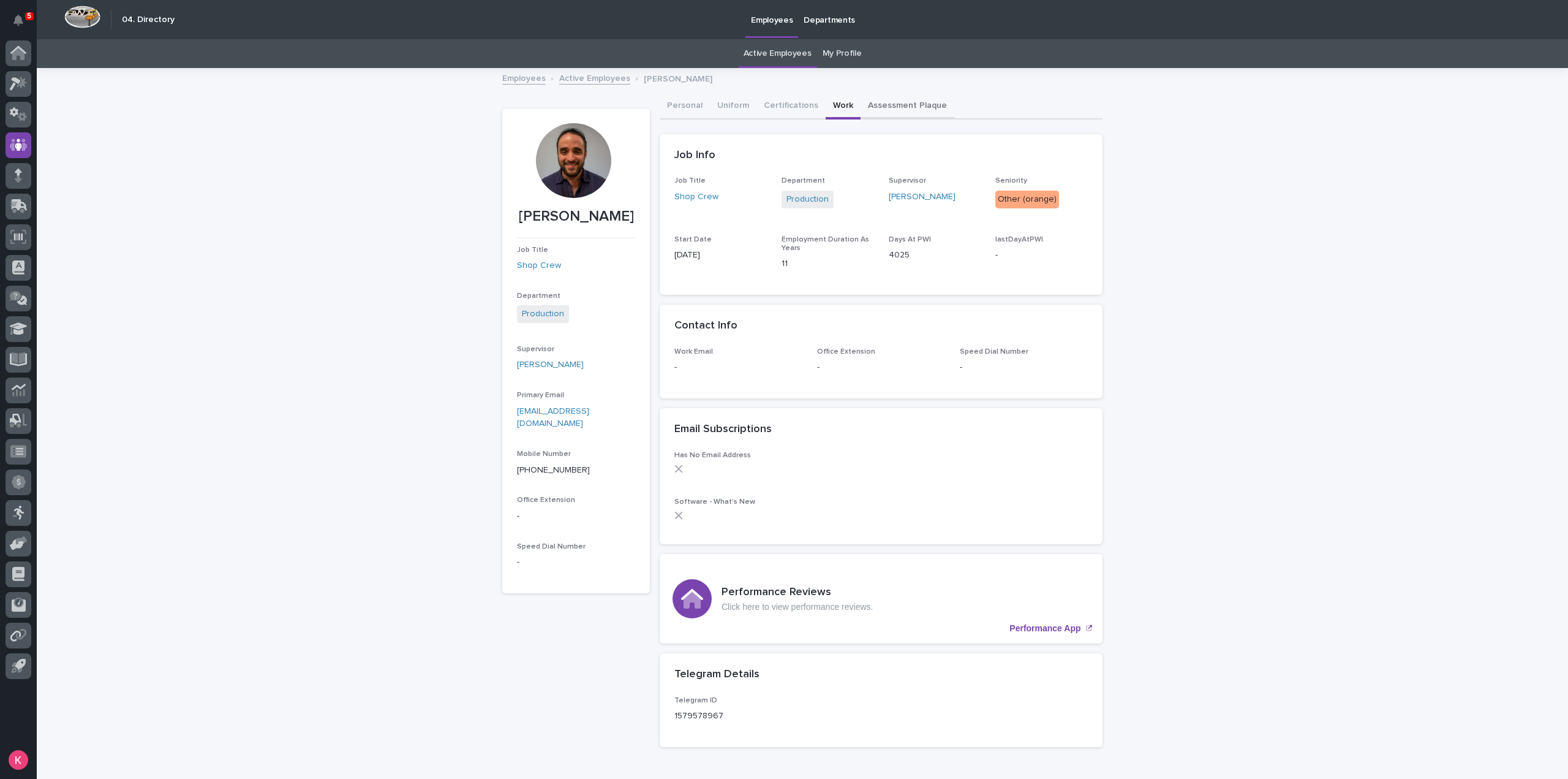
click at [894, 112] on button "Assessment Plaque" at bounding box center [907, 107] width 94 height 26
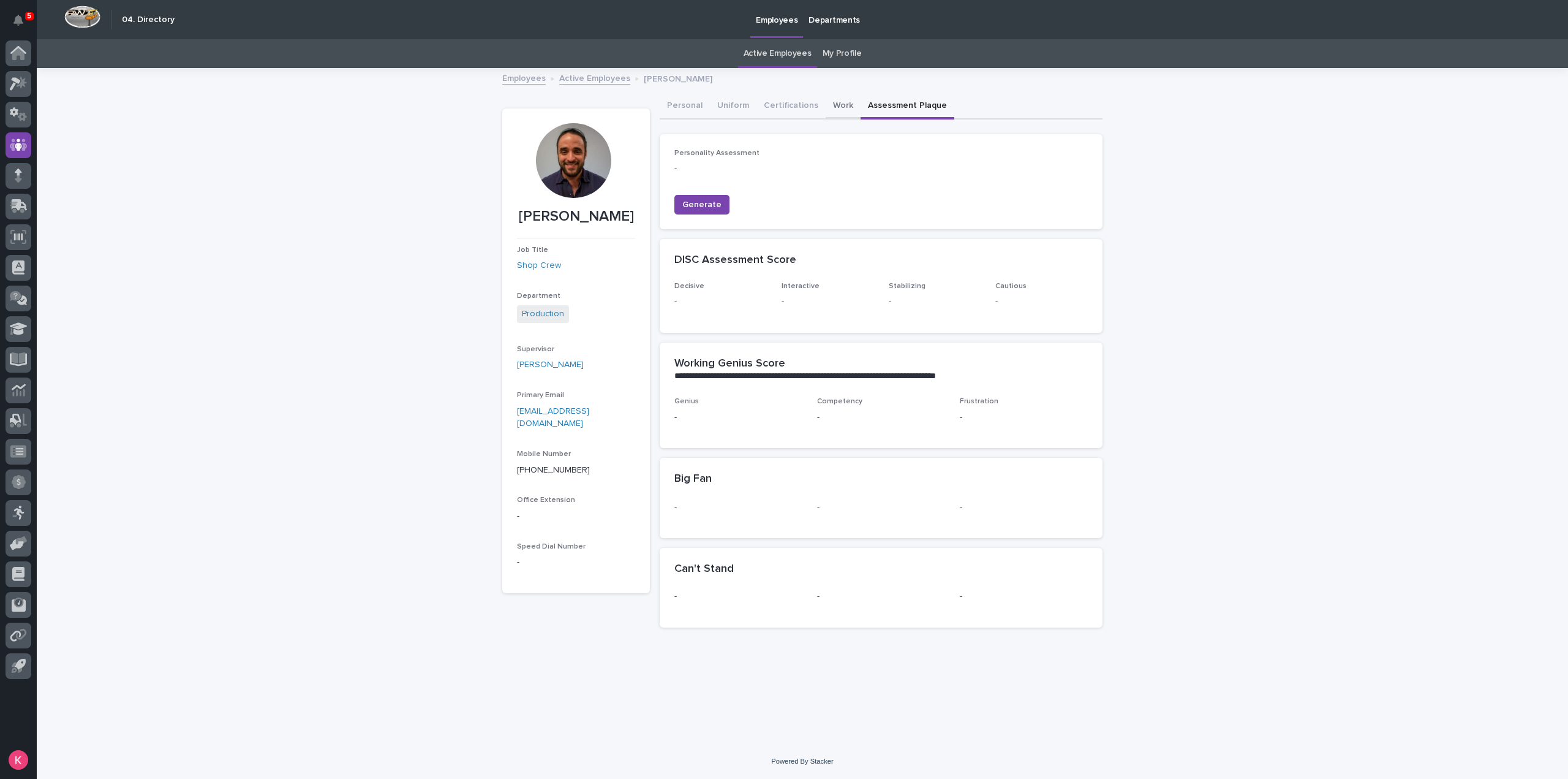
click at [844, 112] on button "Work" at bounding box center [843, 107] width 35 height 26
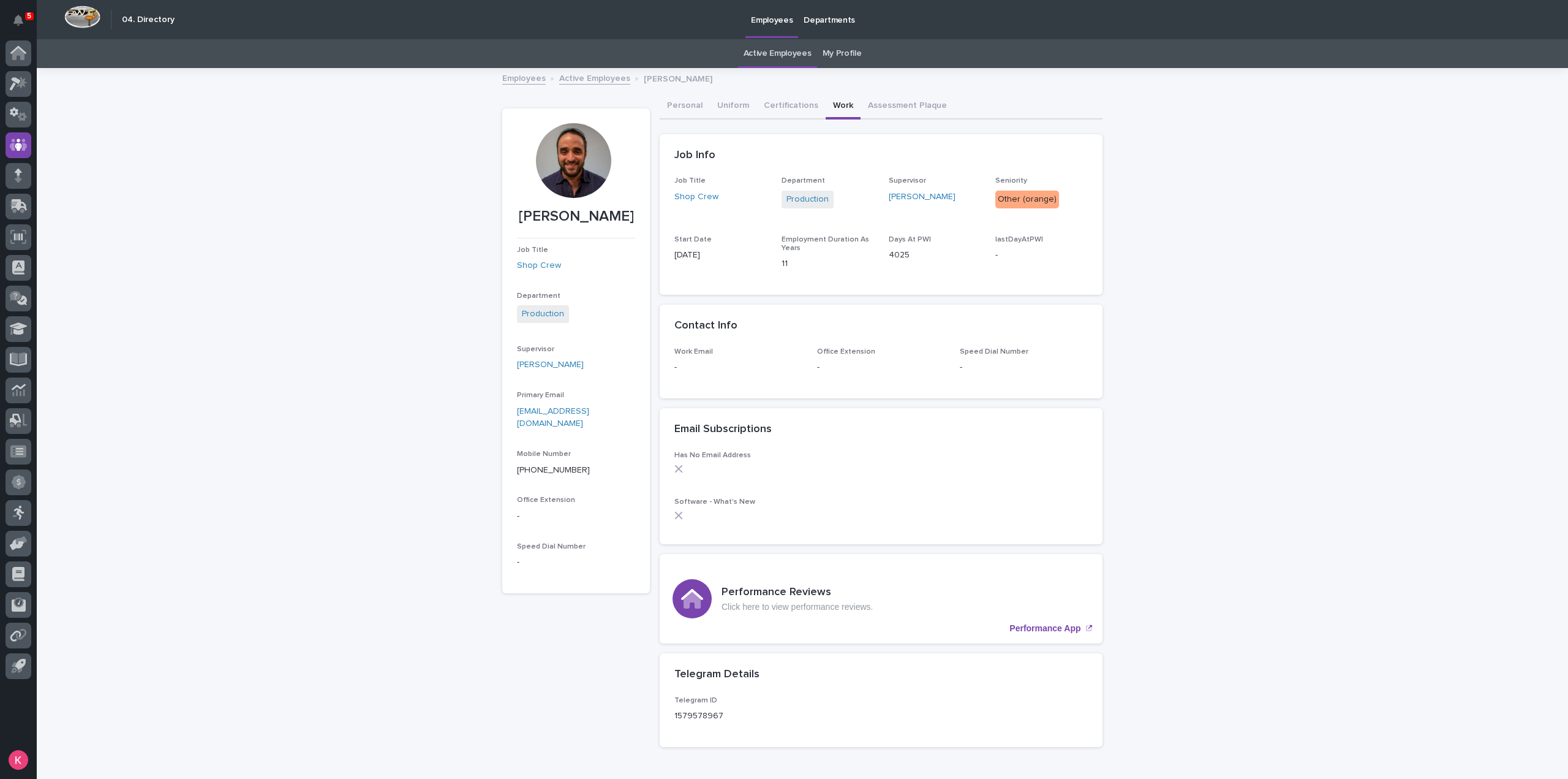
click at [581, 149] on div at bounding box center [573, 160] width 75 height 75
click at [578, 161] on div at bounding box center [573, 160] width 75 height 75
click at [27, 55] on div at bounding box center [19, 53] width 26 height 26
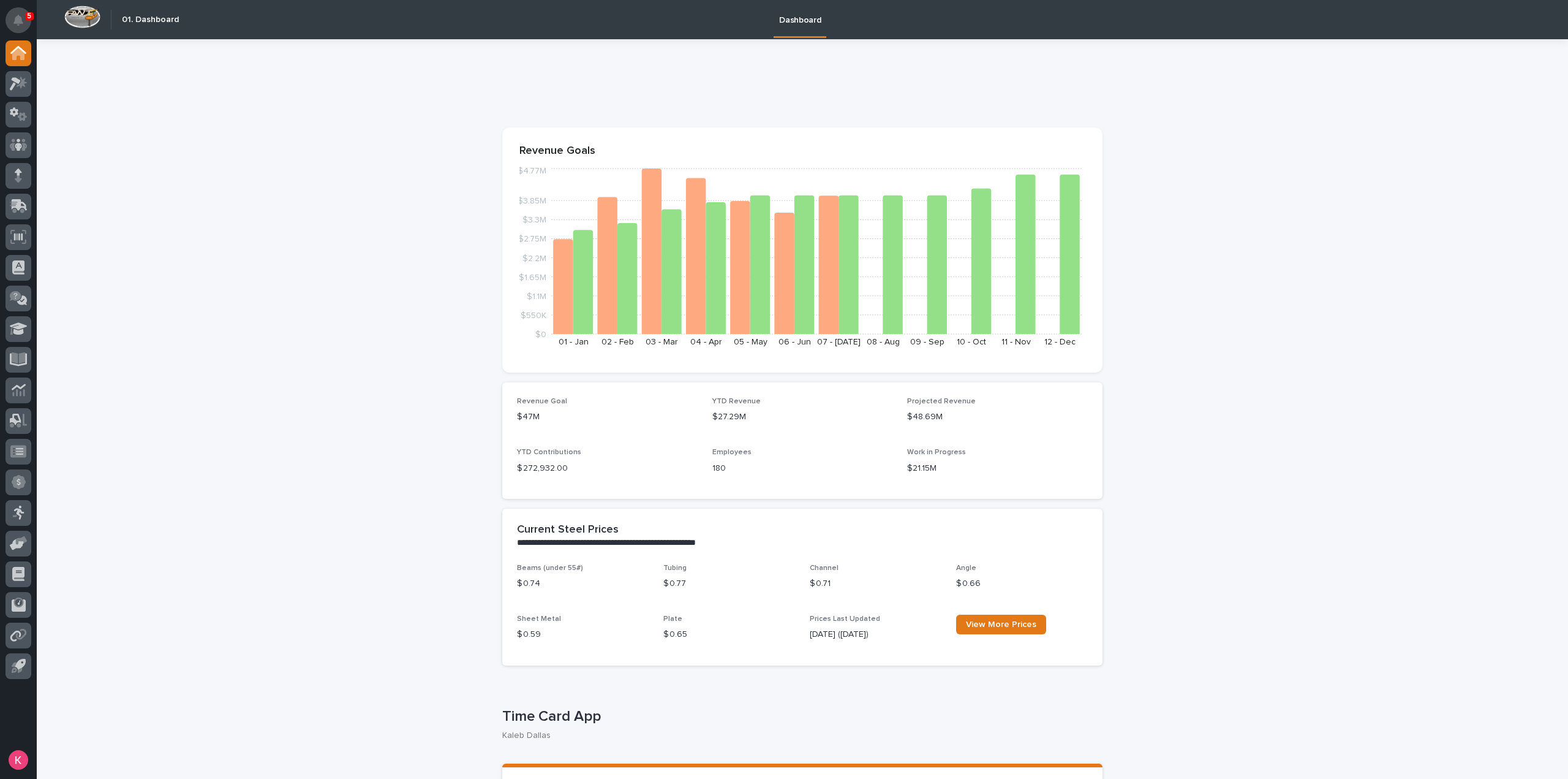
click at [19, 19] on icon "Notifications" at bounding box center [18, 20] width 10 height 11
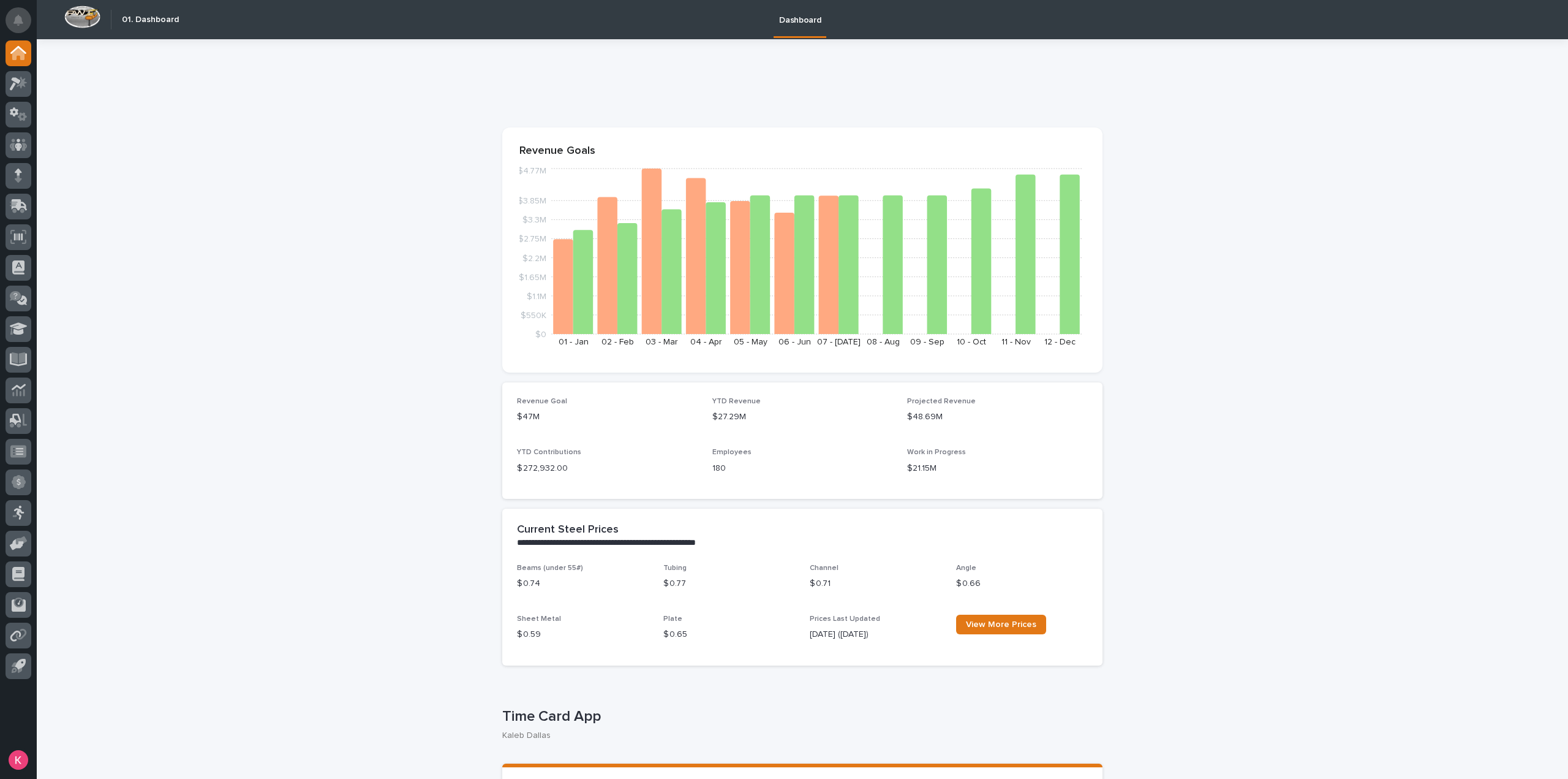
click at [17, 25] on icon "Notifications" at bounding box center [18, 20] width 10 height 11
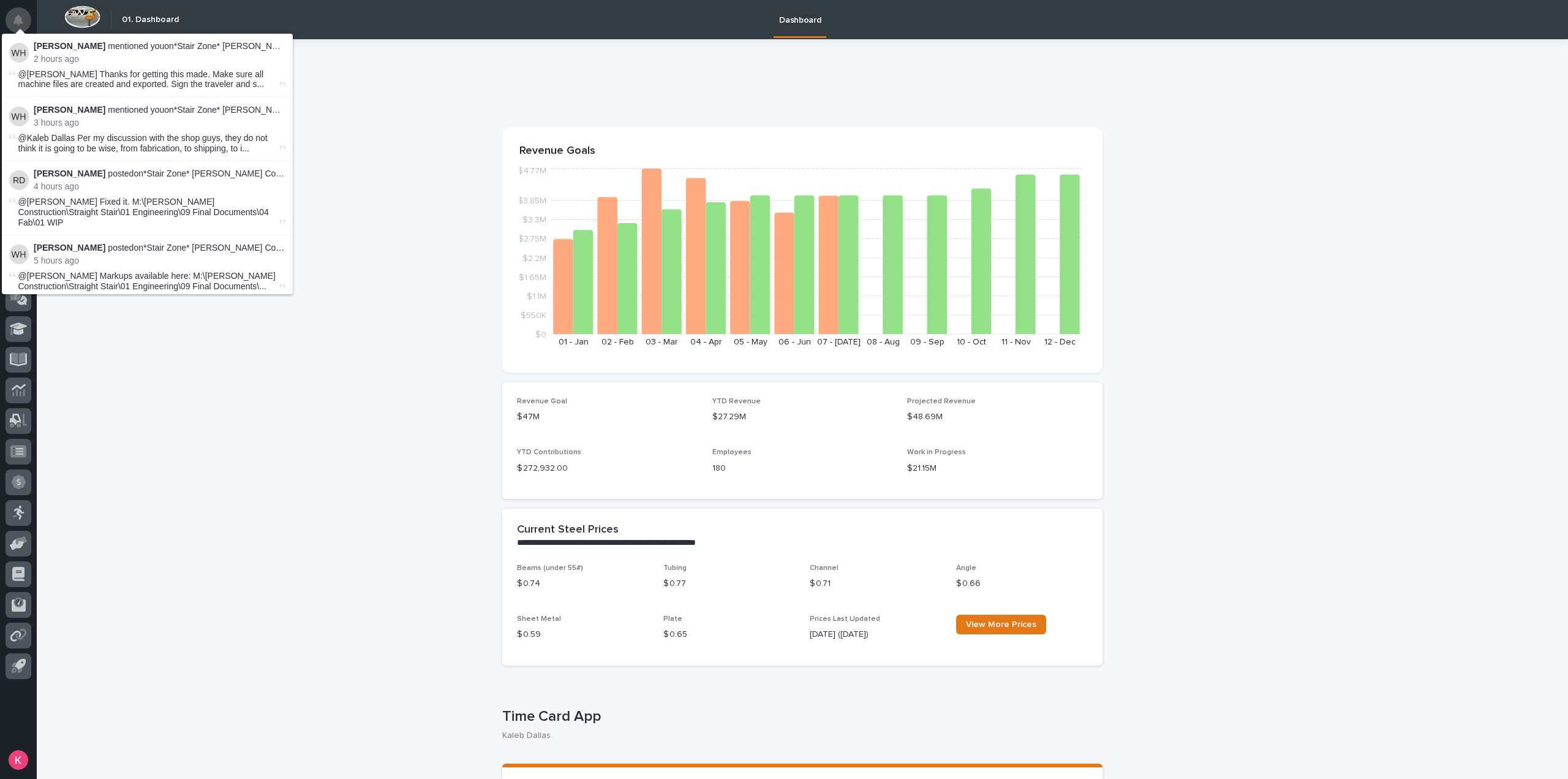
click at [17, 20] on icon "Notifications" at bounding box center [18, 20] width 10 height 11
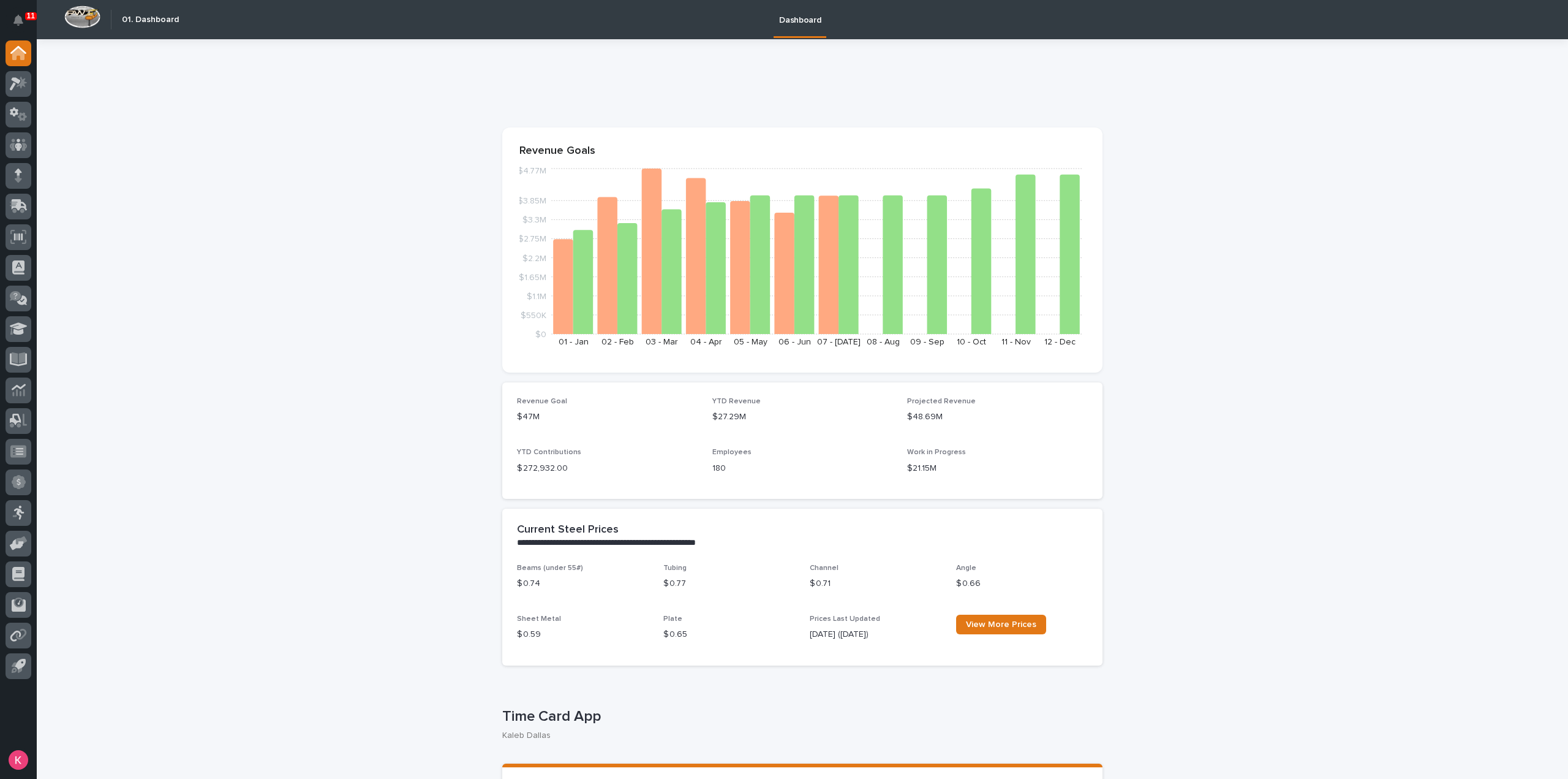
click at [31, 23] on div "11 My Settings Log Out" at bounding box center [19, 390] width 37 height 779
click at [11, 20] on button "Notifications" at bounding box center [19, 20] width 26 height 26
